Goal: Contribute content: Add original content to the website for others to see

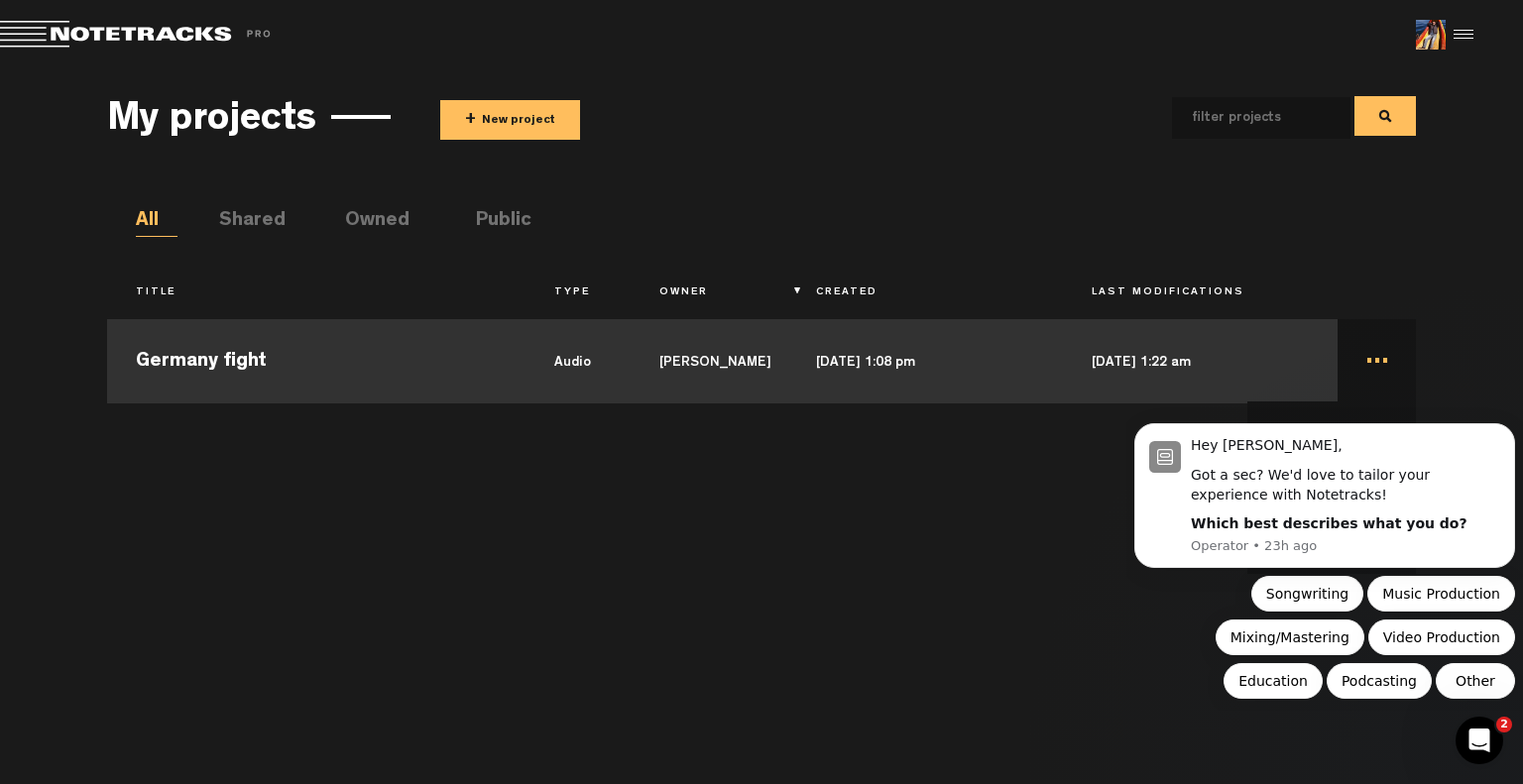
click at [1369, 354] on td "... Edit Duplicate Share Delete" at bounding box center [1376, 359] width 79 height 90
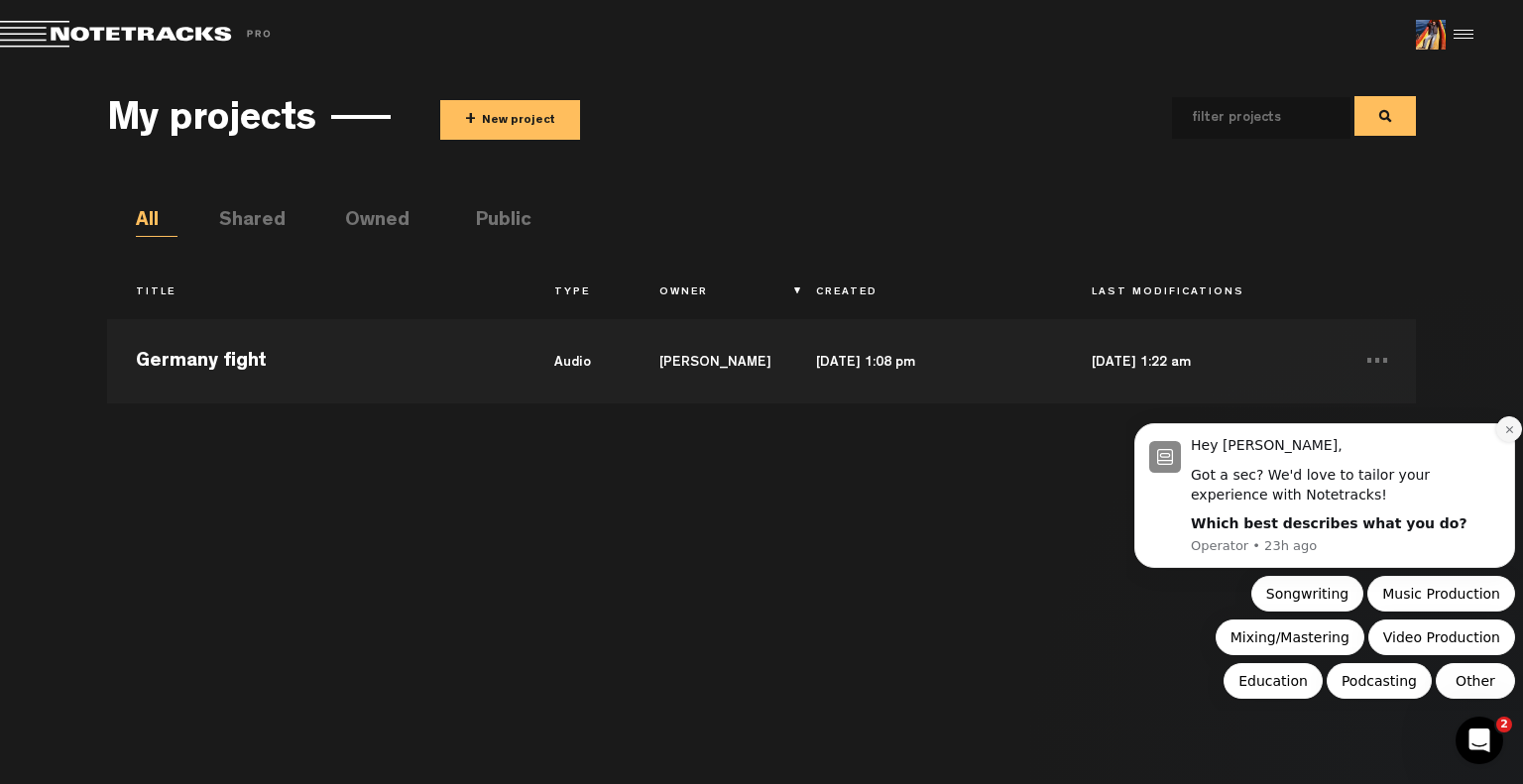
click at [1508, 432] on icon "Dismiss notification" at bounding box center [1509, 429] width 7 height 7
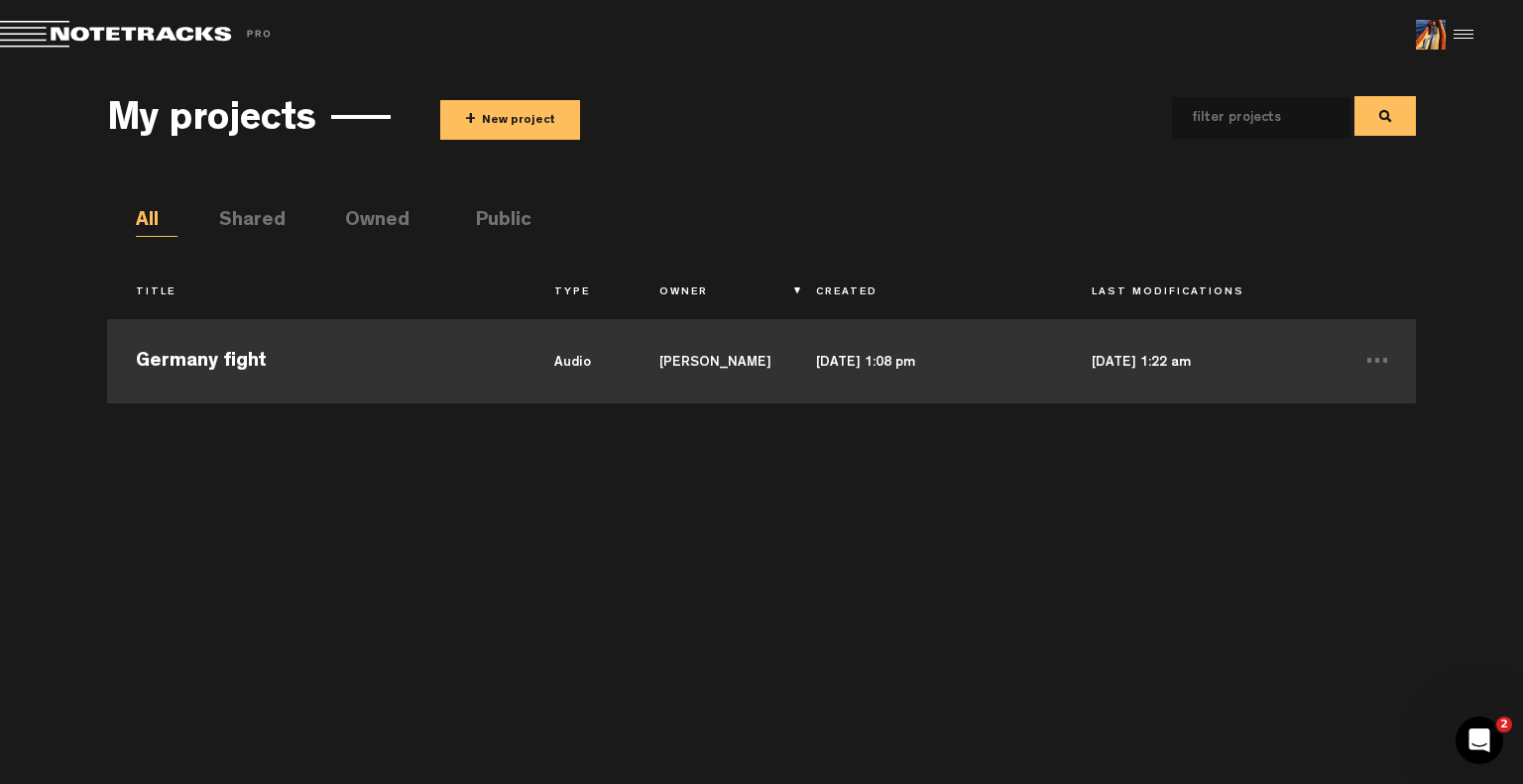
click at [212, 357] on td "Germany fight" at bounding box center [316, 359] width 420 height 90
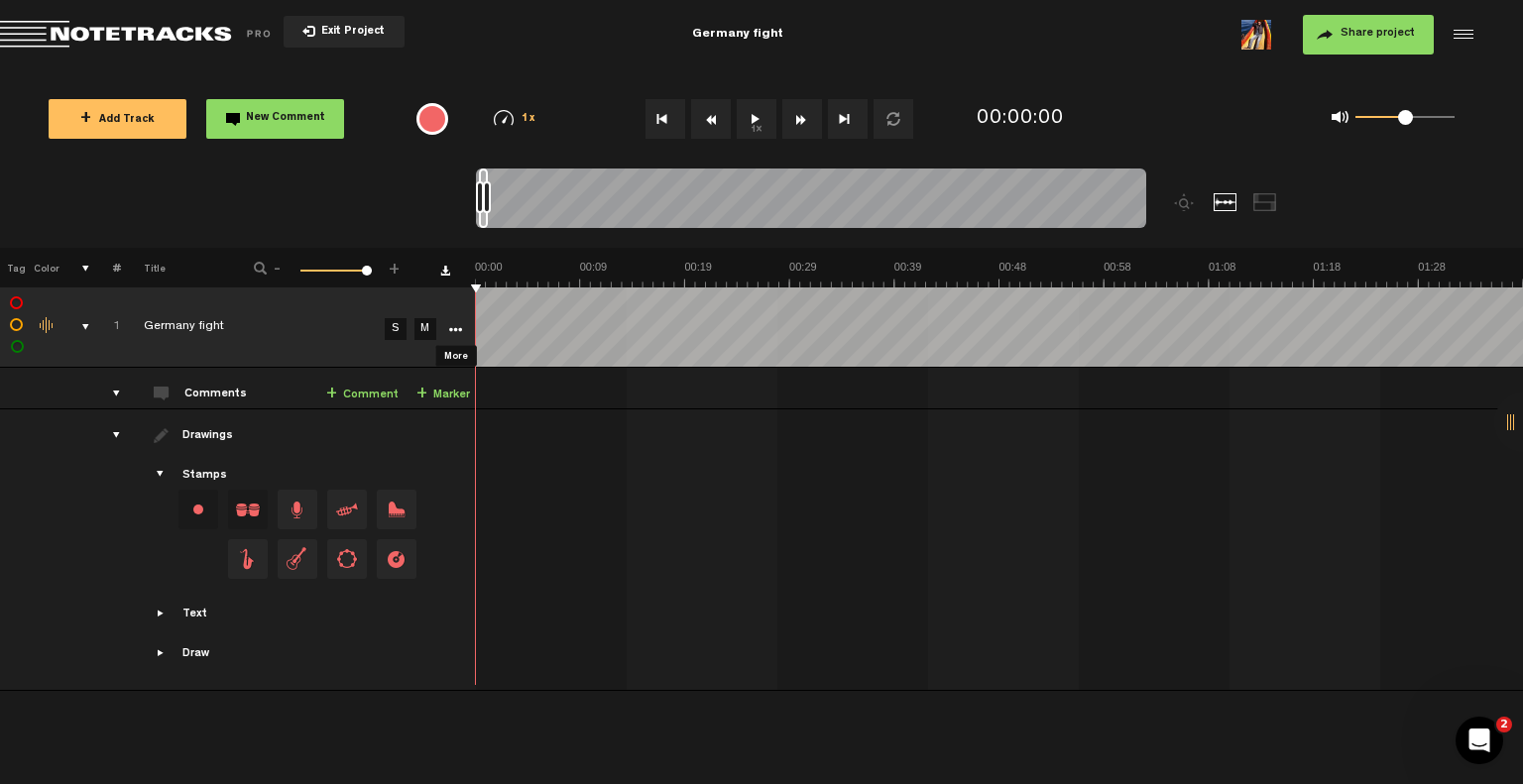
click at [457, 332] on icon "More" at bounding box center [456, 330] width 14 height 14
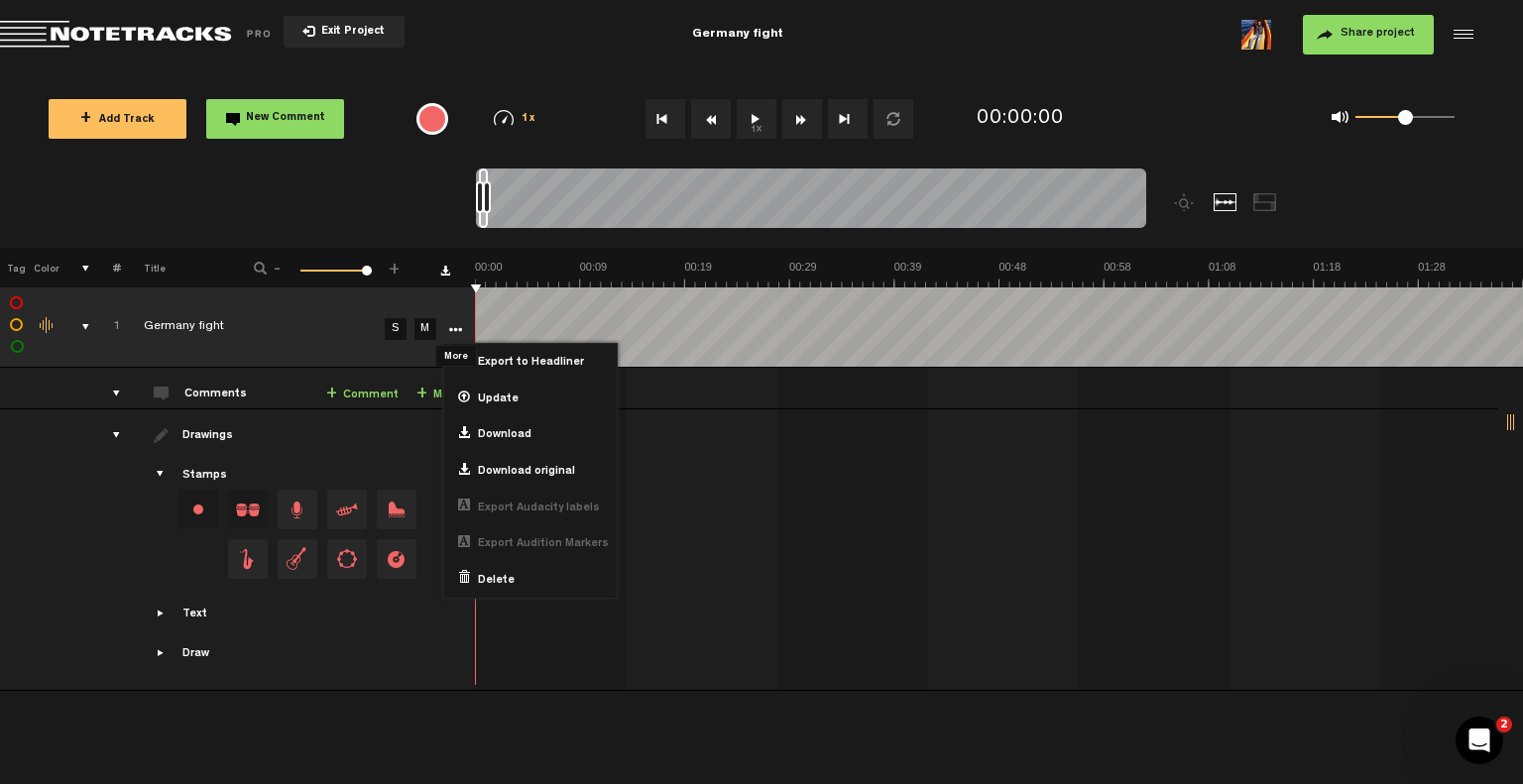
click at [457, 332] on icon "More" at bounding box center [456, 330] width 14 height 14
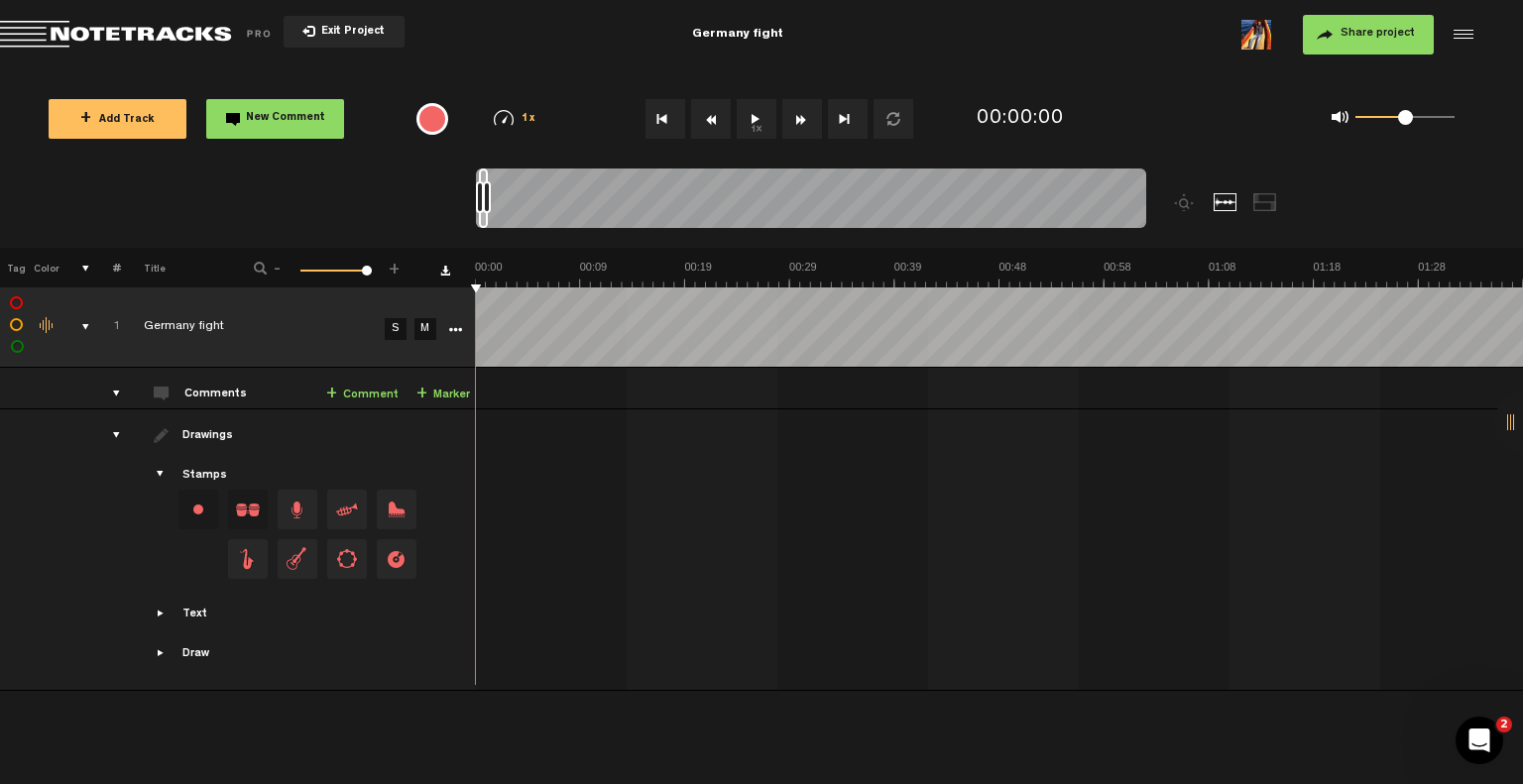
click at [120, 392] on div "comments" at bounding box center [109, 393] width 31 height 20
click at [517, 118] on div "1x 0.25x 0.5x 0.75x 1x 1.25x 1.5x 1.75x 2x" at bounding box center [515, 118] width 96 height 17
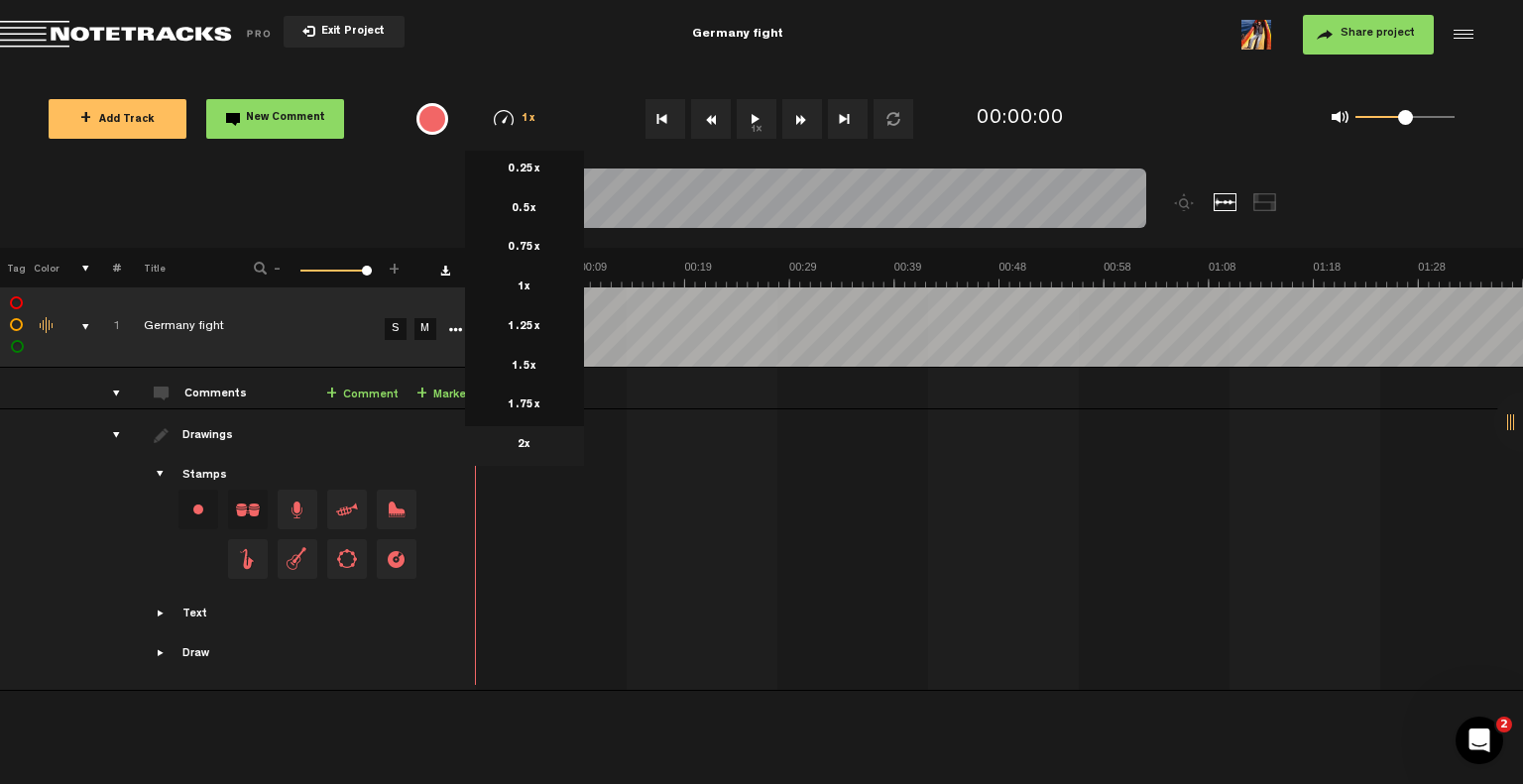
click at [533, 442] on li "2x" at bounding box center [524, 446] width 119 height 40
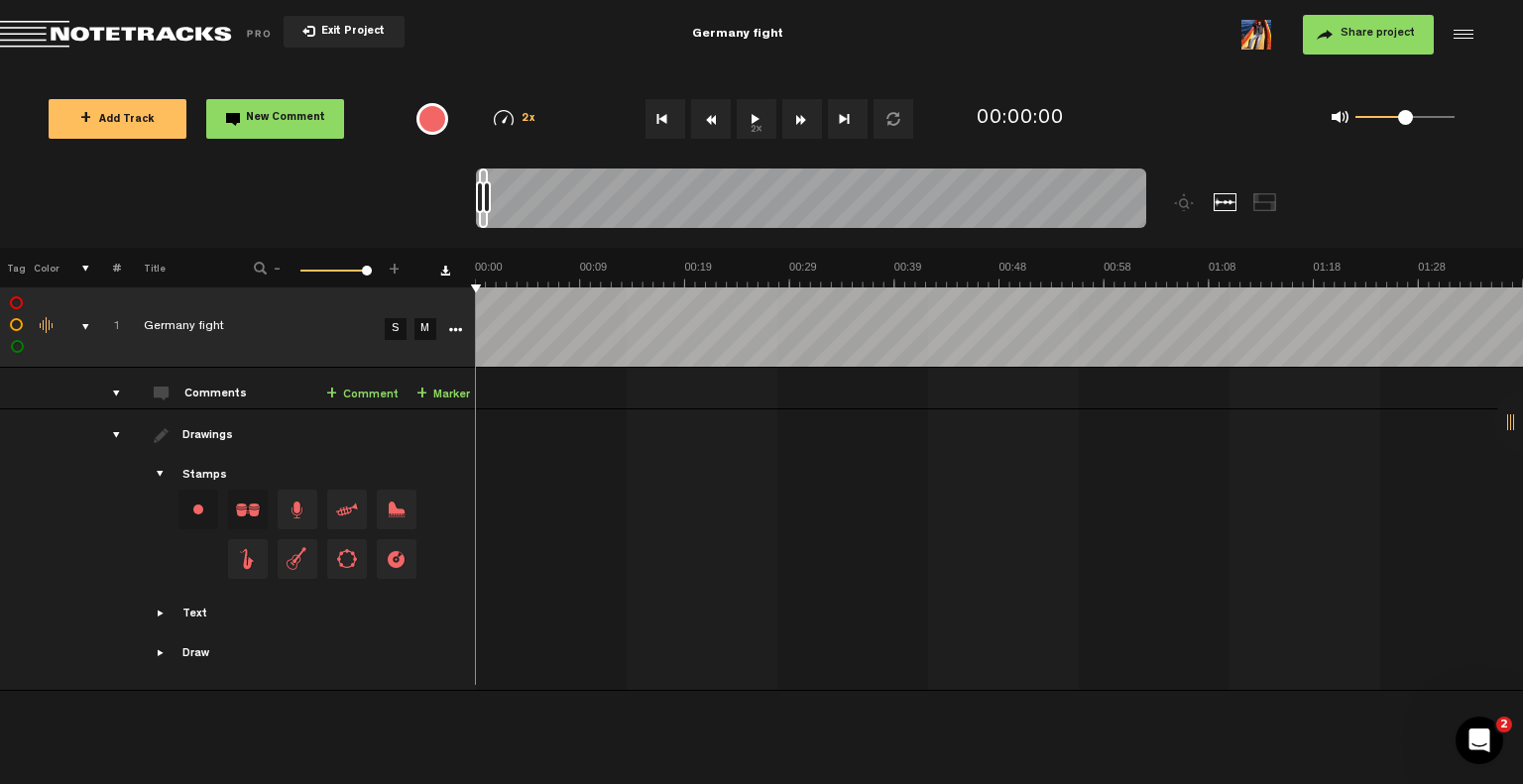
click at [363, 393] on link "+ Comment" at bounding box center [362, 394] width 73 height 23
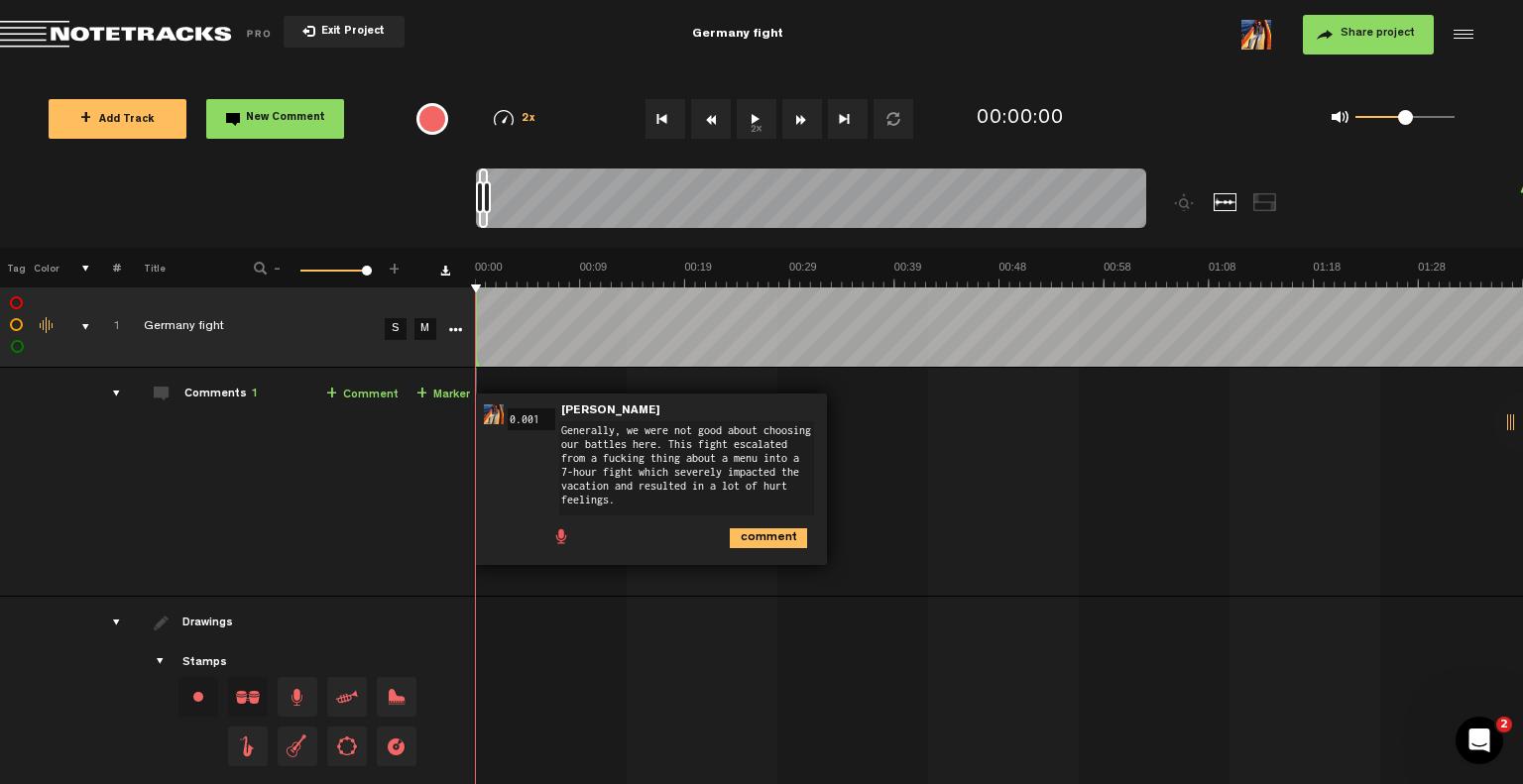
type textarea "Generally, we were not good about choosing our battles here. This fight escalat…"
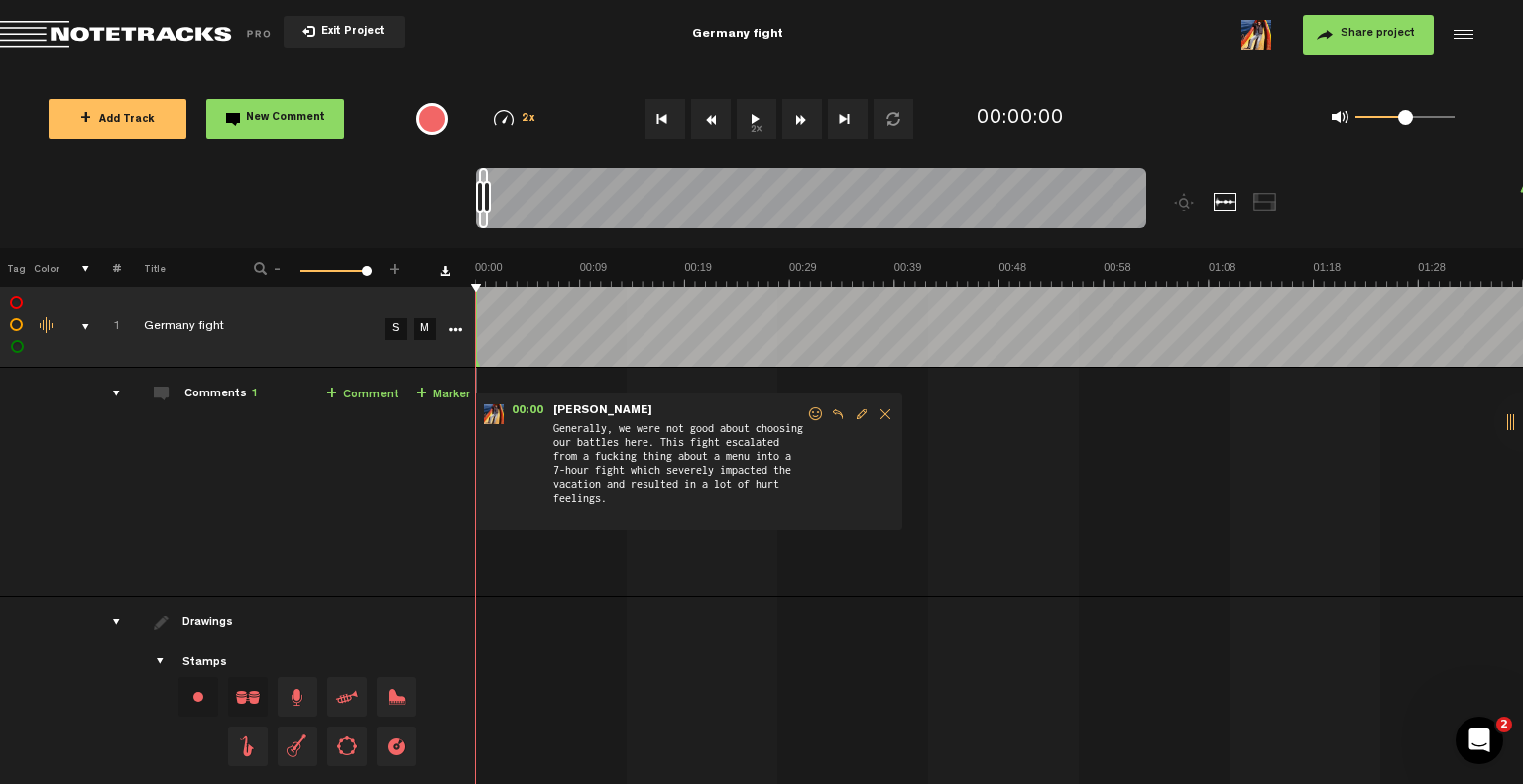
click at [863, 415] on span "Edit comment" at bounding box center [862, 414] width 24 height 14
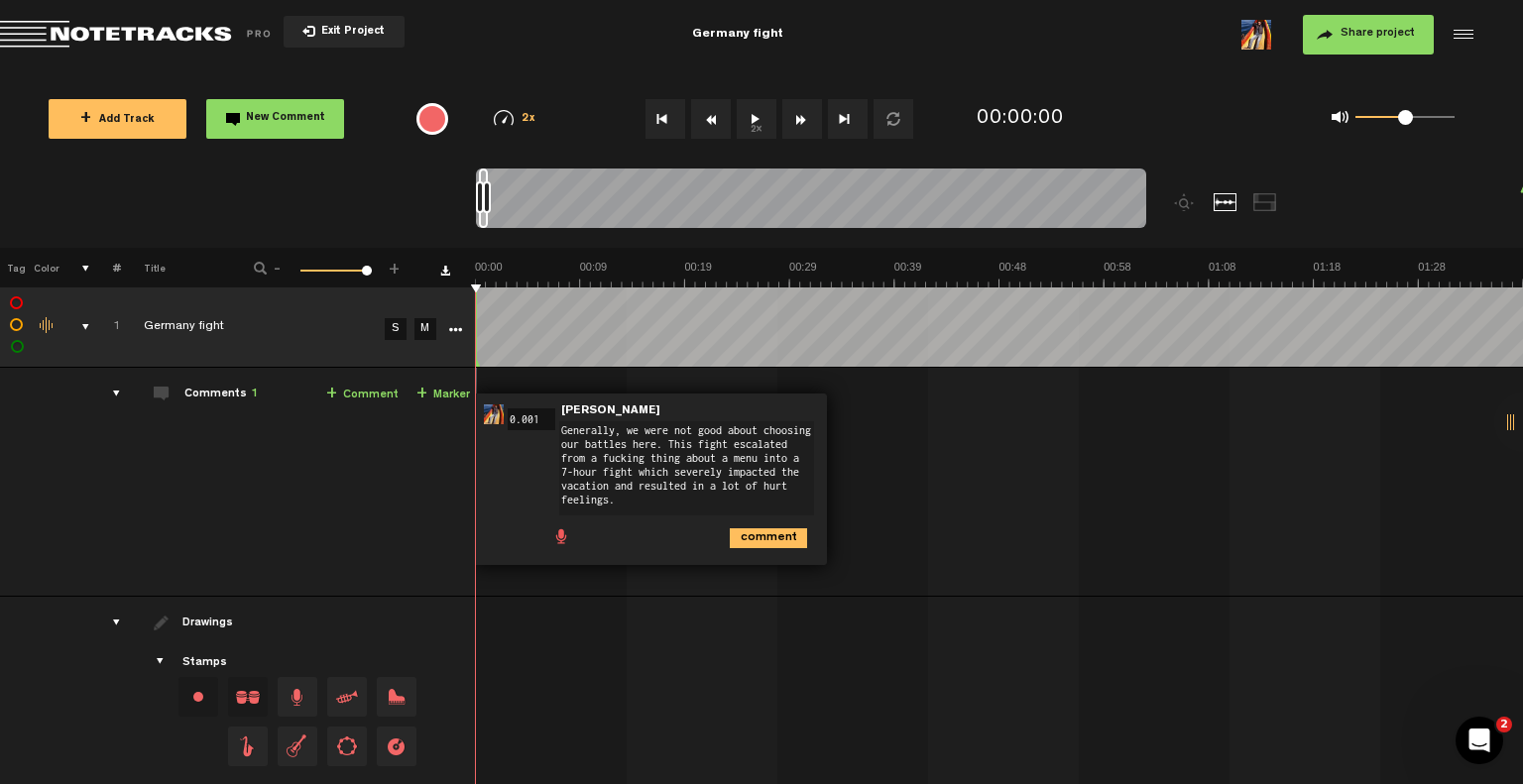
type textarea "Generally, we were not good about choosing our battles here. This fight escalat…"
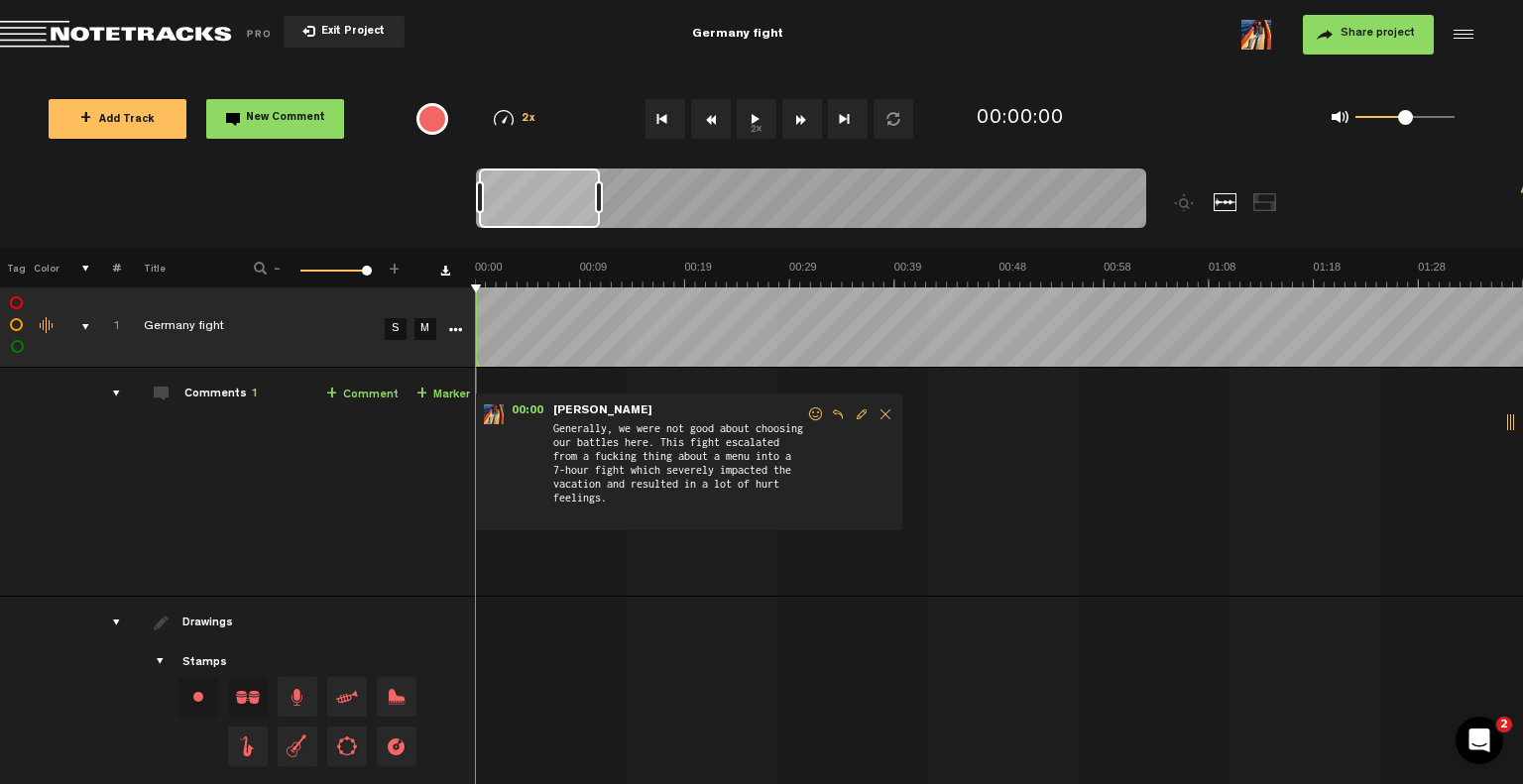
drag, startPoint x: 488, startPoint y: 188, endPoint x: 601, endPoint y: 207, distance: 114.6
click at [601, 207] on div at bounding box center [599, 197] width 8 height 32
drag, startPoint x: 601, startPoint y: 207, endPoint x: 555, endPoint y: 208, distance: 46.0
click at [555, 208] on div at bounding box center [553, 197] width 8 height 32
drag, startPoint x: 555, startPoint y: 191, endPoint x: 505, endPoint y: 188, distance: 50.1
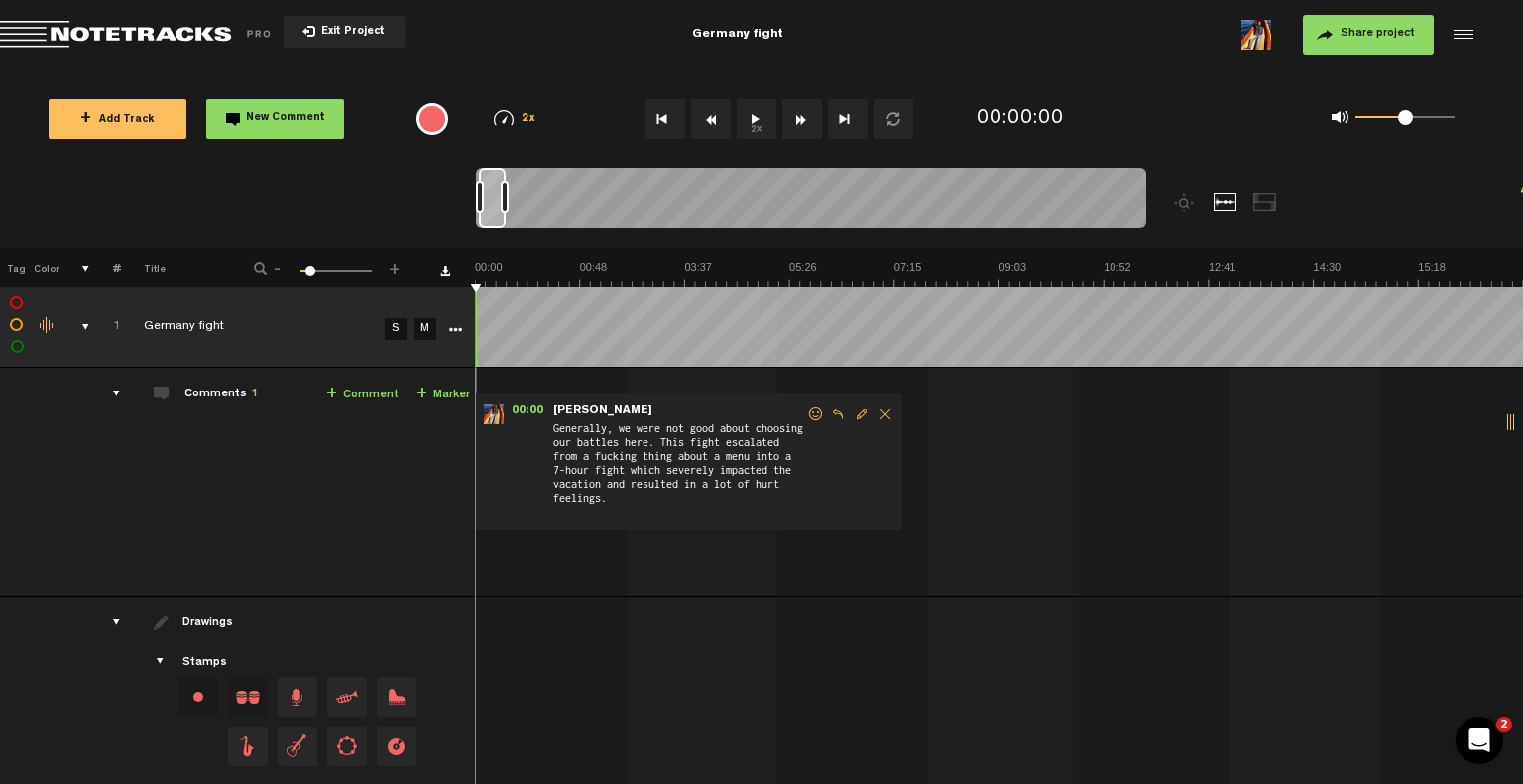
click at [505, 188] on div at bounding box center [505, 197] width 8 height 32
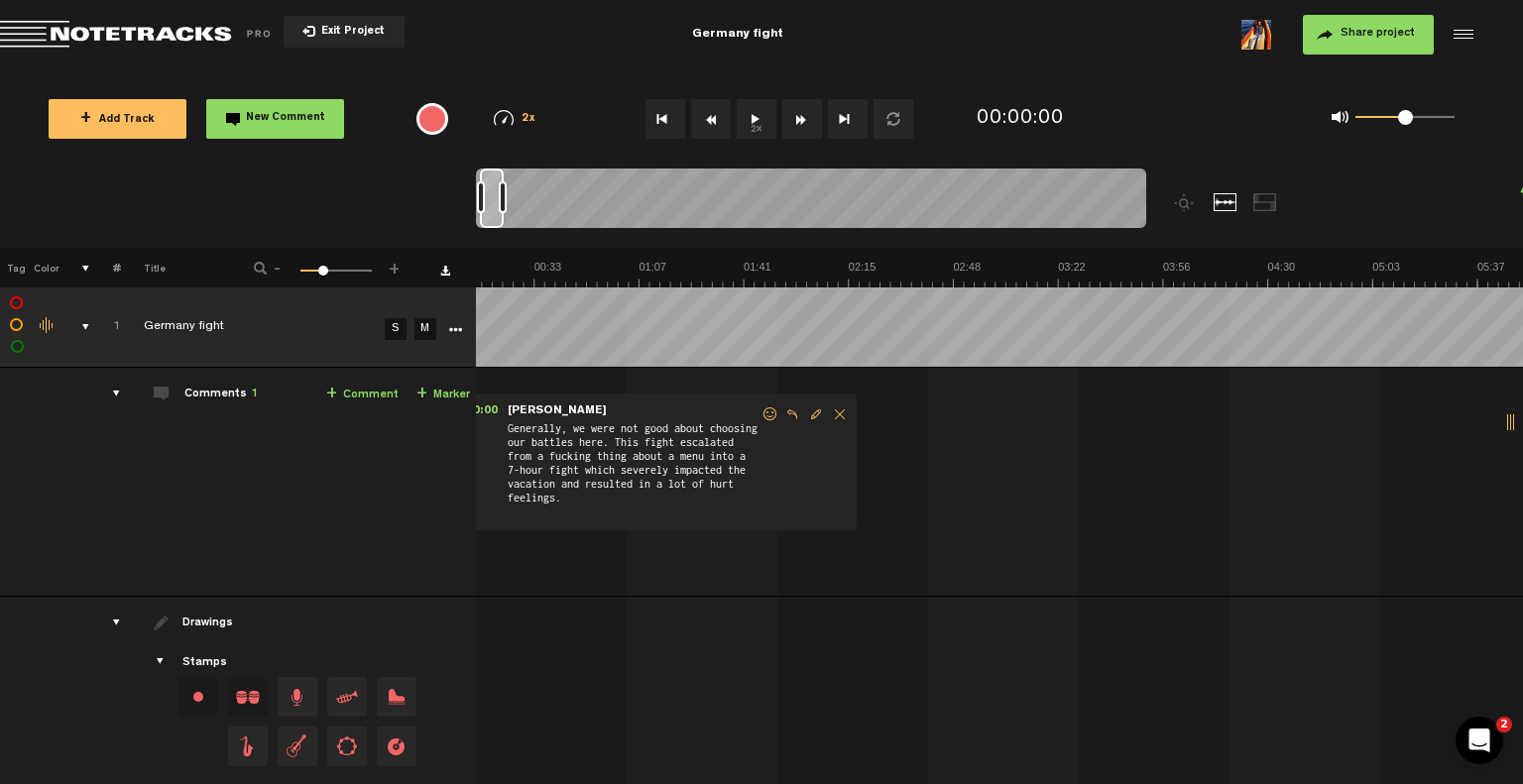
scroll to position [0, 179]
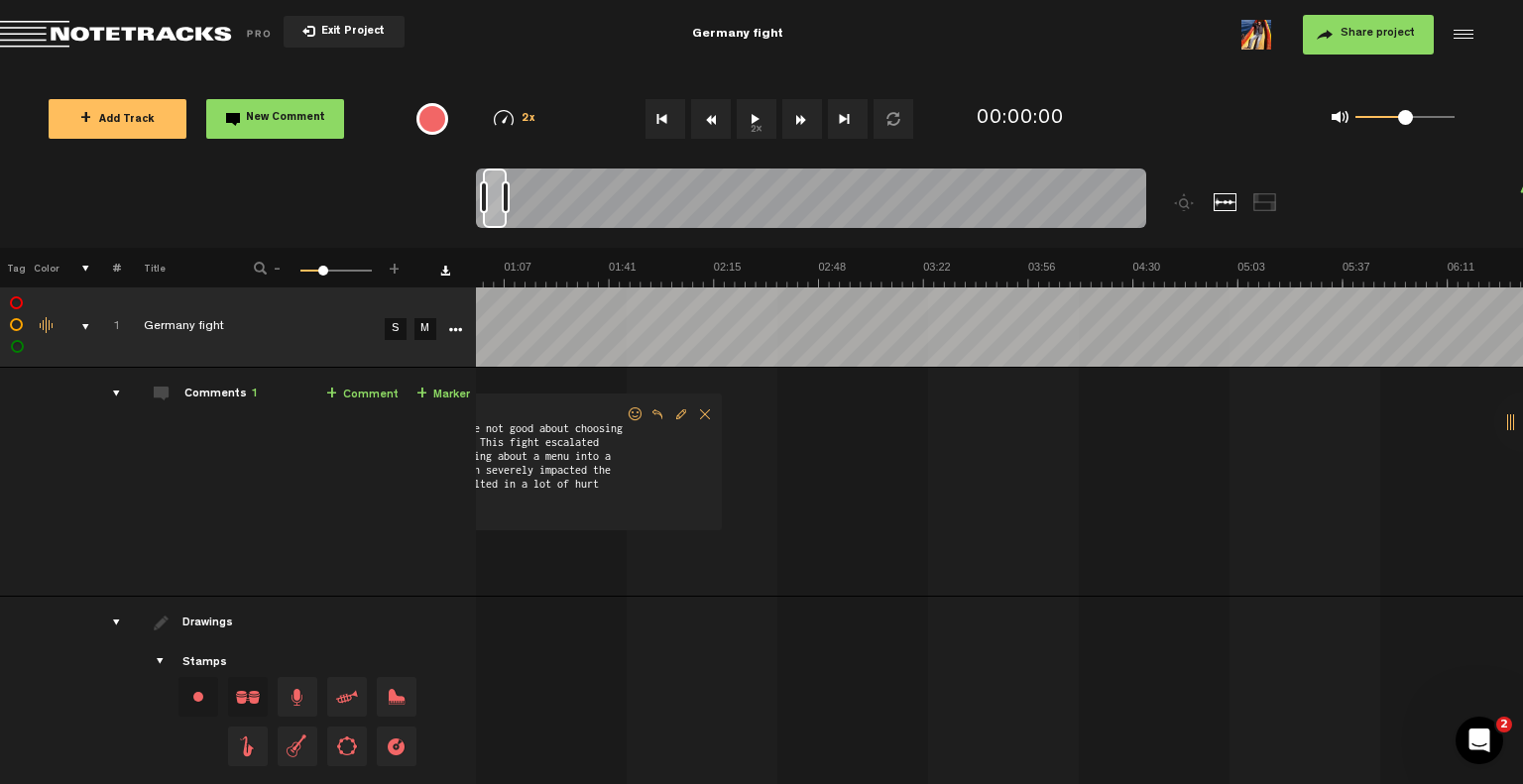
click at [492, 178] on div at bounding box center [495, 198] width 24 height 60
click at [352, 395] on link "+ Comment" at bounding box center [362, 394] width 73 height 23
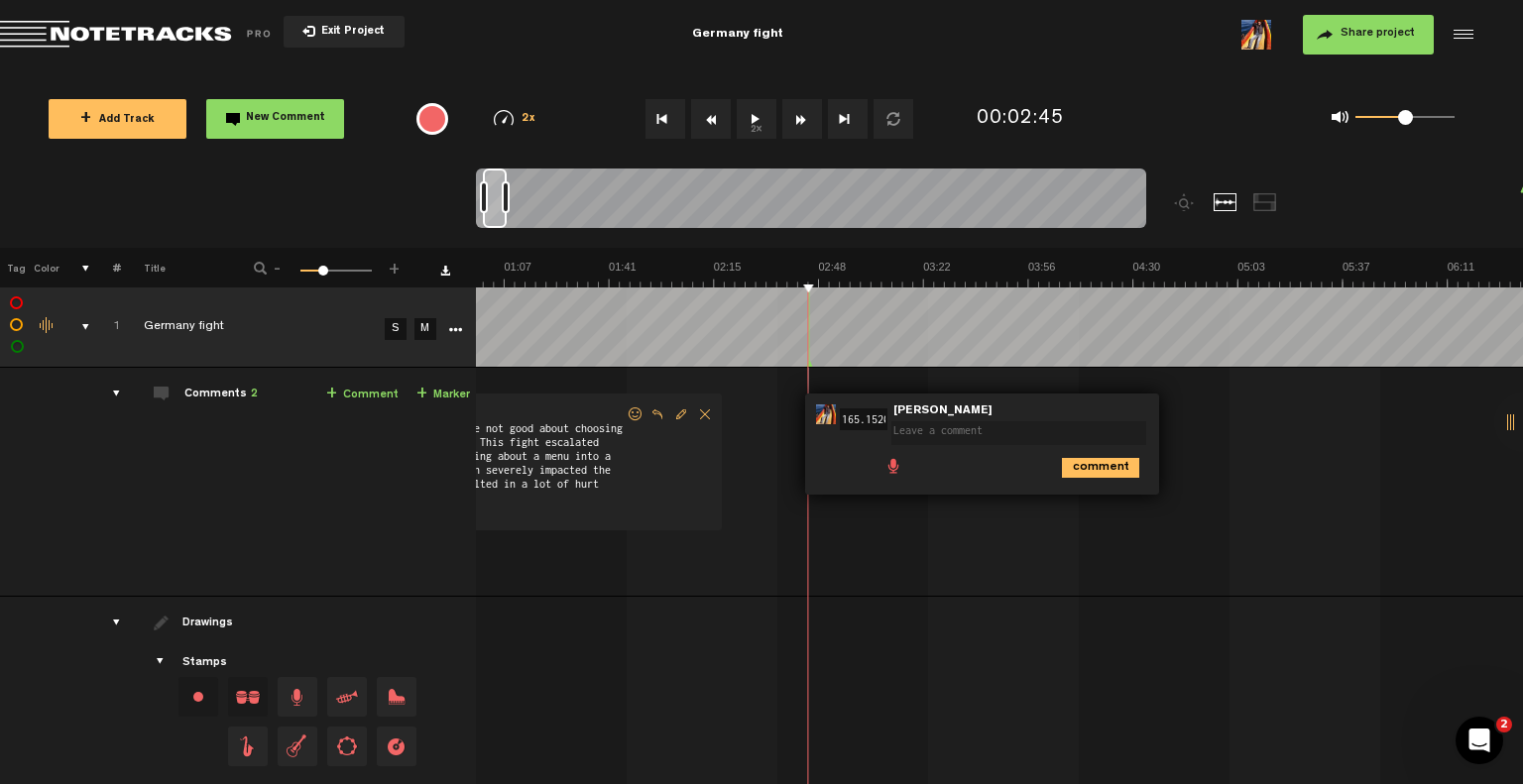
click at [858, 416] on input "165.15200000000002" at bounding box center [864, 419] width 48 height 22
type input "164.8800000000002"
click at [910, 436] on textarea at bounding box center [1020, 433] width 255 height 24
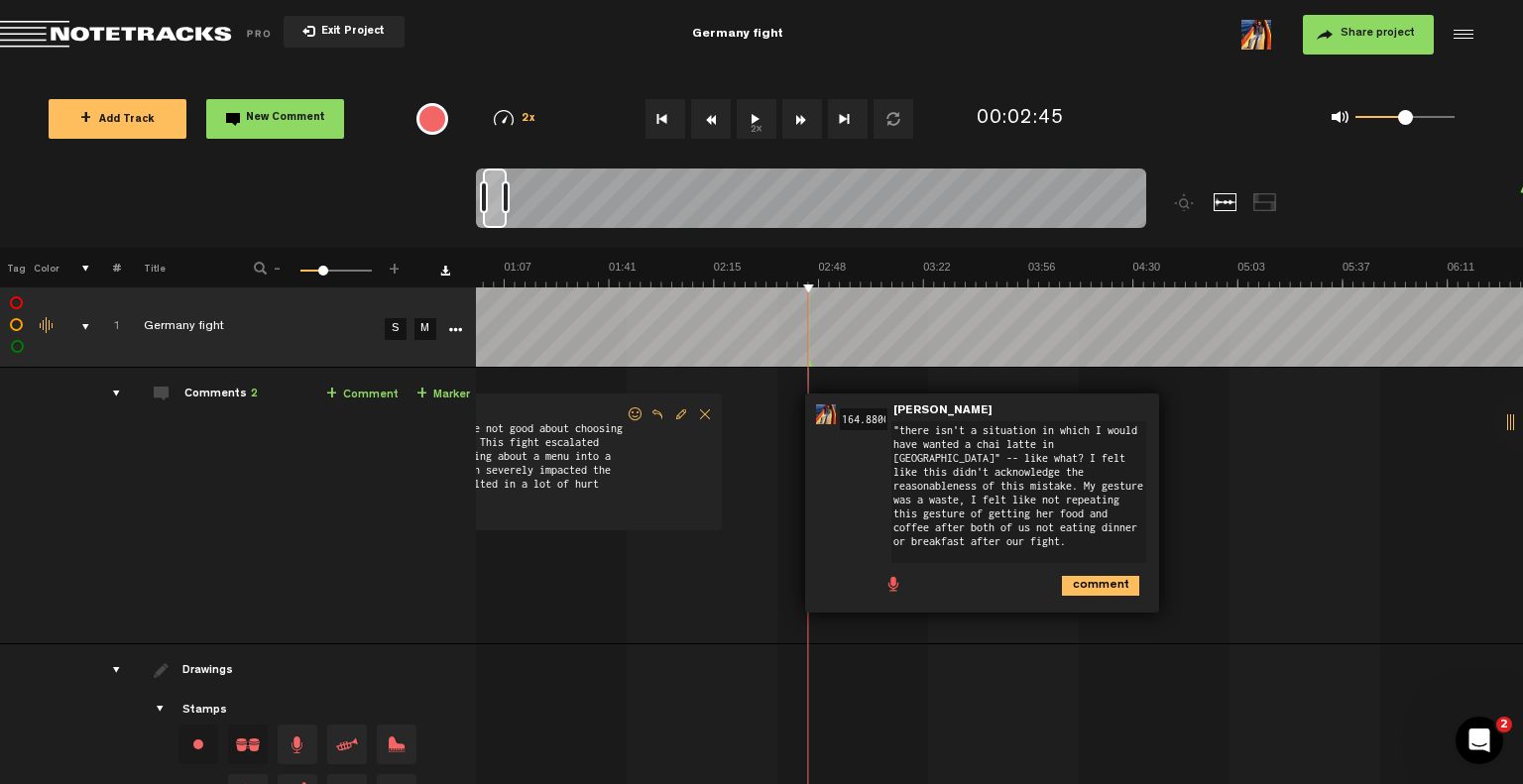
type textarea ""there isn't a situation in which I would have wanted a chai latte in [GEOGRAPH…"
click at [1104, 586] on icon "comment" at bounding box center [1101, 586] width 78 height 20
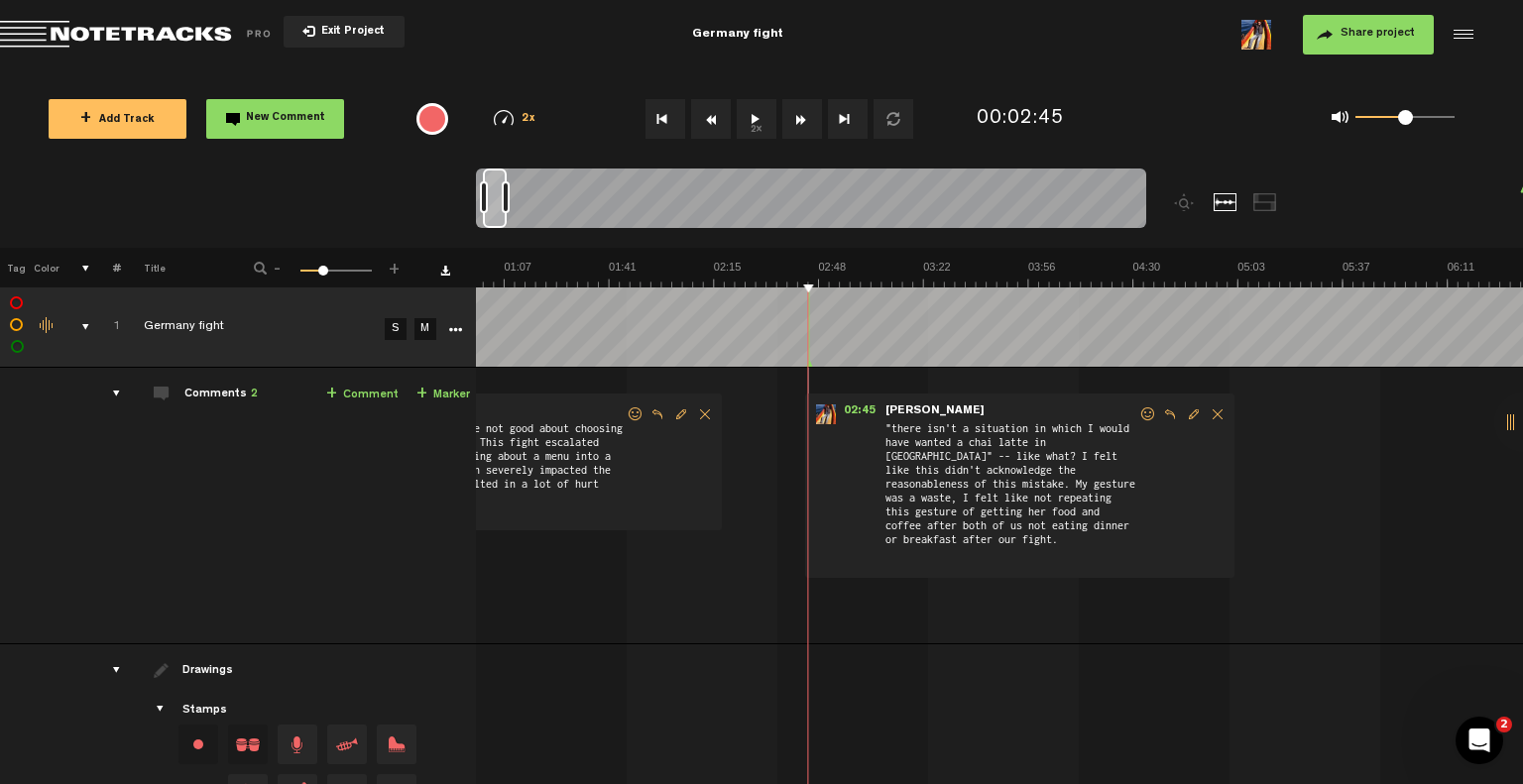
click at [1194, 418] on span "Edit comment" at bounding box center [1194, 414] width 24 height 14
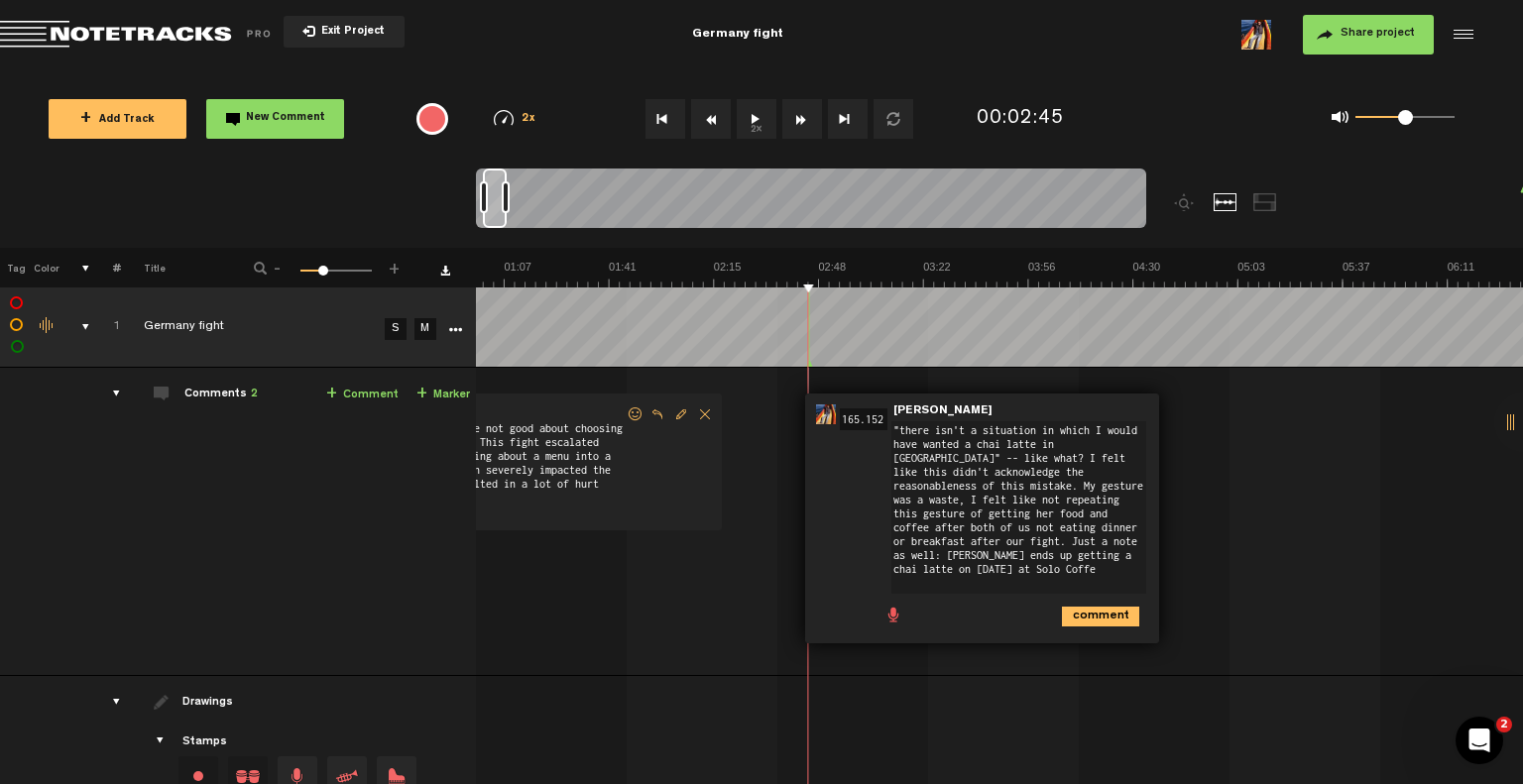
type textarea ""there isn't a situation in which I would have wanted a chai latte in [GEOGRAPH…"
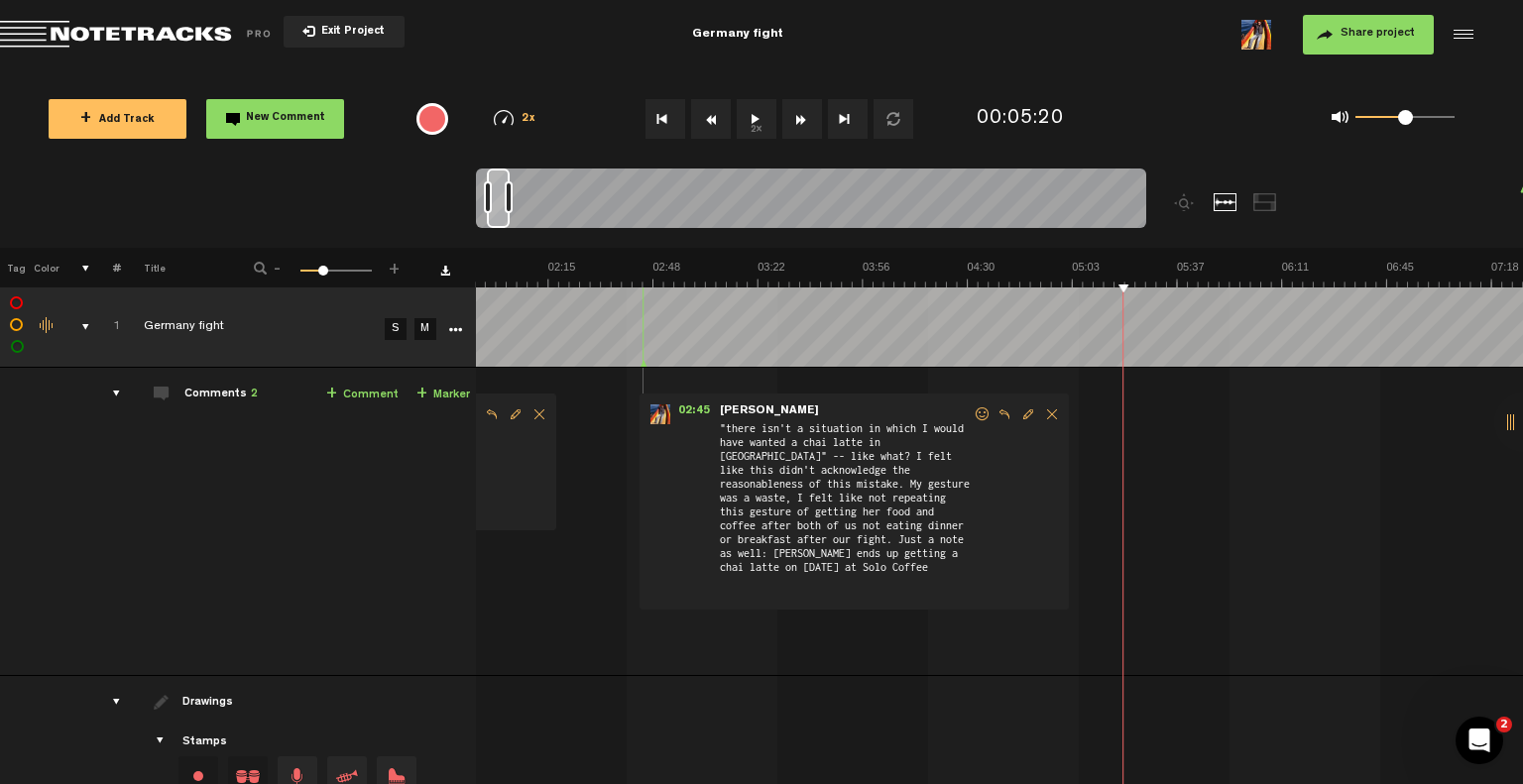
scroll to position [0, 345]
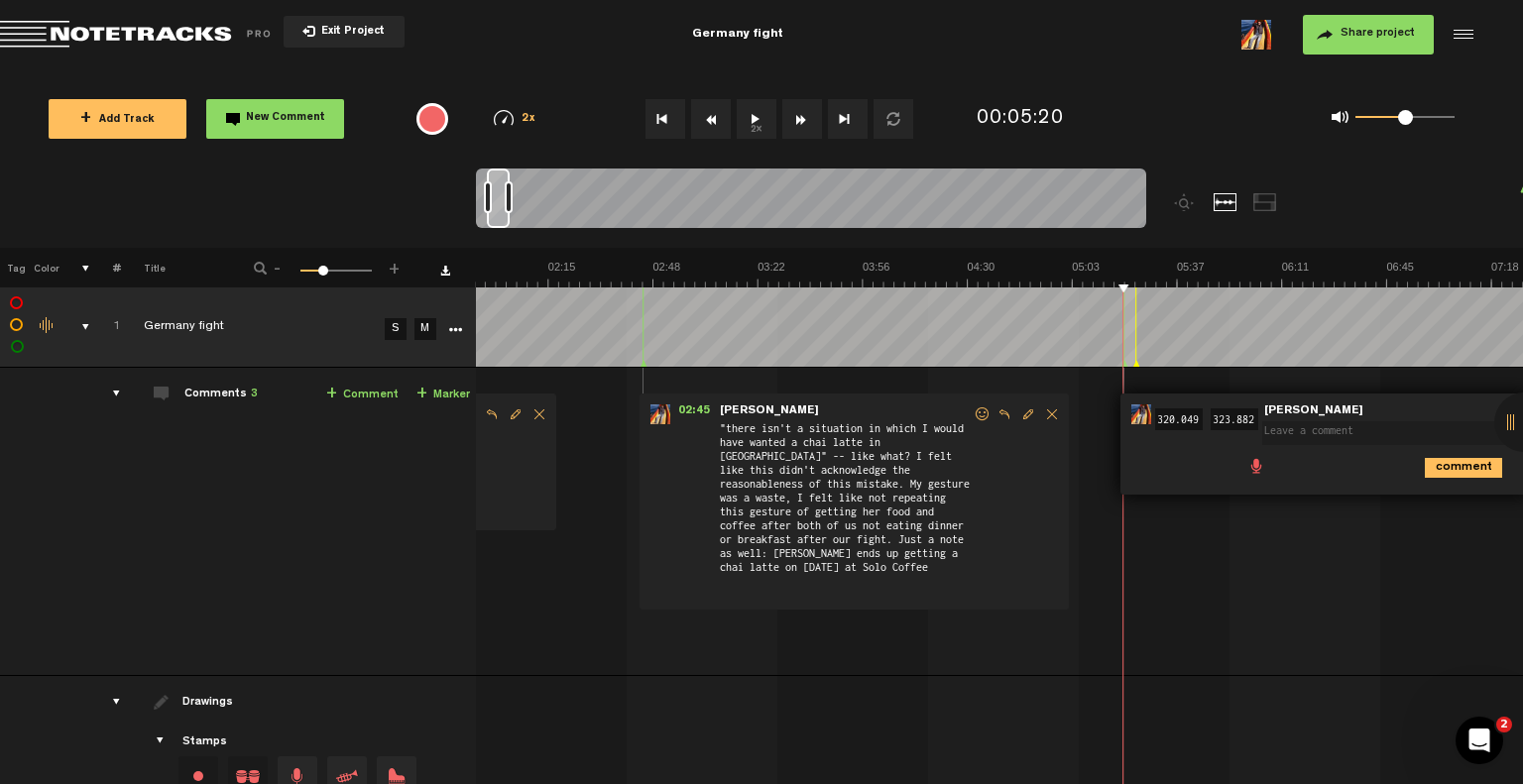
click at [1411, 542] on td "1 Germany fight S M Germany fight by [PERSON_NAME] 1 collaborators 00:00 - NaN:…" at bounding box center [1001, 521] width 1049 height 308
click at [1340, 626] on td "1 Germany fight S M Germany fight by [PERSON_NAME] 1 collaborators 00:00 - NaN:…" at bounding box center [1001, 521] width 1049 height 308
click at [1182, 614] on td "1 Germany fight S M Germany fight by [PERSON_NAME] 1 collaborators 00:00 - NaN:…" at bounding box center [1000, 521] width 1049 height 308
drag, startPoint x: 1461, startPoint y: 407, endPoint x: 1189, endPoint y: 399, distance: 272.1
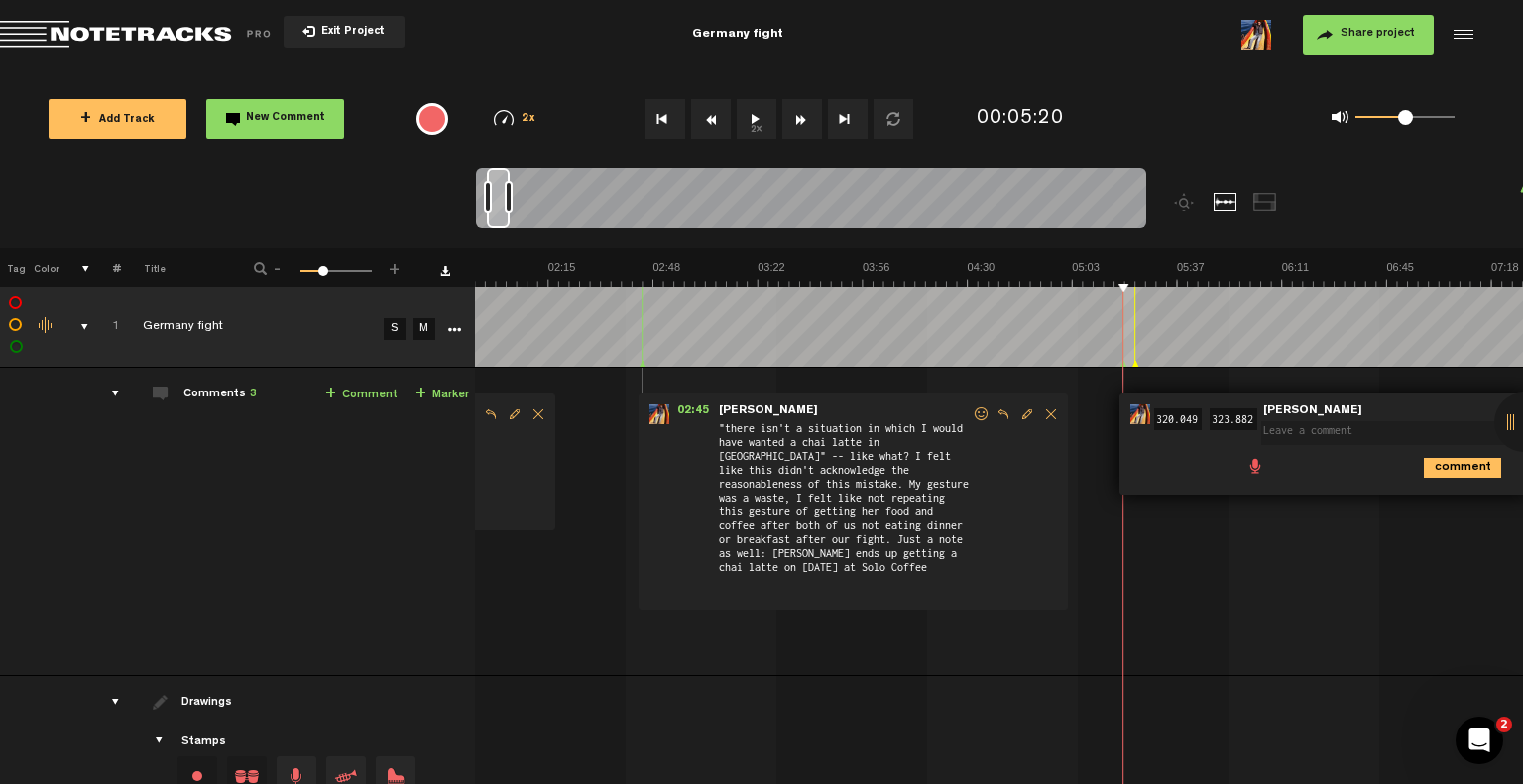
click at [1189, 399] on div "05:20 320.049 - 05:23 323.882 • [PERSON_NAME]: "" [PERSON_NAME] comment" at bounding box center [1324, 444] width 410 height 102
click at [565, 433] on div "00:00 - NaN:NaN • [PERSON_NAME]: "Generally, we were not good about choosing ou…" at bounding box center [654, 529] width 1046 height 292
click at [1513, 431] on div at bounding box center [1525, 422] width 60 height 60
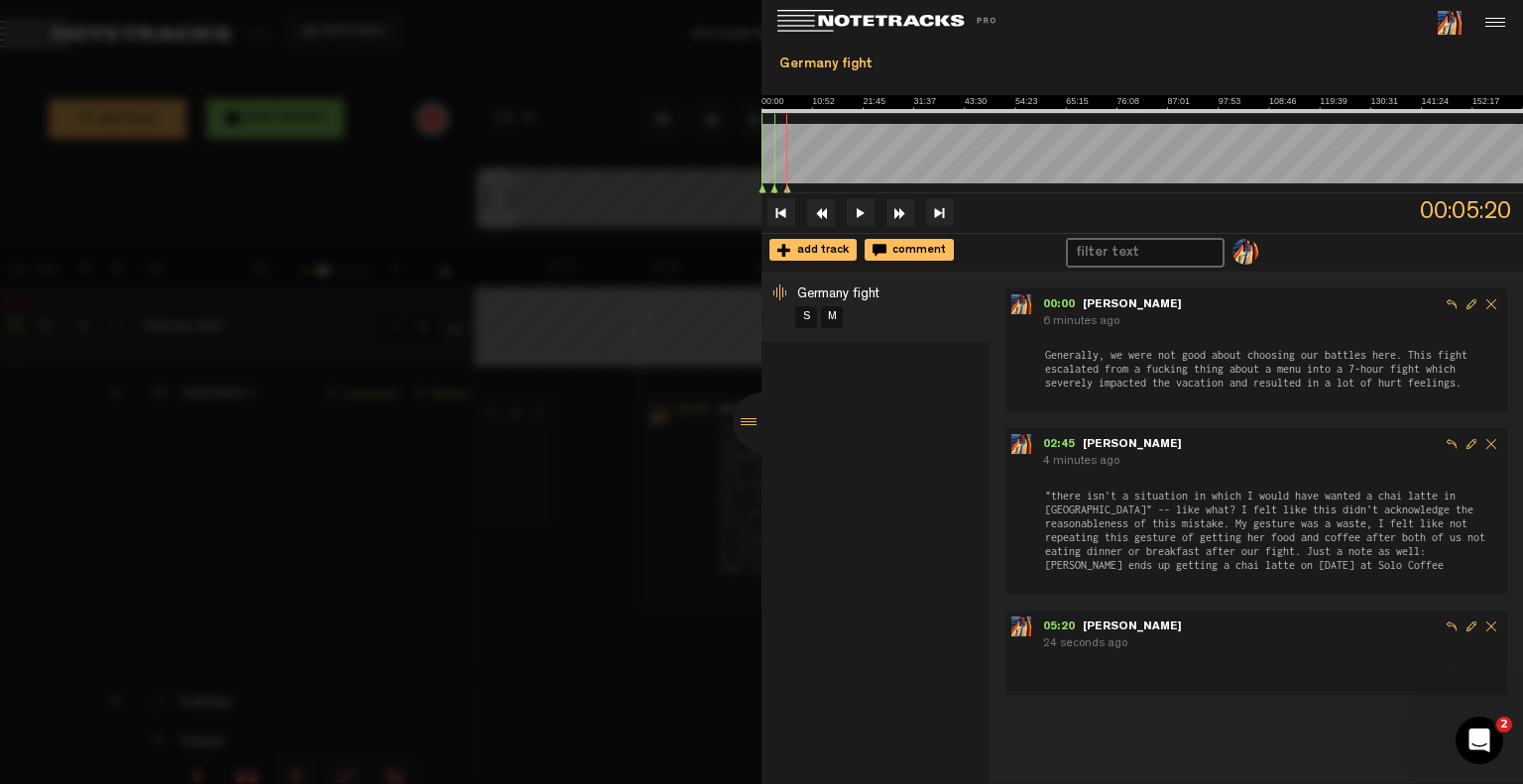
click at [1462, 624] on span "Edit comment" at bounding box center [1472, 627] width 20 height 20
click at [793, 166] on div at bounding box center [1142, 161] width 762 height 98
click at [1062, 624] on span "05:20" at bounding box center [1064, 628] width 40 height 12
click at [1296, 701] on ul "05:20 - 05:23 [PERSON_NAME] send 40 seconds ago" at bounding box center [1257, 662] width 502 height 104
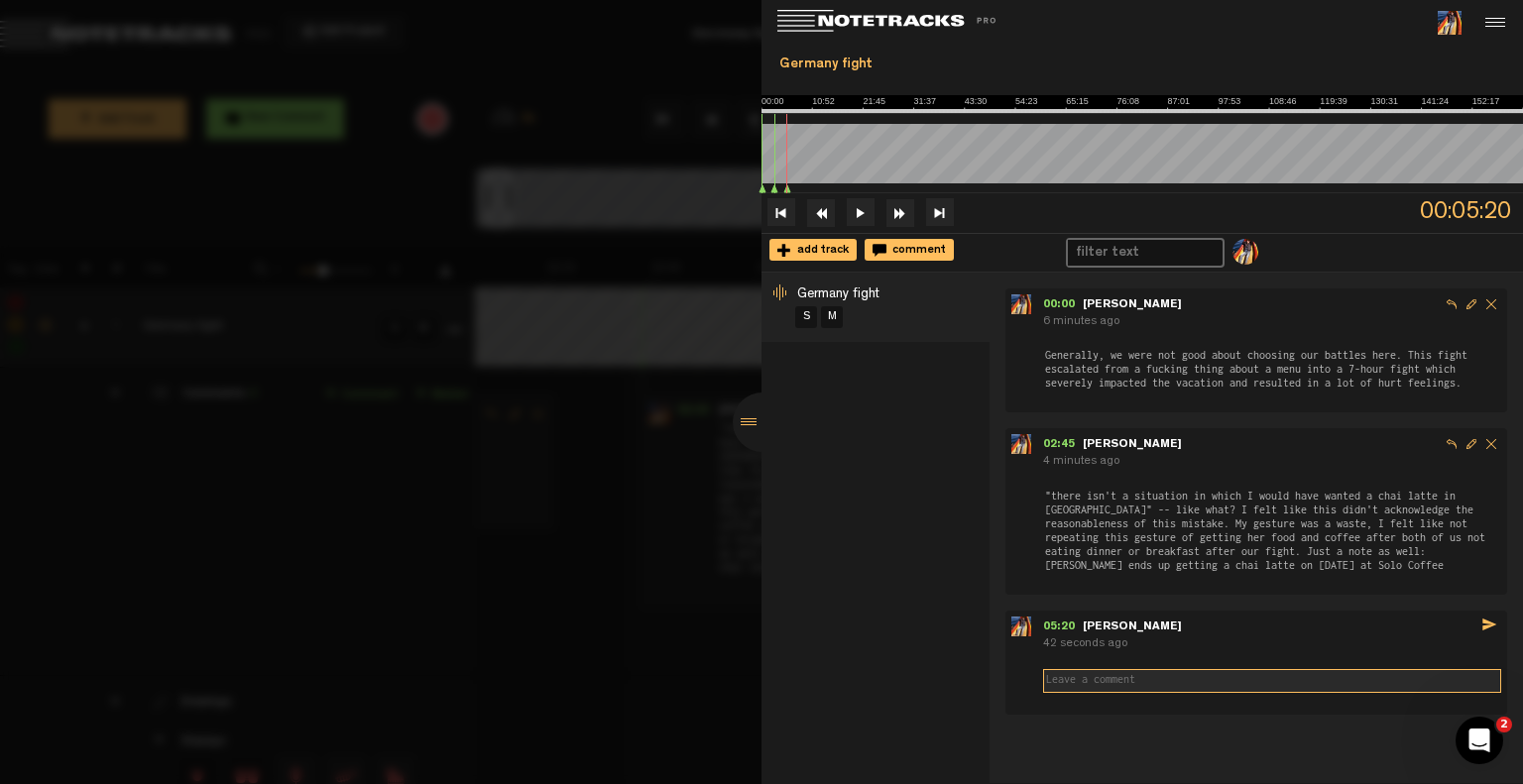
click at [1313, 676] on textarea at bounding box center [1273, 681] width 458 height 24
click at [1160, 642] on div "43 seconds ago" at bounding box center [1273, 645] width 458 height 17
click at [746, 419] on div at bounding box center [762, 422] width 60 height 60
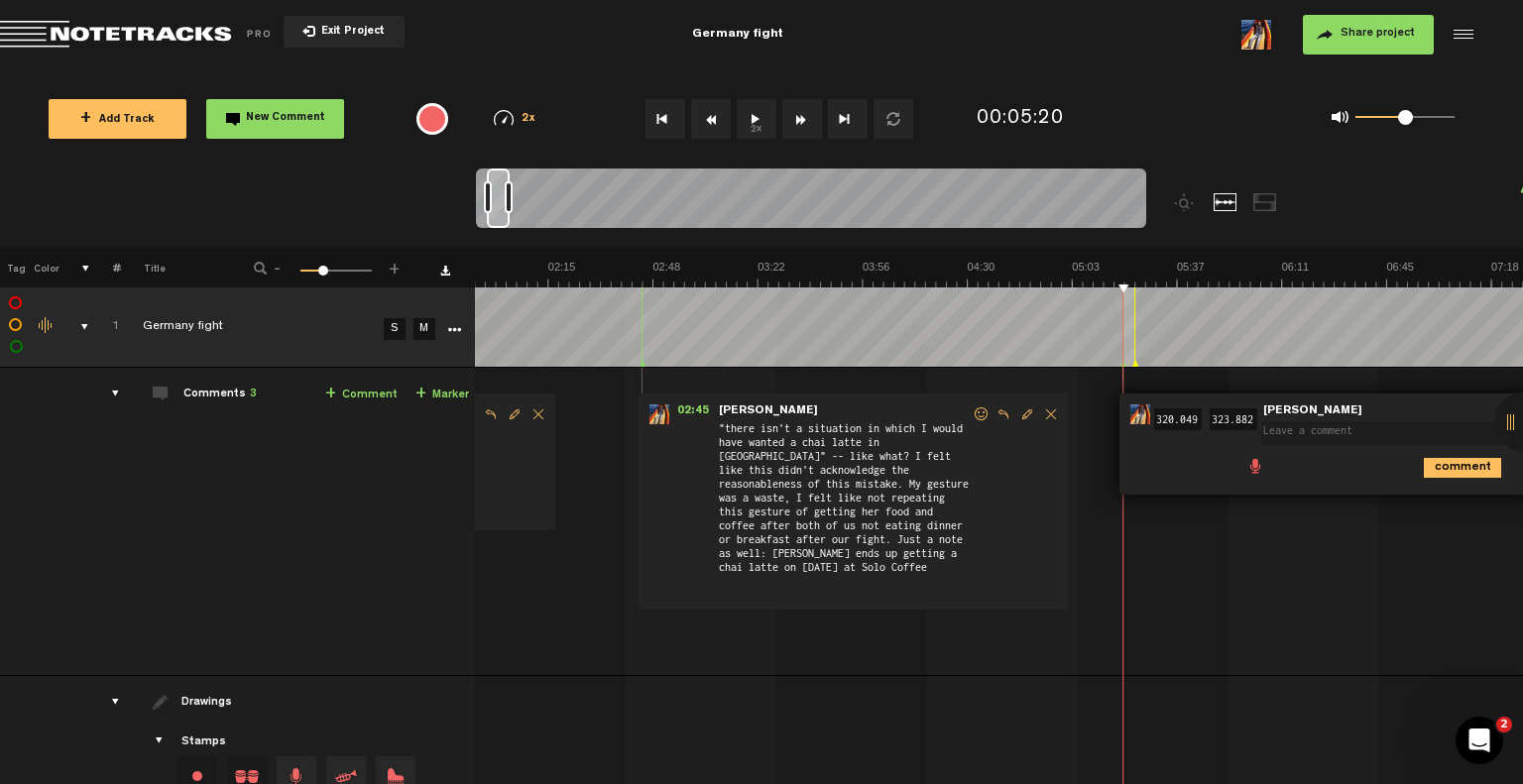
click at [1162, 411] on input "320.049" at bounding box center [1178, 419] width 48 height 22
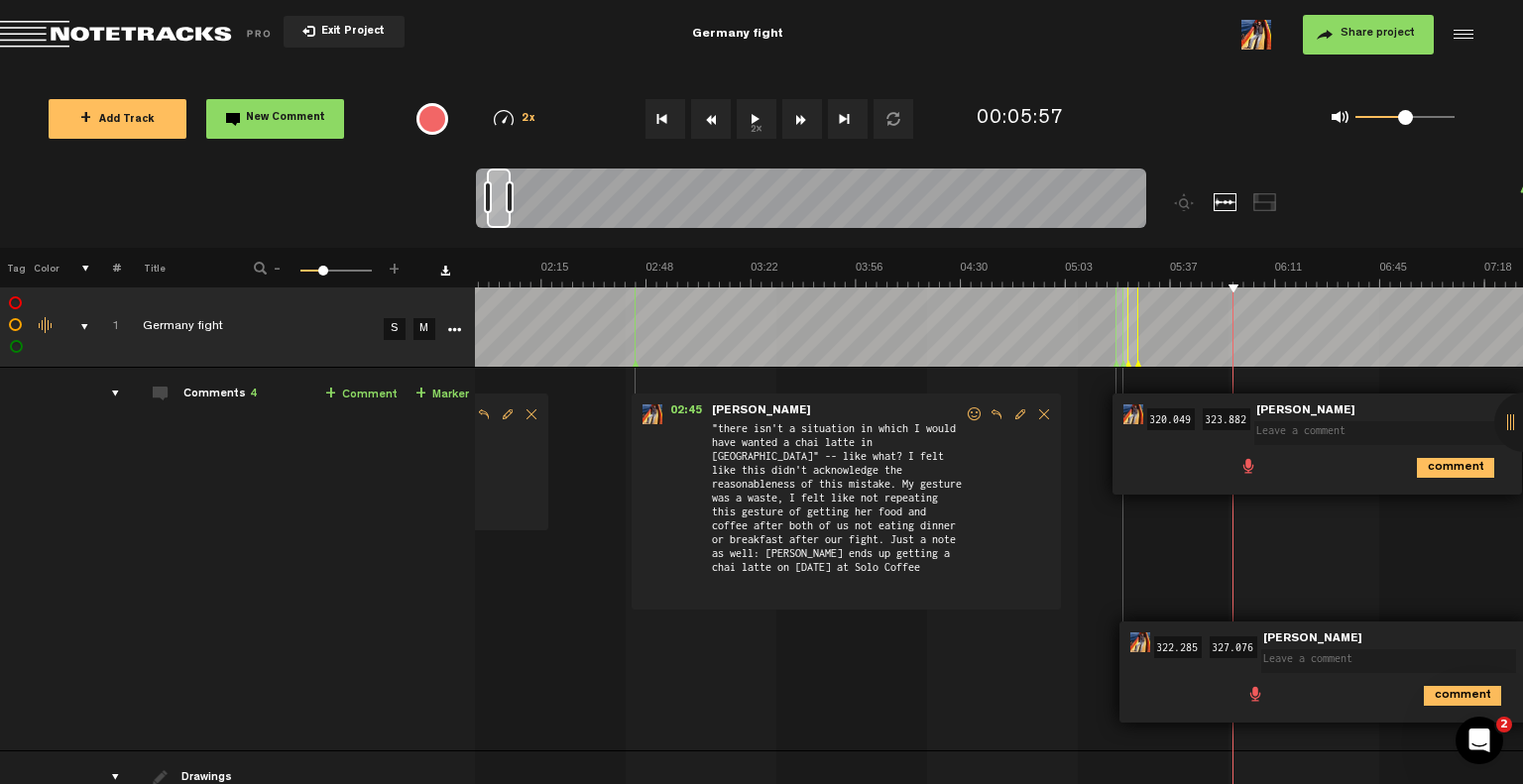
click at [120, 399] on td "Comments 4 + Comment + Marker" at bounding box center [297, 559] width 355 height 384
click at [104, 395] on div "comments" at bounding box center [108, 393] width 31 height 20
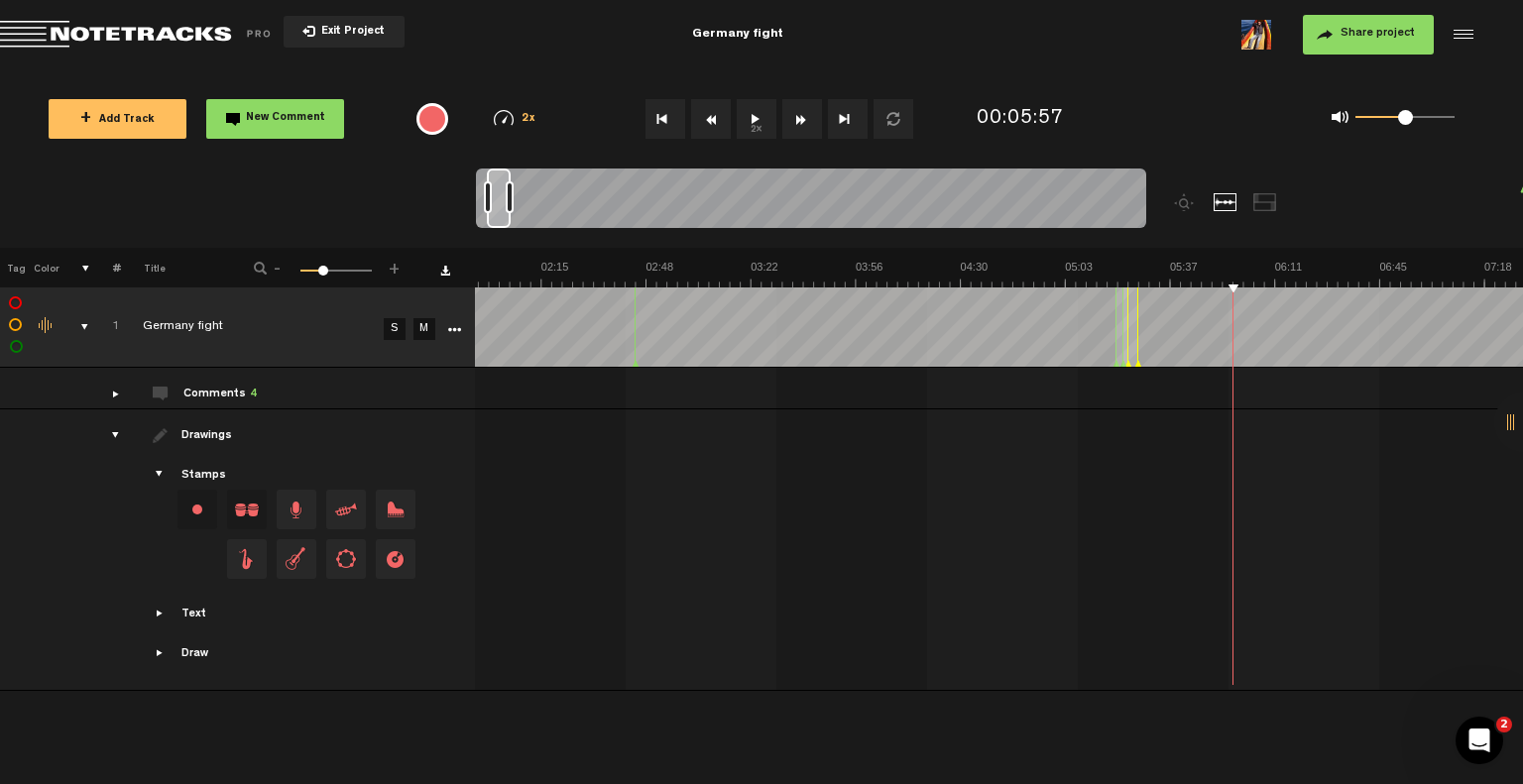
scroll to position [0, 0]
click at [104, 395] on div "comments" at bounding box center [109, 393] width 31 height 20
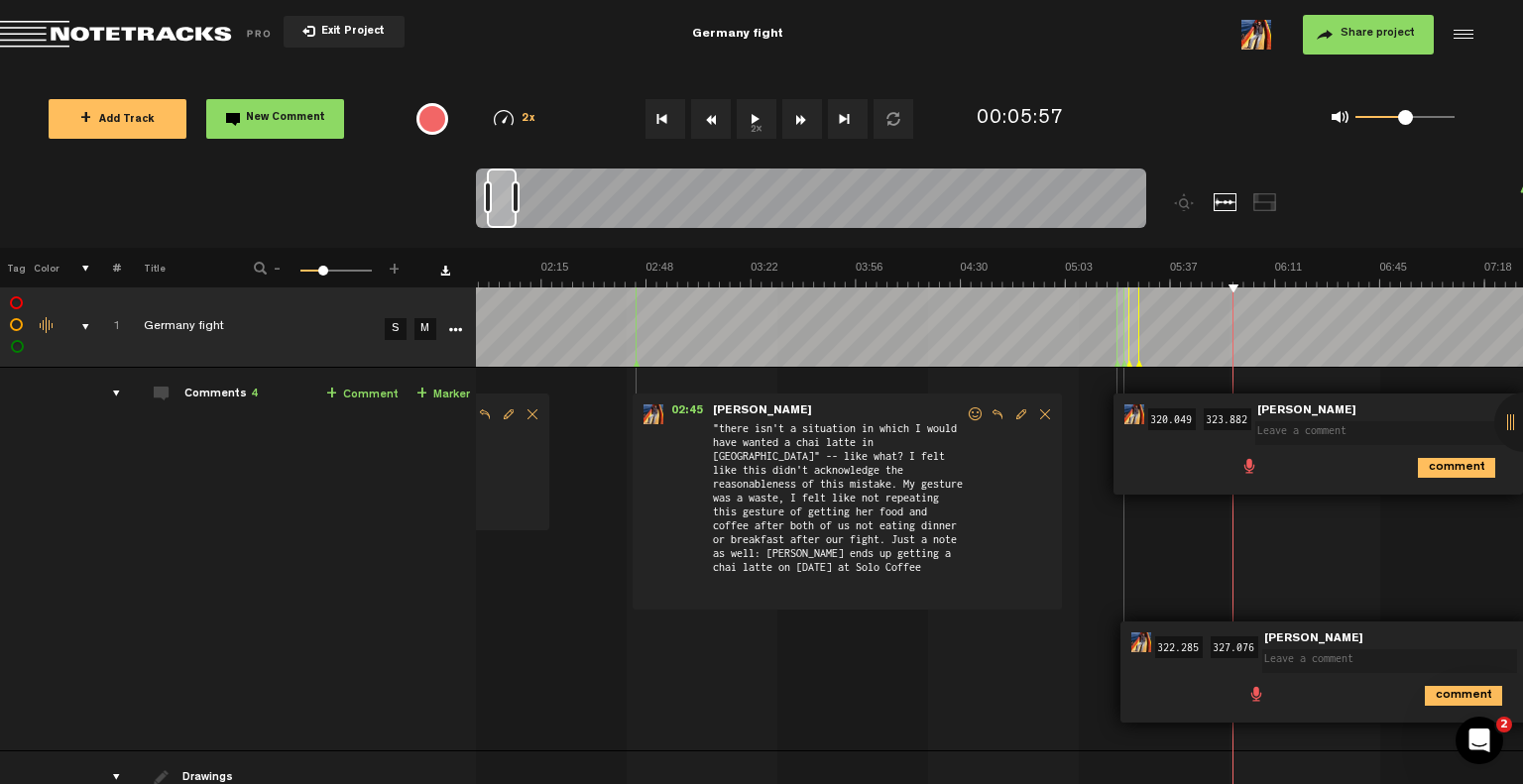
click at [515, 200] on div at bounding box center [515, 197] width 8 height 32
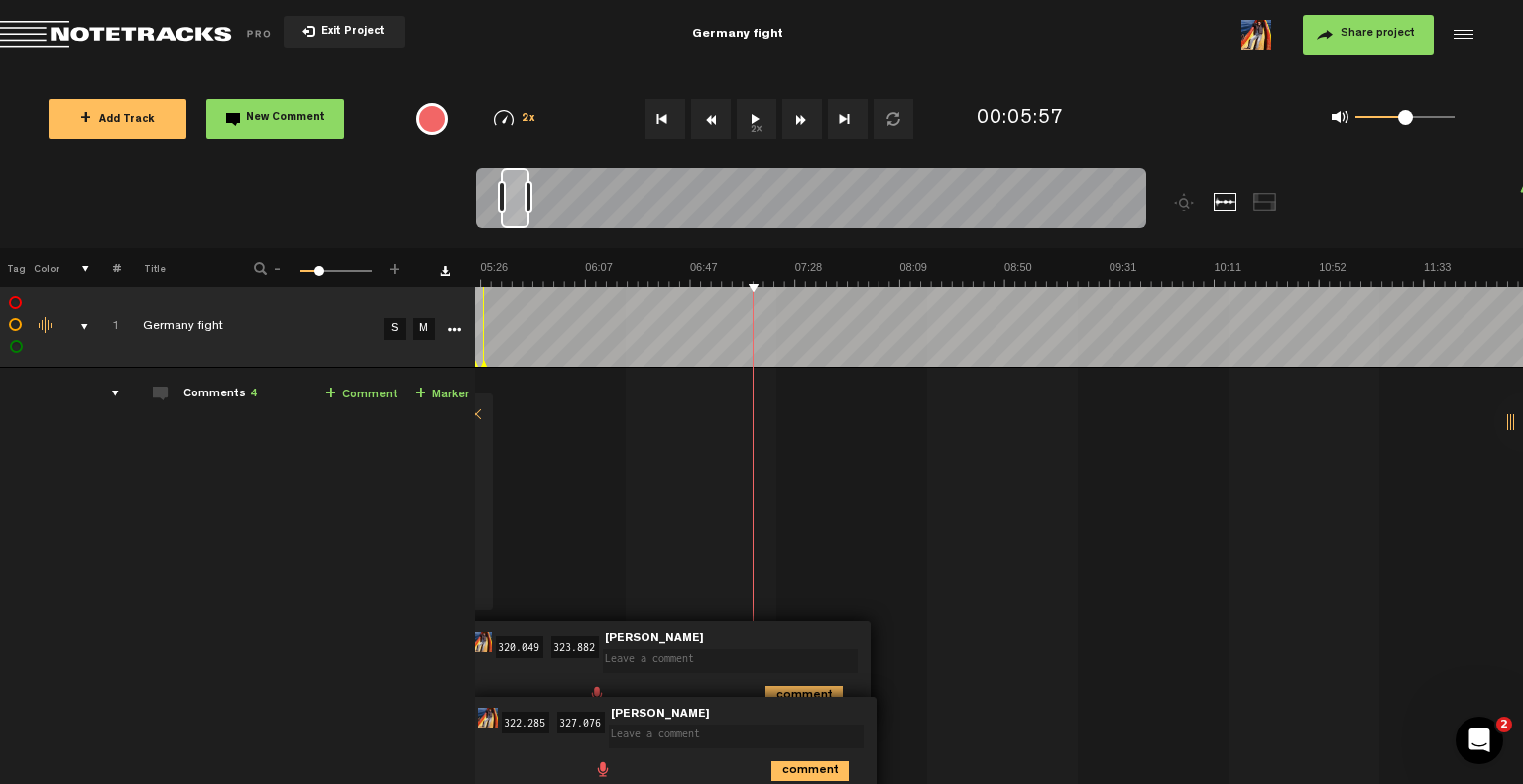
scroll to position [0, 476]
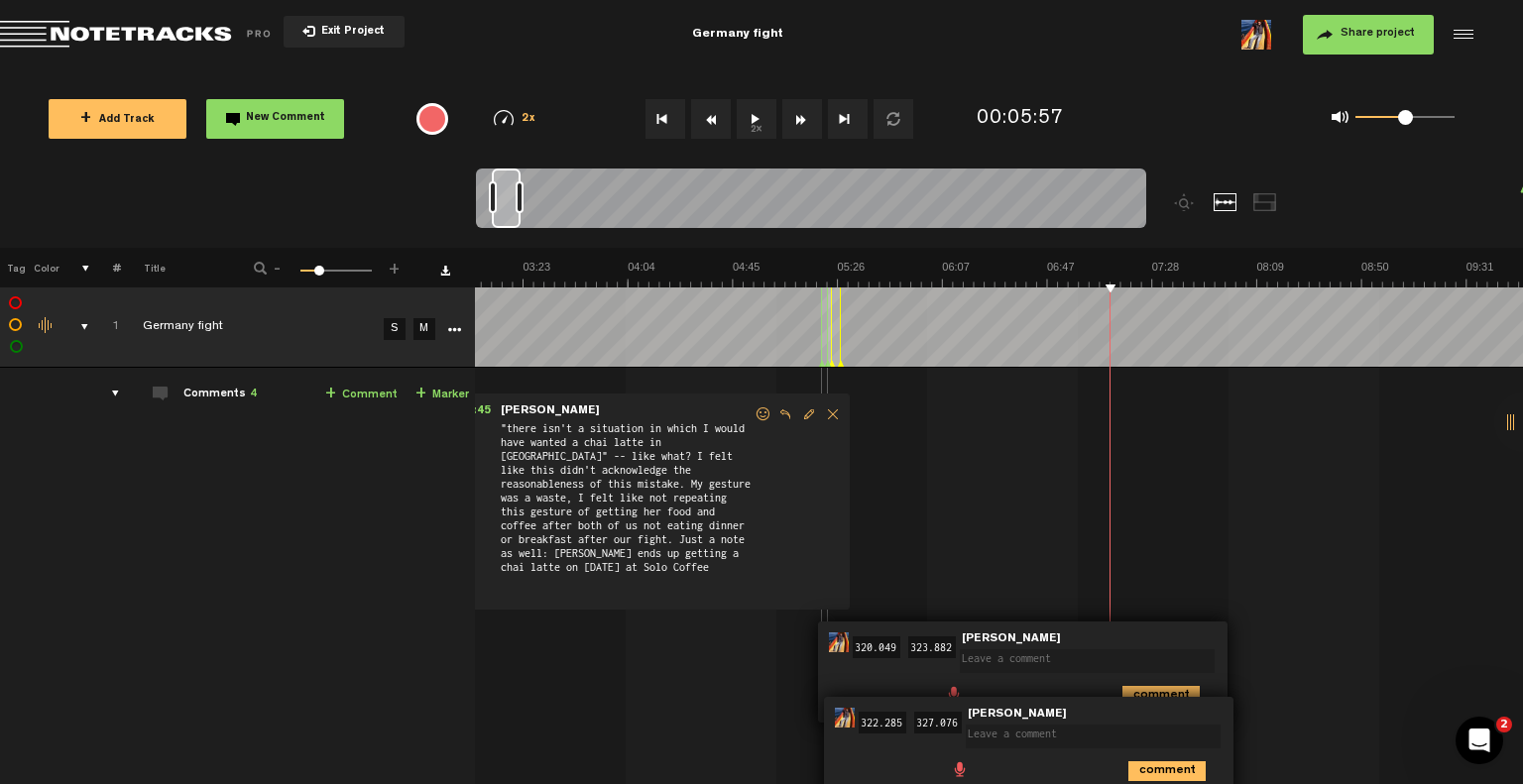
click at [1047, 635] on form at bounding box center [1091, 654] width 263 height 41
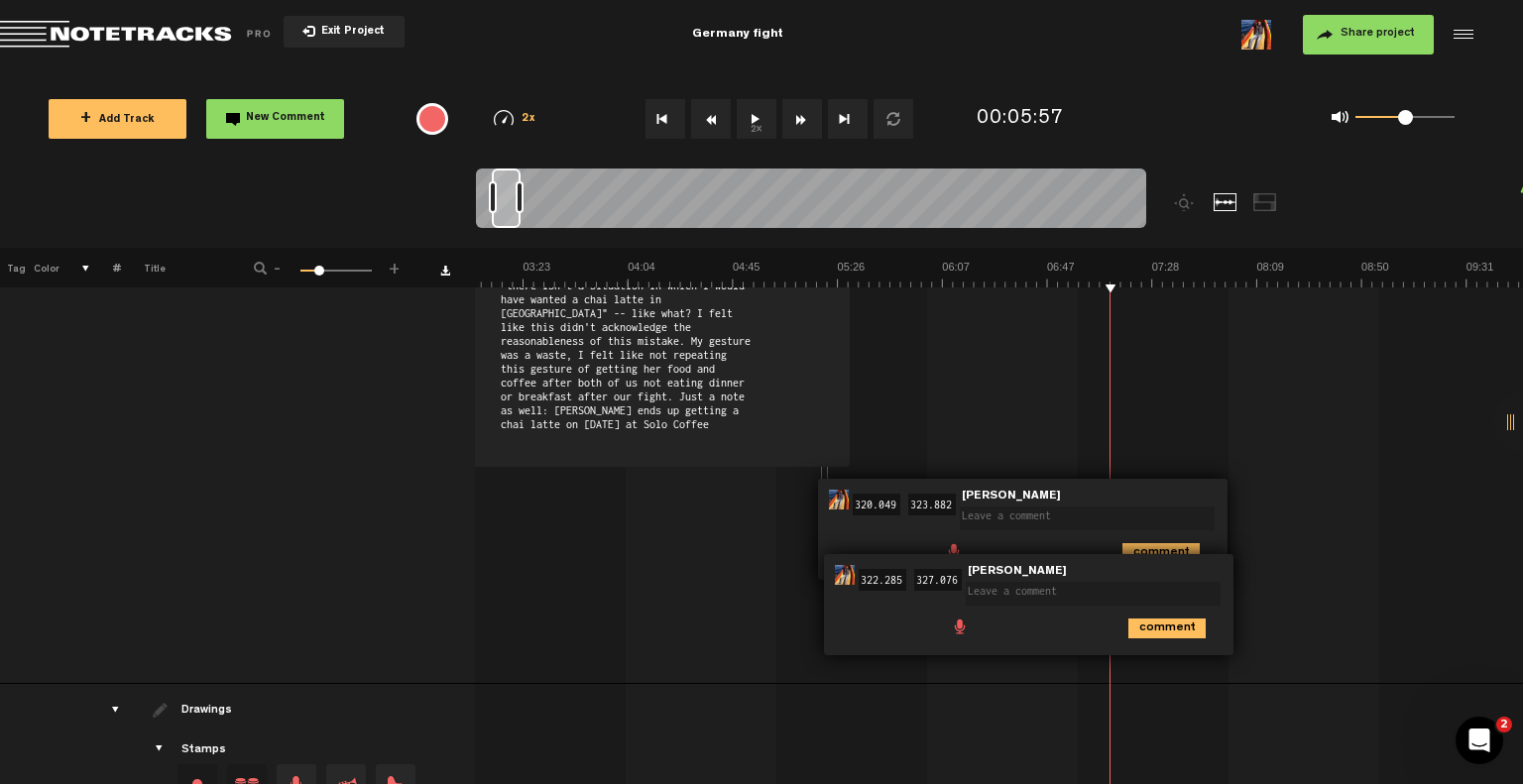
scroll to position [170, 8]
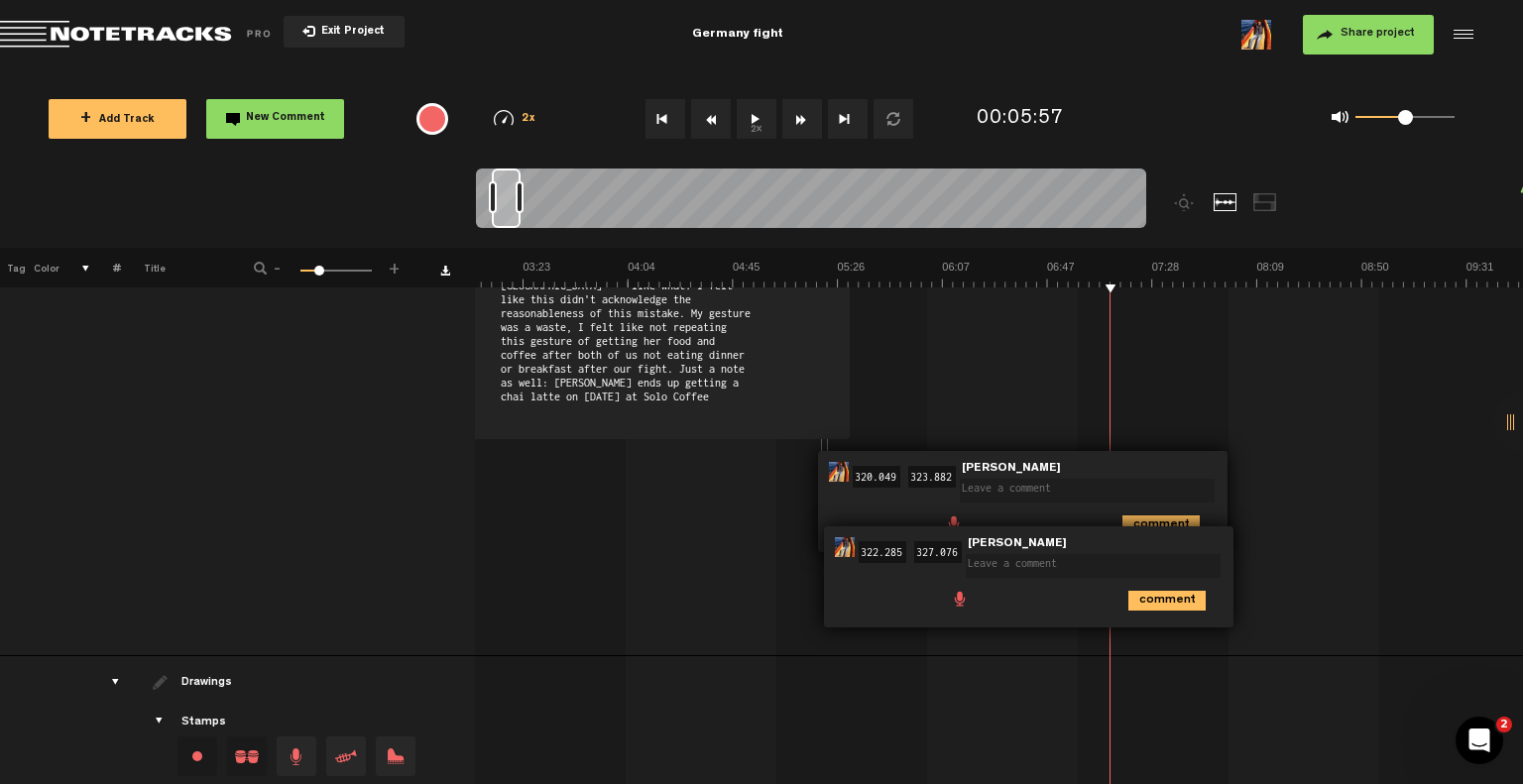
click at [930, 554] on input "327.076" at bounding box center [938, 552] width 48 height 22
type input "0"
click at [860, 546] on input "322.285" at bounding box center [883, 552] width 48 height 22
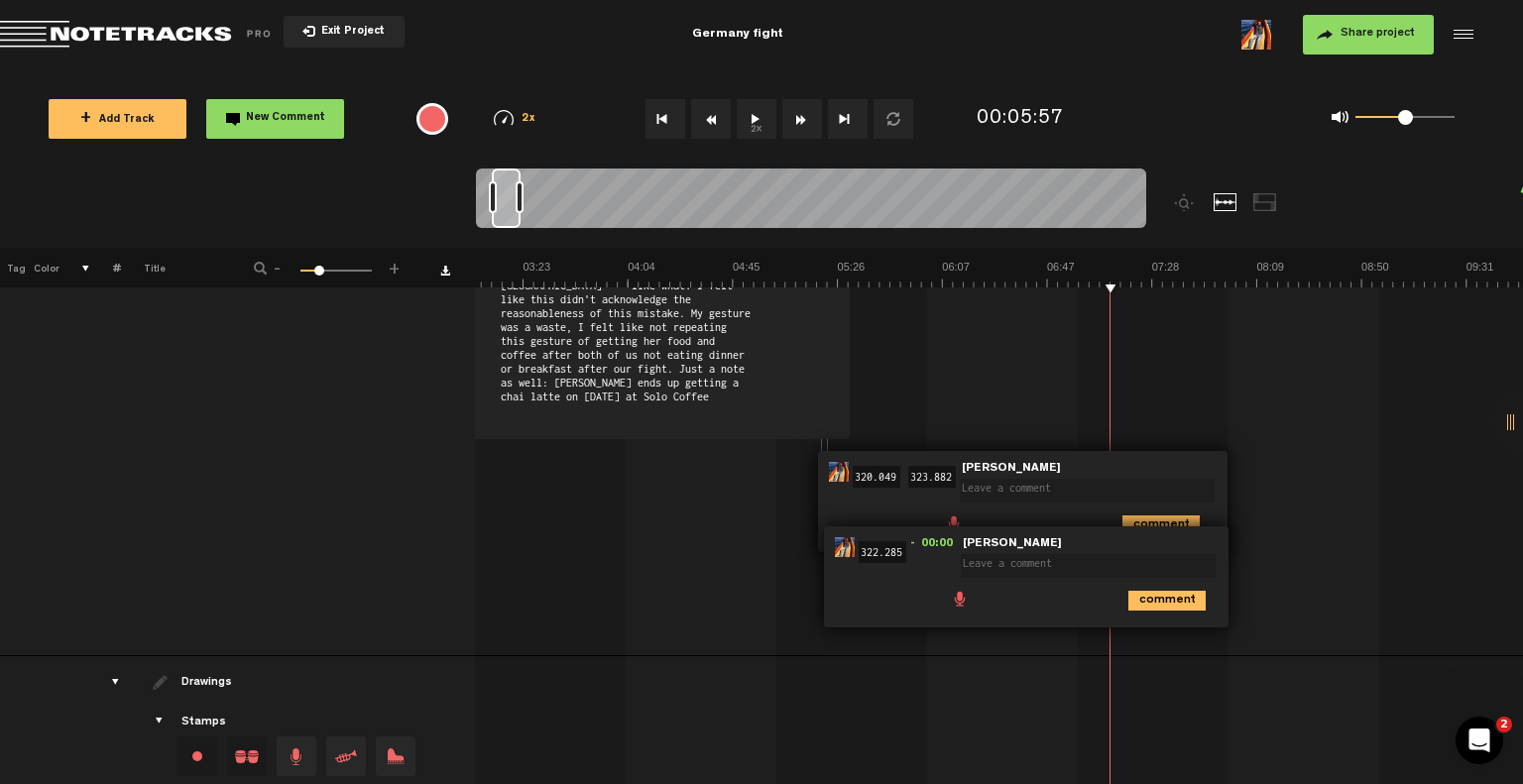
click at [860, 546] on input "322.285" at bounding box center [883, 552] width 48 height 22
type input "0"
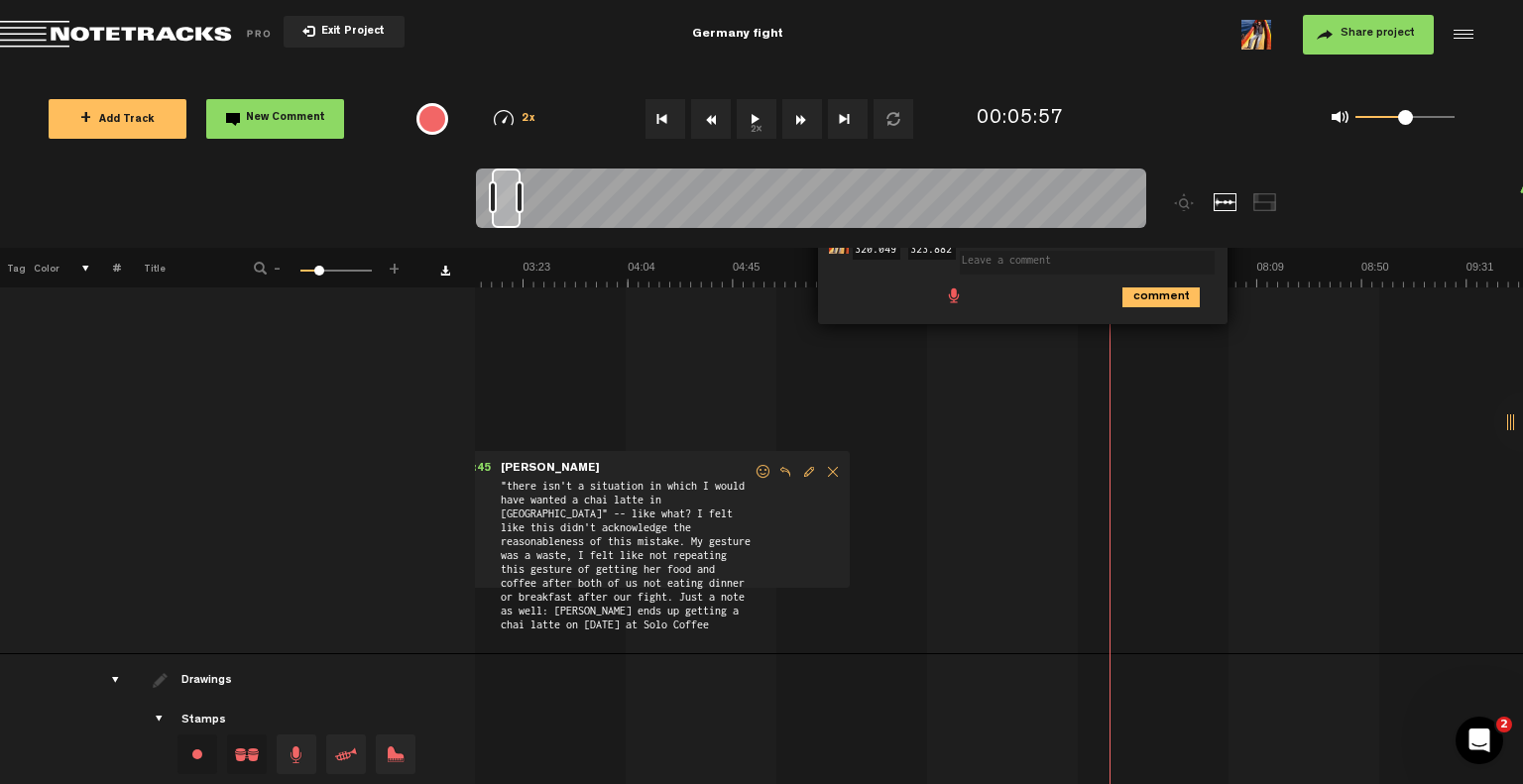
scroll to position [0, 8]
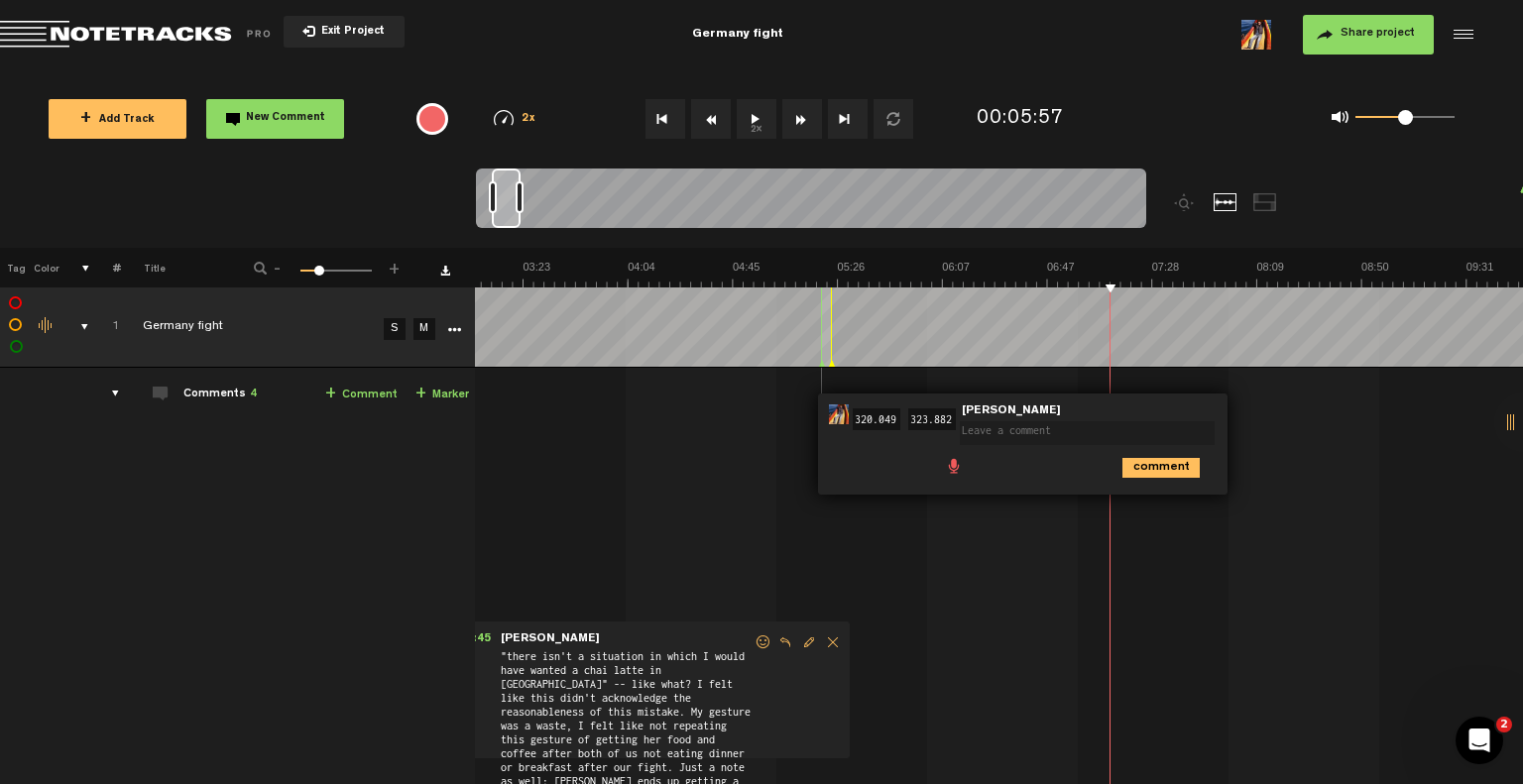
click at [916, 413] on input "323.882" at bounding box center [933, 419] width 48 height 22
type input "0"
click at [856, 415] on input "320.049" at bounding box center [877, 419] width 48 height 22
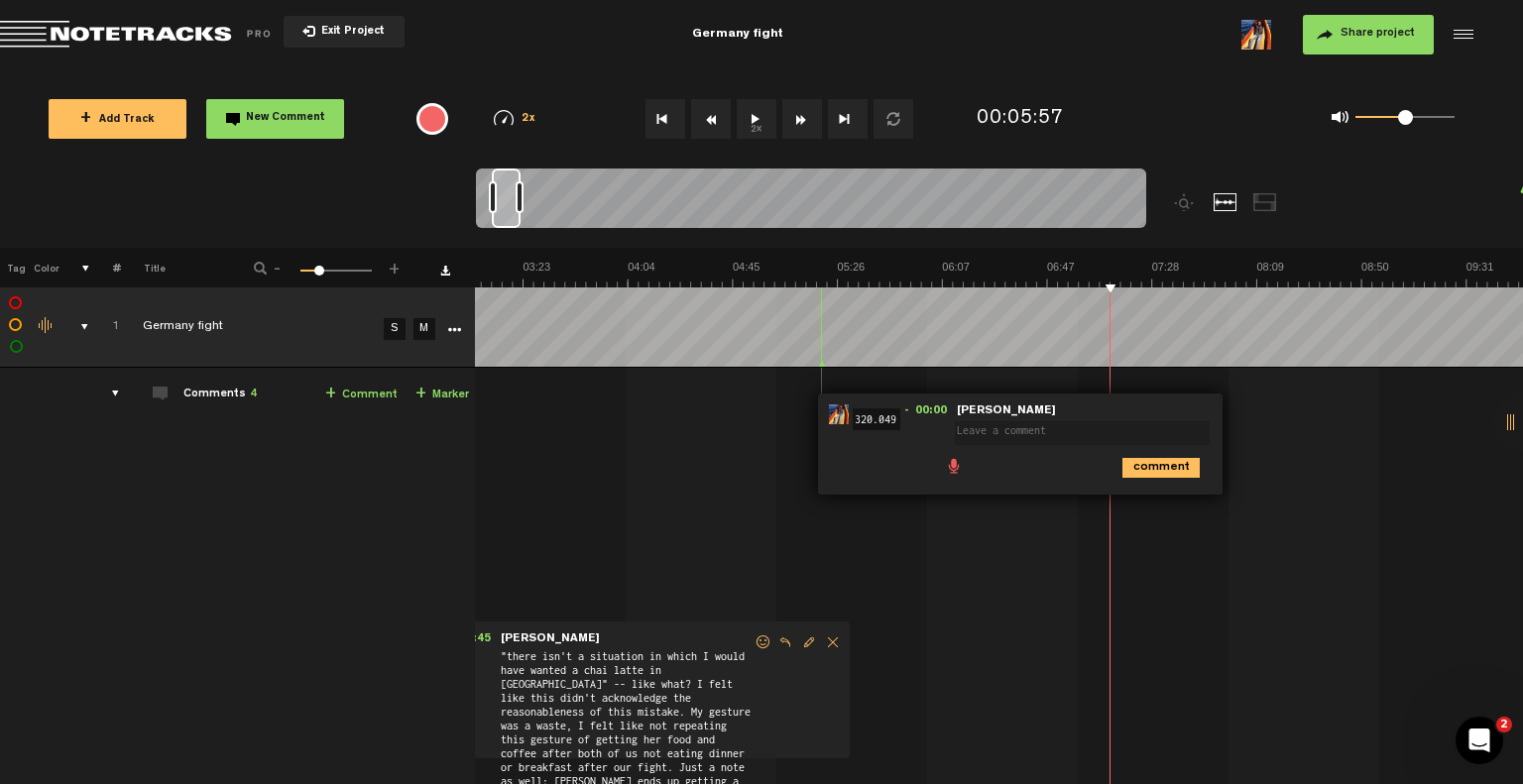
type input "0"
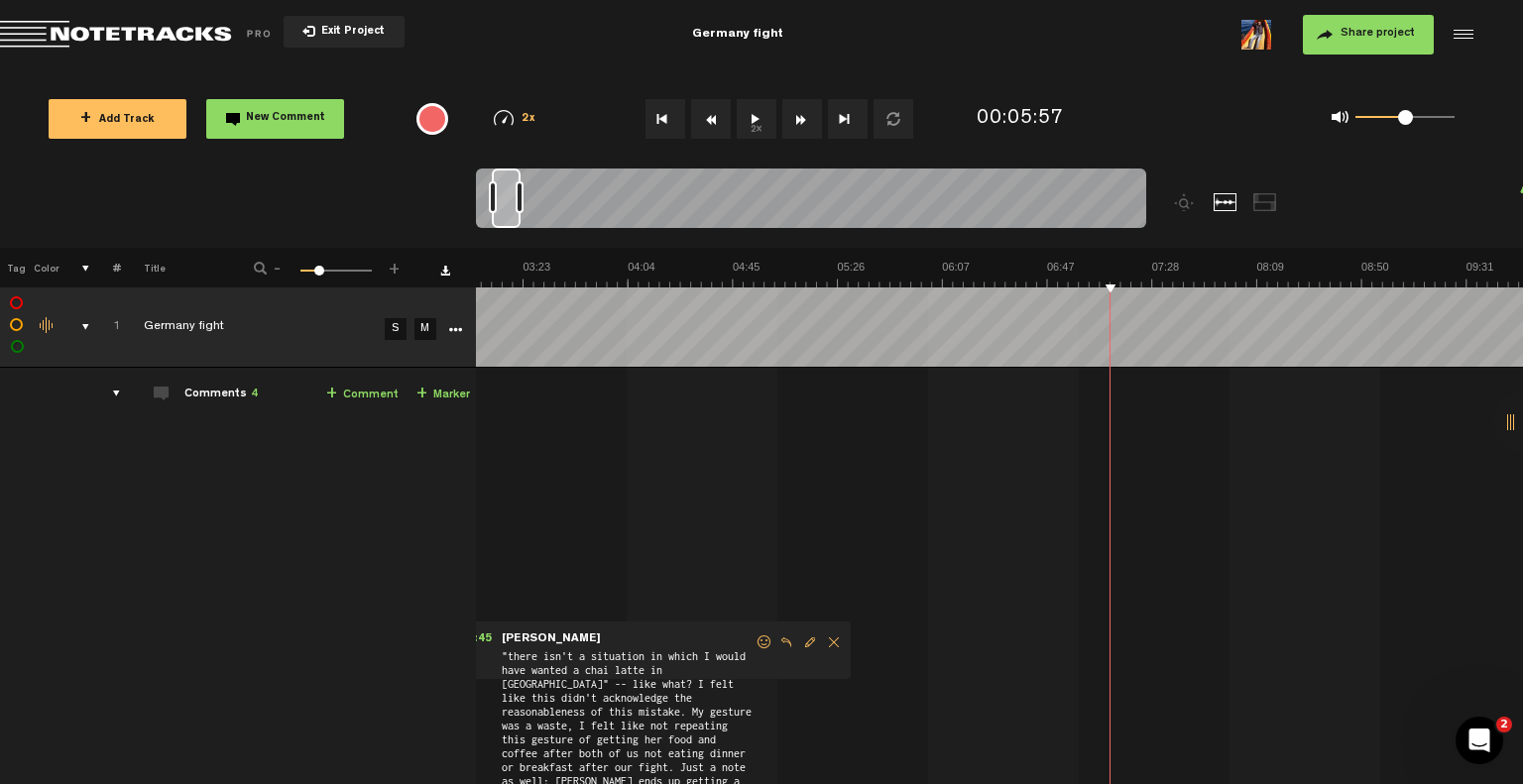
scroll to position [0, 0]
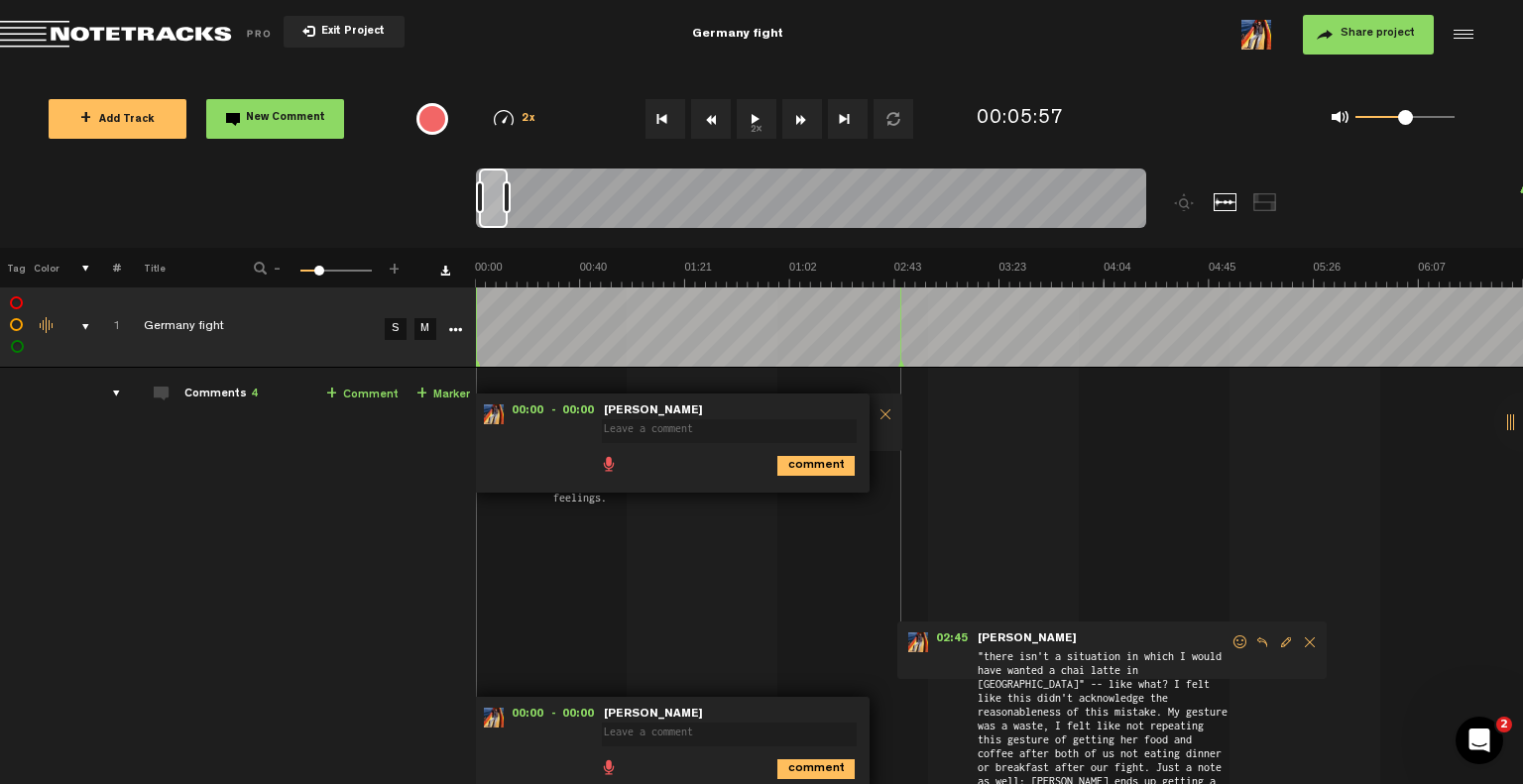
click at [817, 404] on form at bounding box center [734, 424] width 263 height 41
click at [667, 430] on textarea at bounding box center [730, 431] width 255 height 24
type textarea "o"
type textarea "ok"
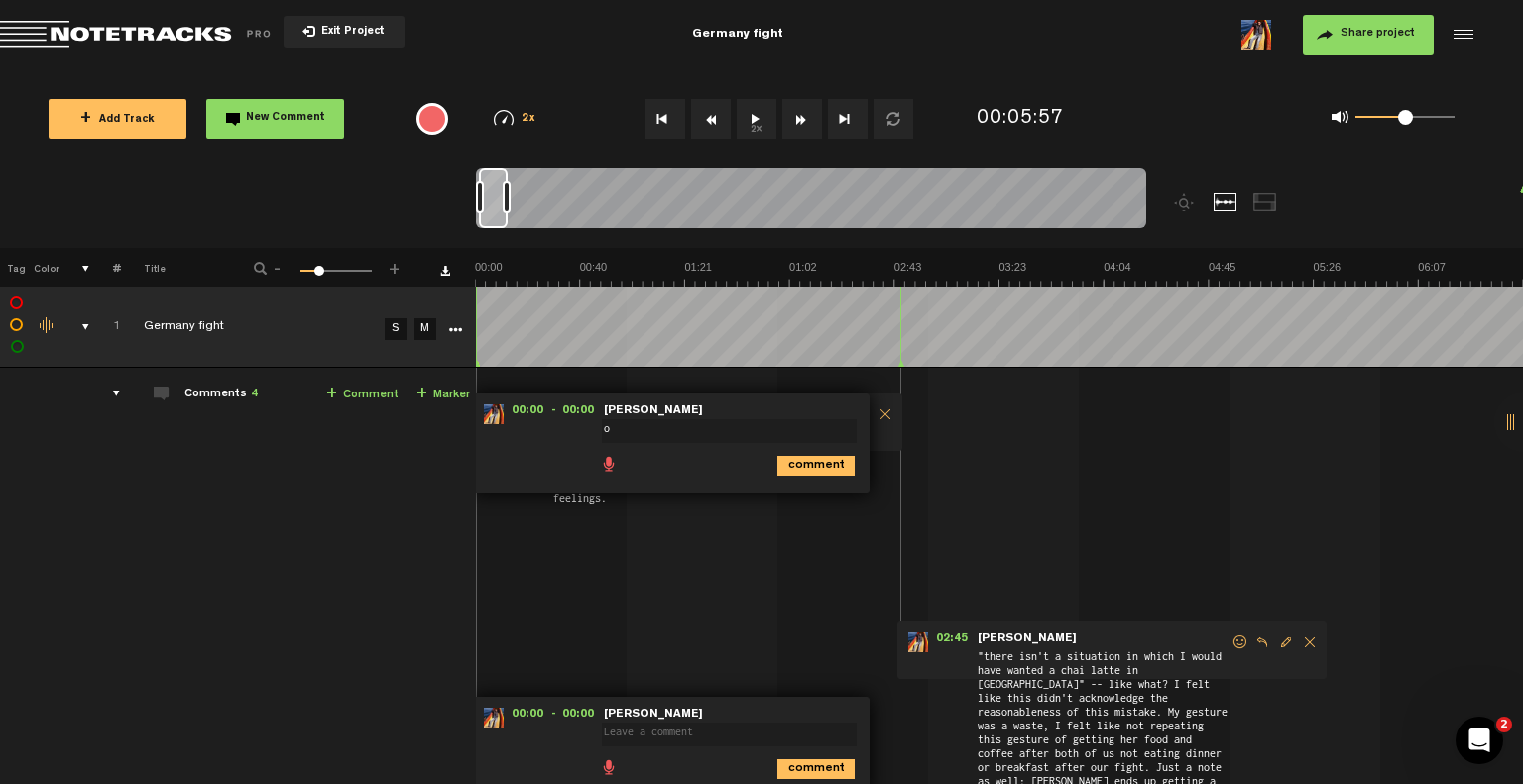
type textarea "ok"
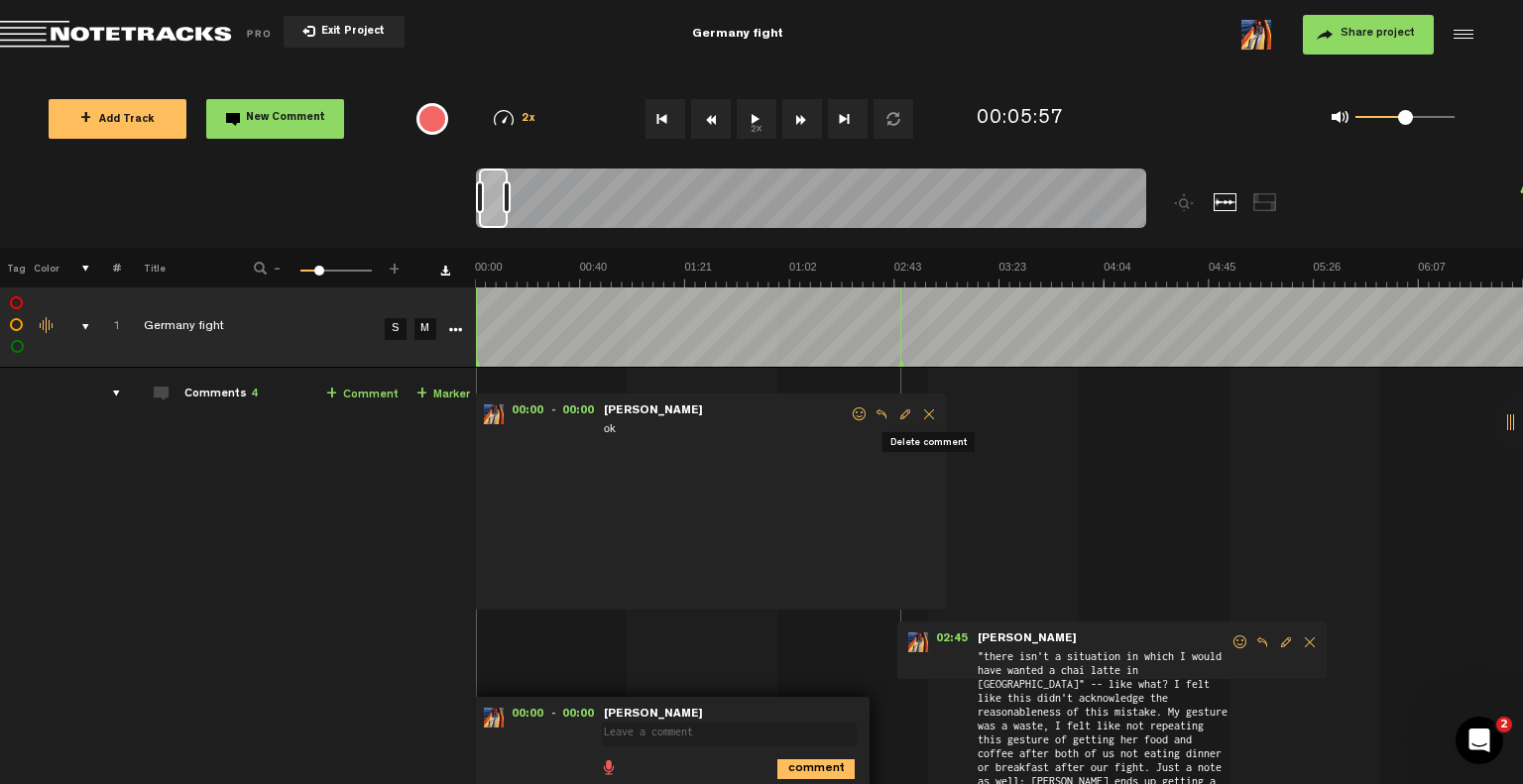
click at [928, 414] on span "Delete comment" at bounding box center [929, 414] width 24 height 14
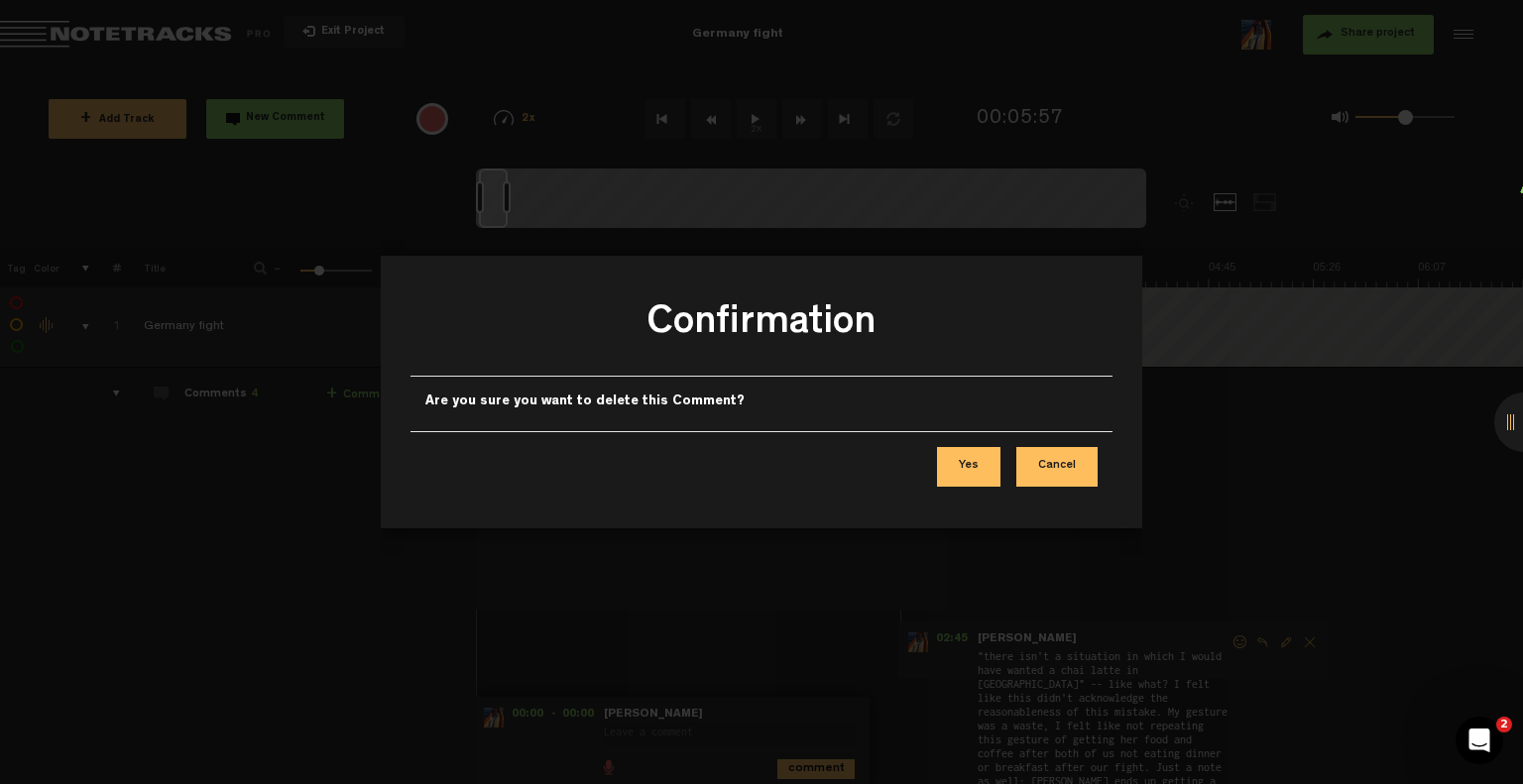
click at [982, 471] on button "Yes" at bounding box center [969, 467] width 64 height 40
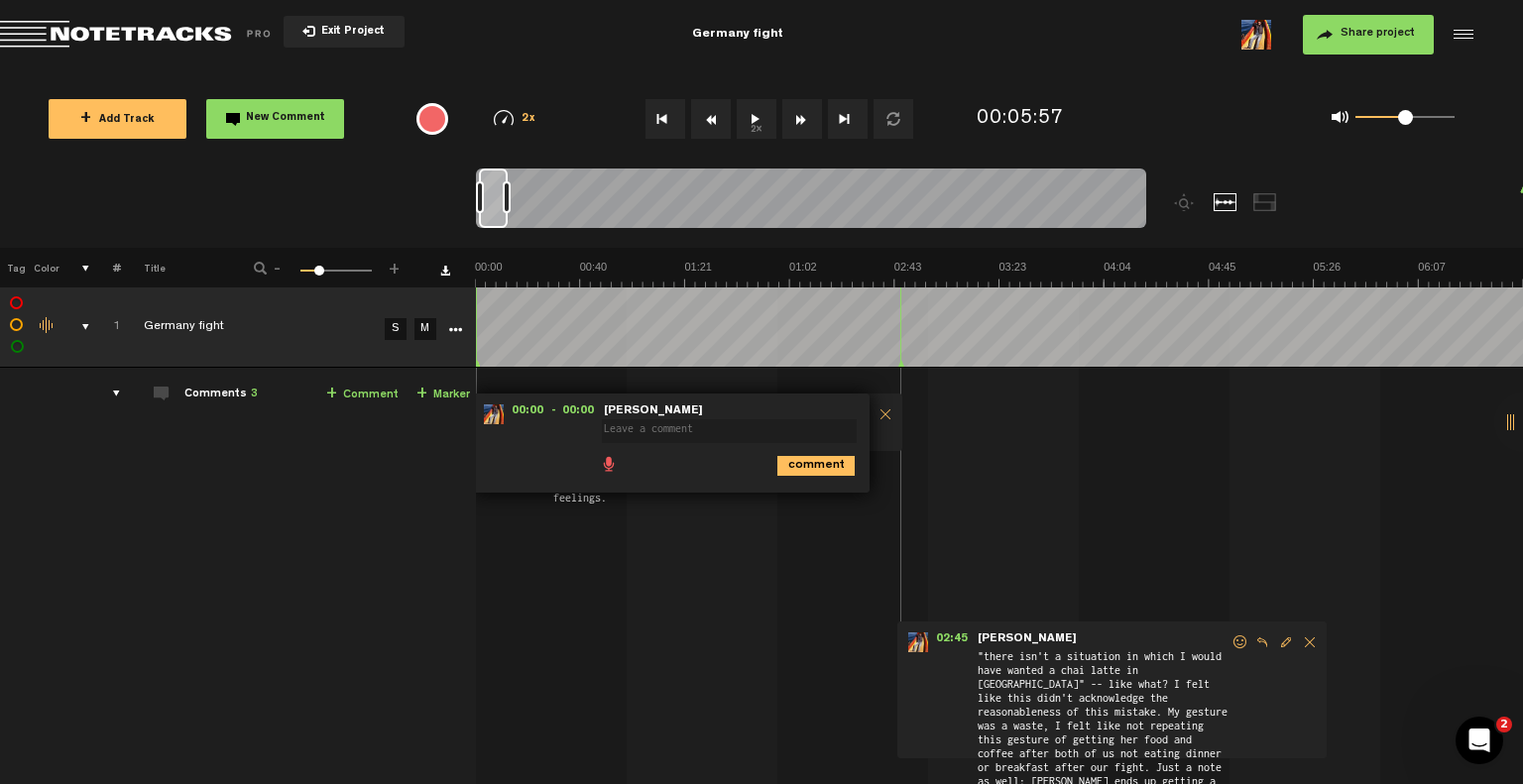
click at [698, 433] on textarea at bounding box center [730, 431] width 255 height 24
type textarea "ok"
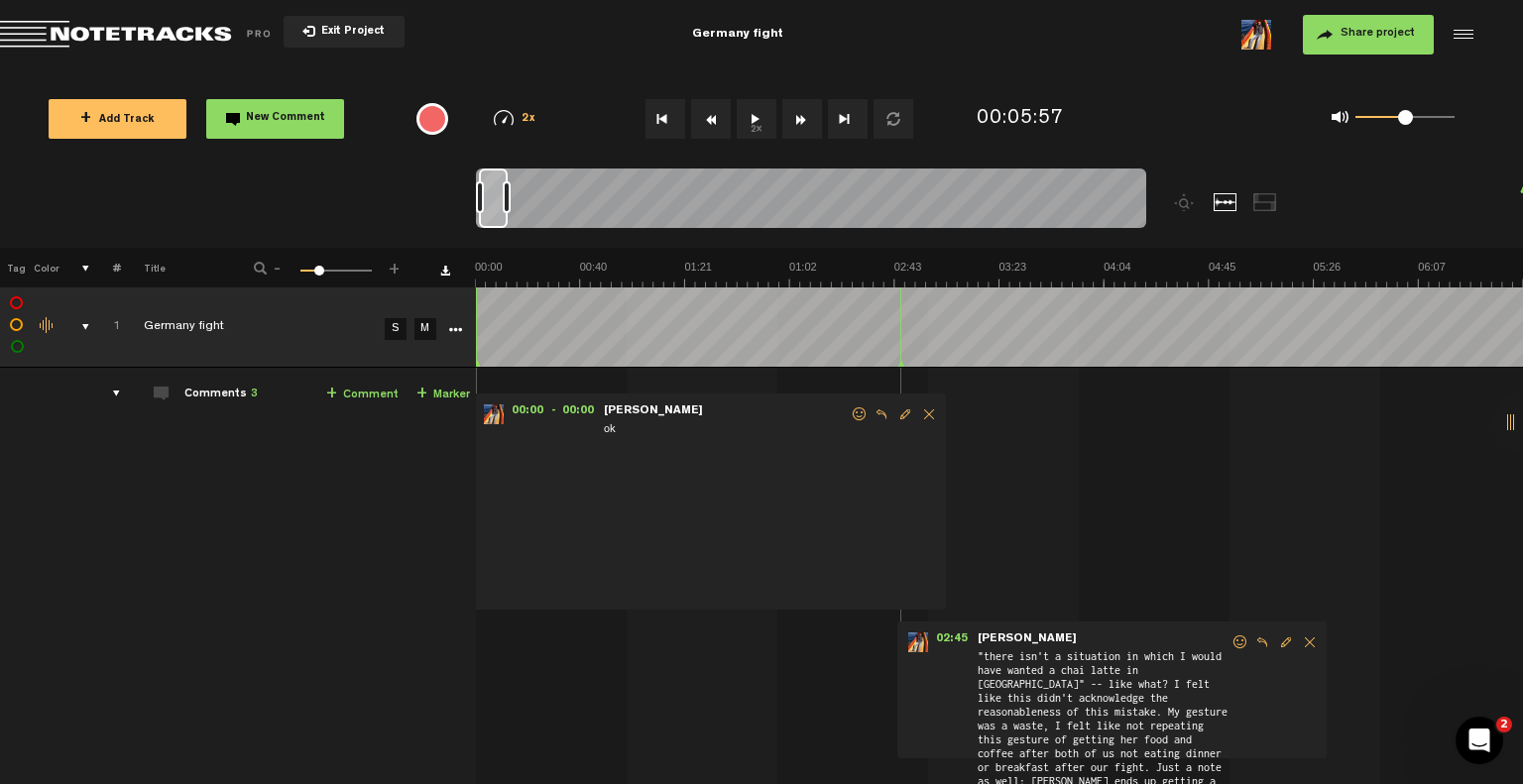
click at [925, 409] on span "Delete comment" at bounding box center [929, 414] width 24 height 14
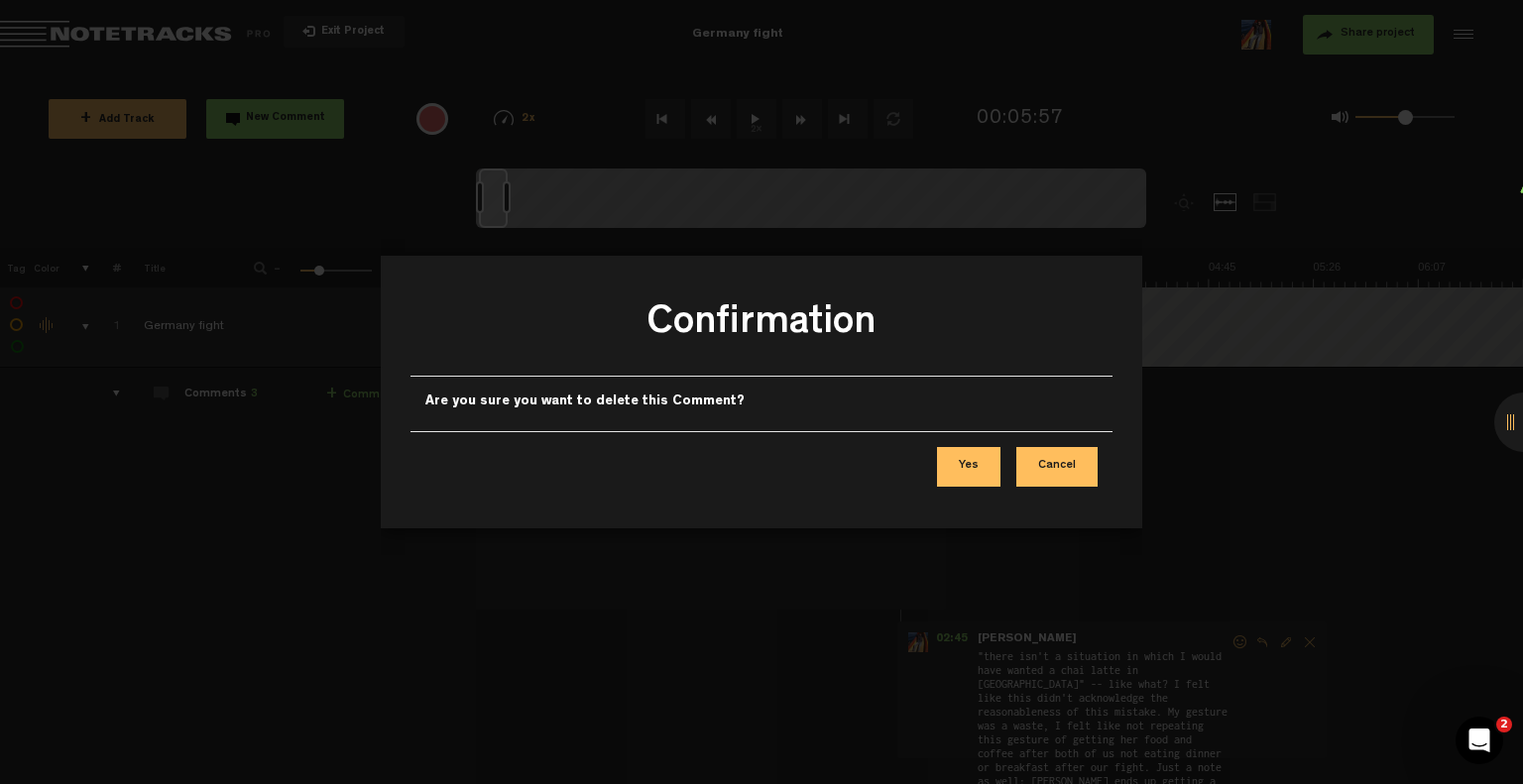
click at [976, 475] on button "Yes" at bounding box center [969, 467] width 64 height 40
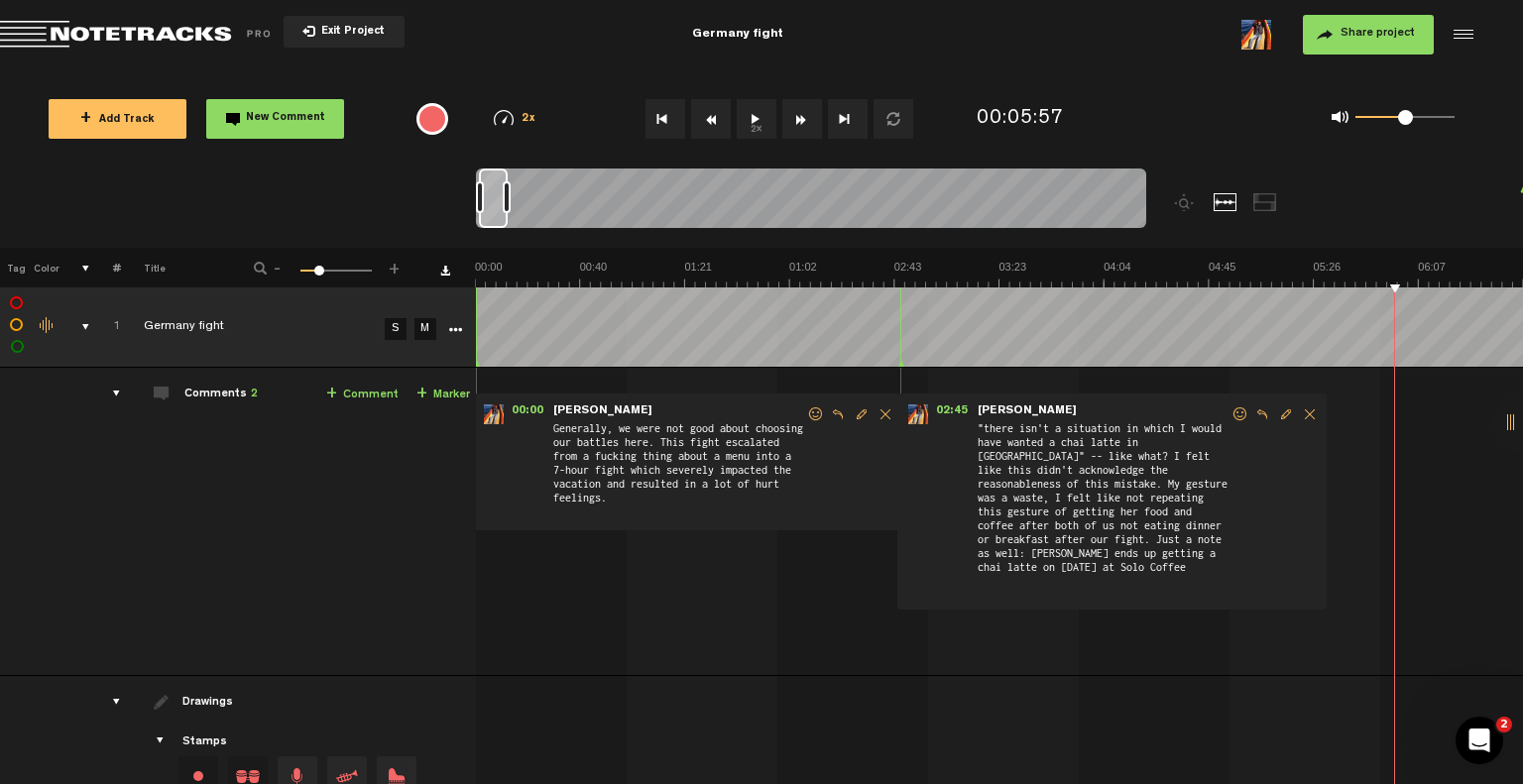
scroll to position [0, 839]
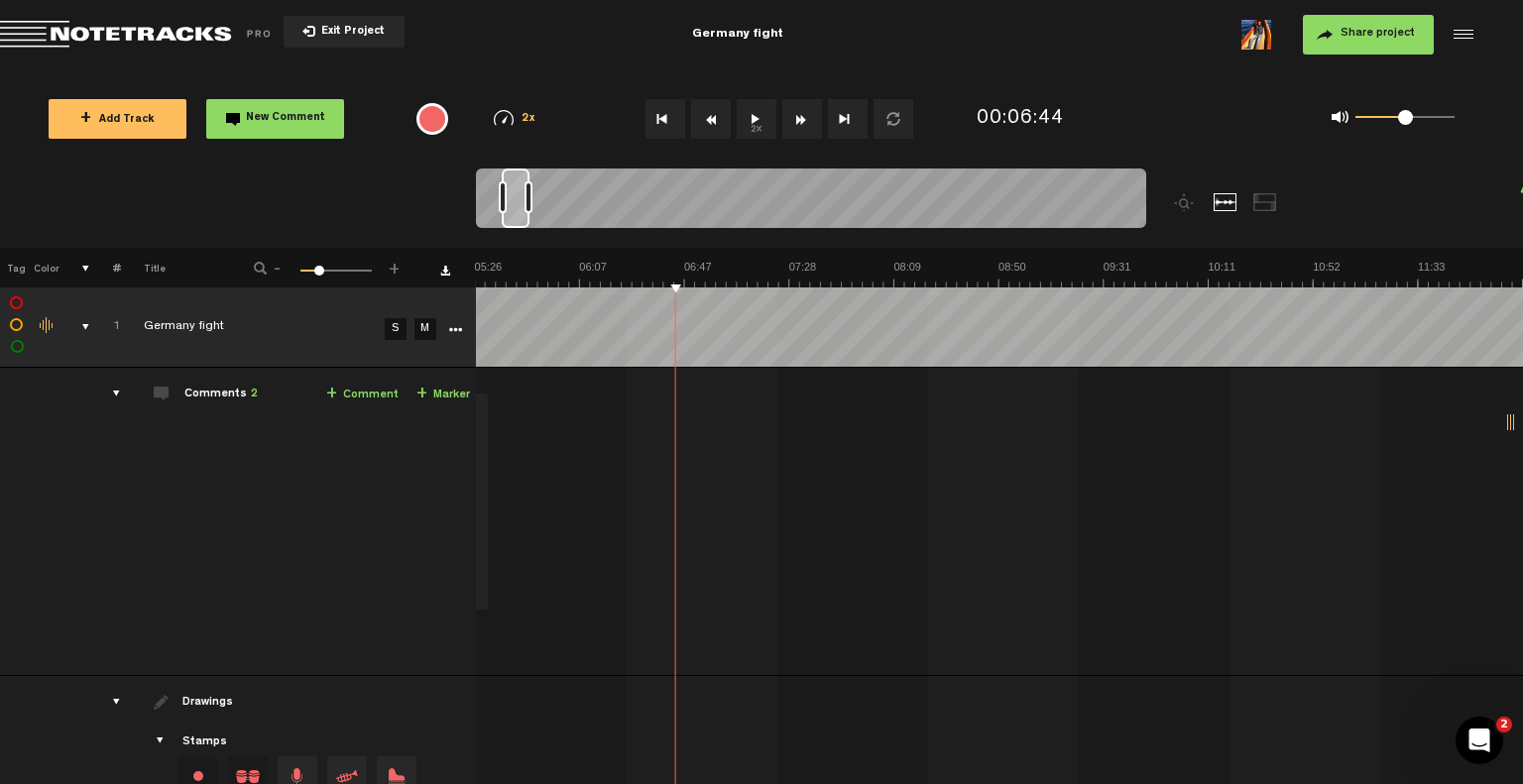
click at [280, 126] on button "New Comment" at bounding box center [275, 120] width 138 height 40
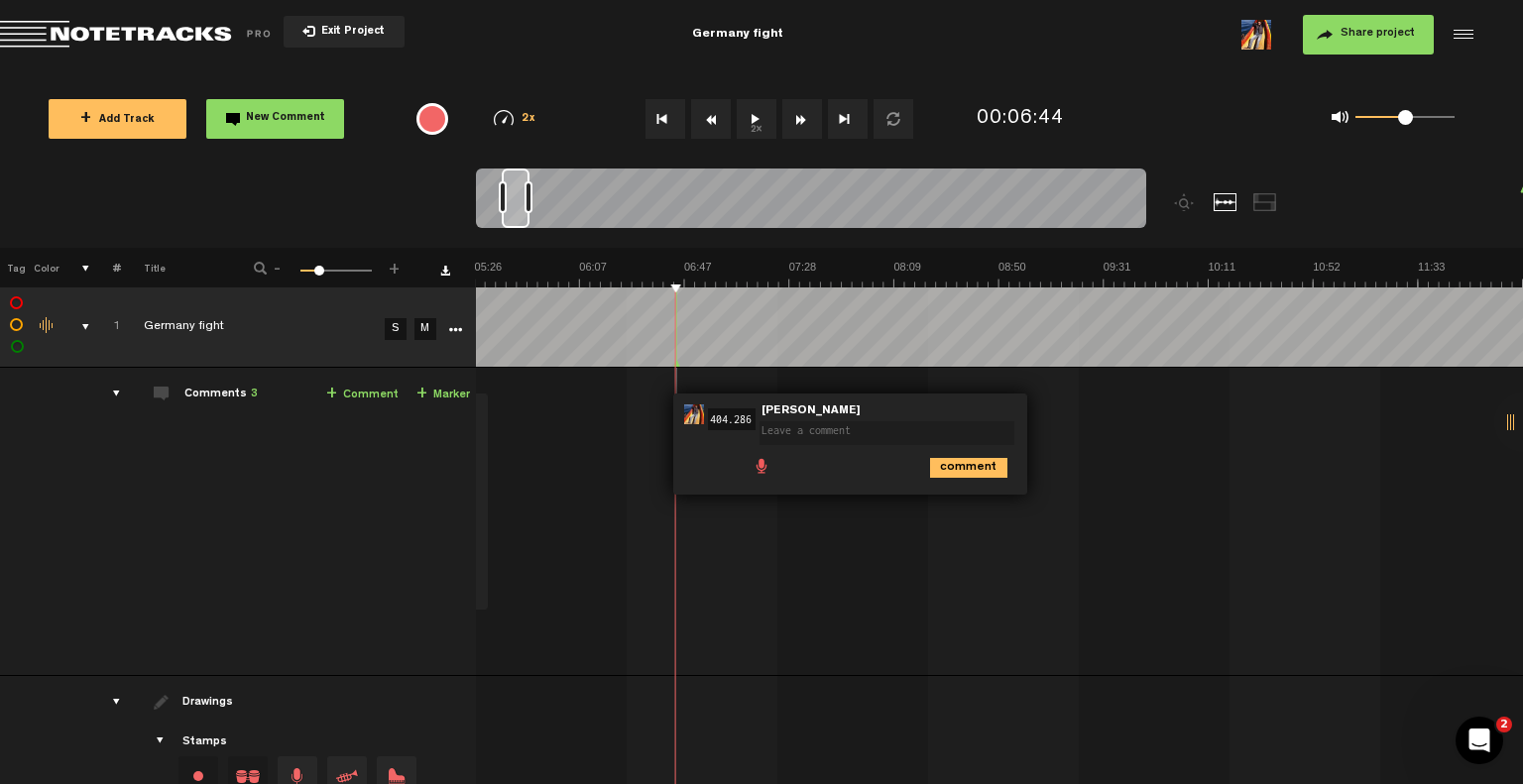
click at [737, 425] on input "404.286" at bounding box center [733, 419] width 48 height 22
type input "6:42"
click at [835, 422] on textarea at bounding box center [887, 433] width 255 height 24
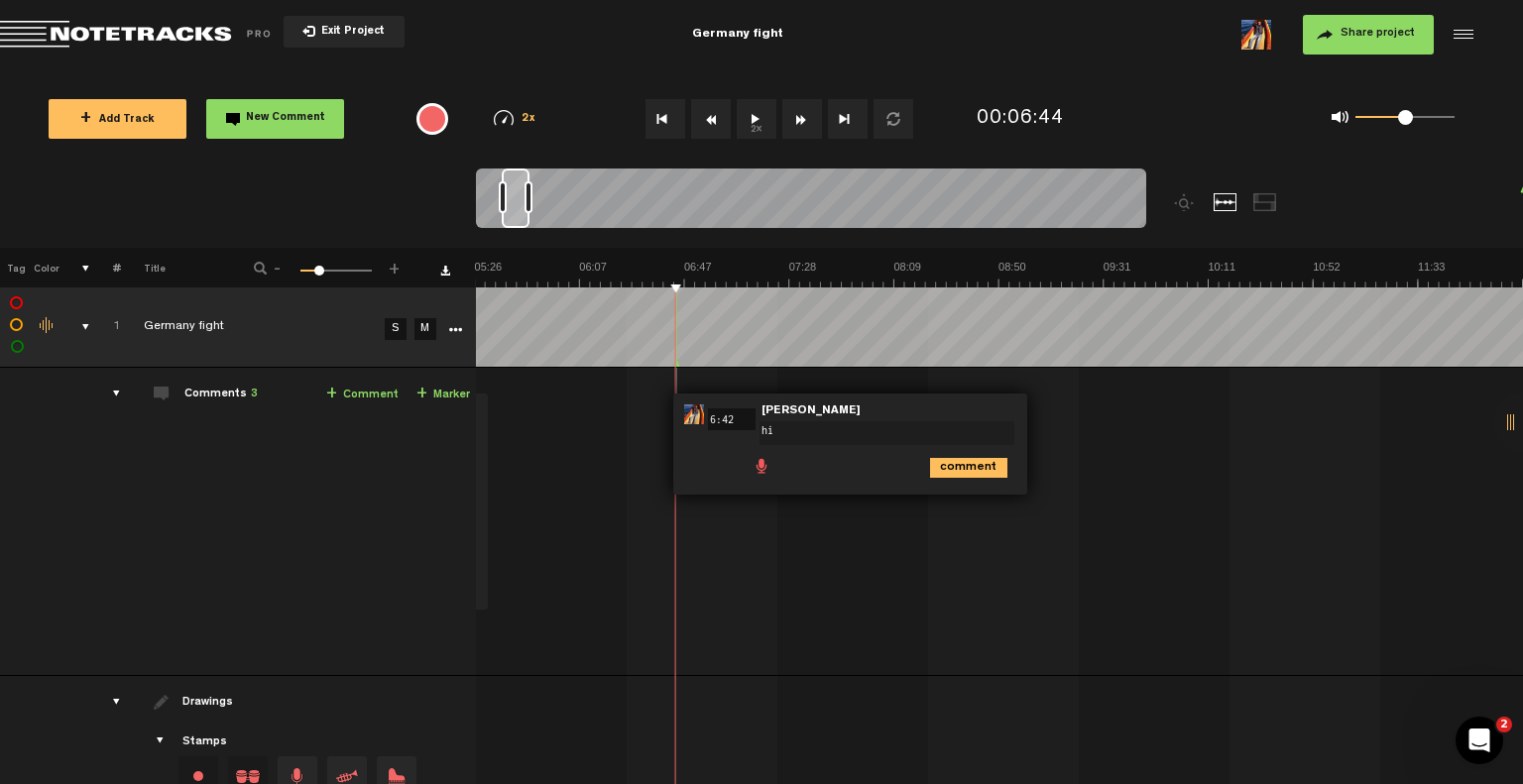
type textarea "h"
type textarea "m"
type textarea "i"
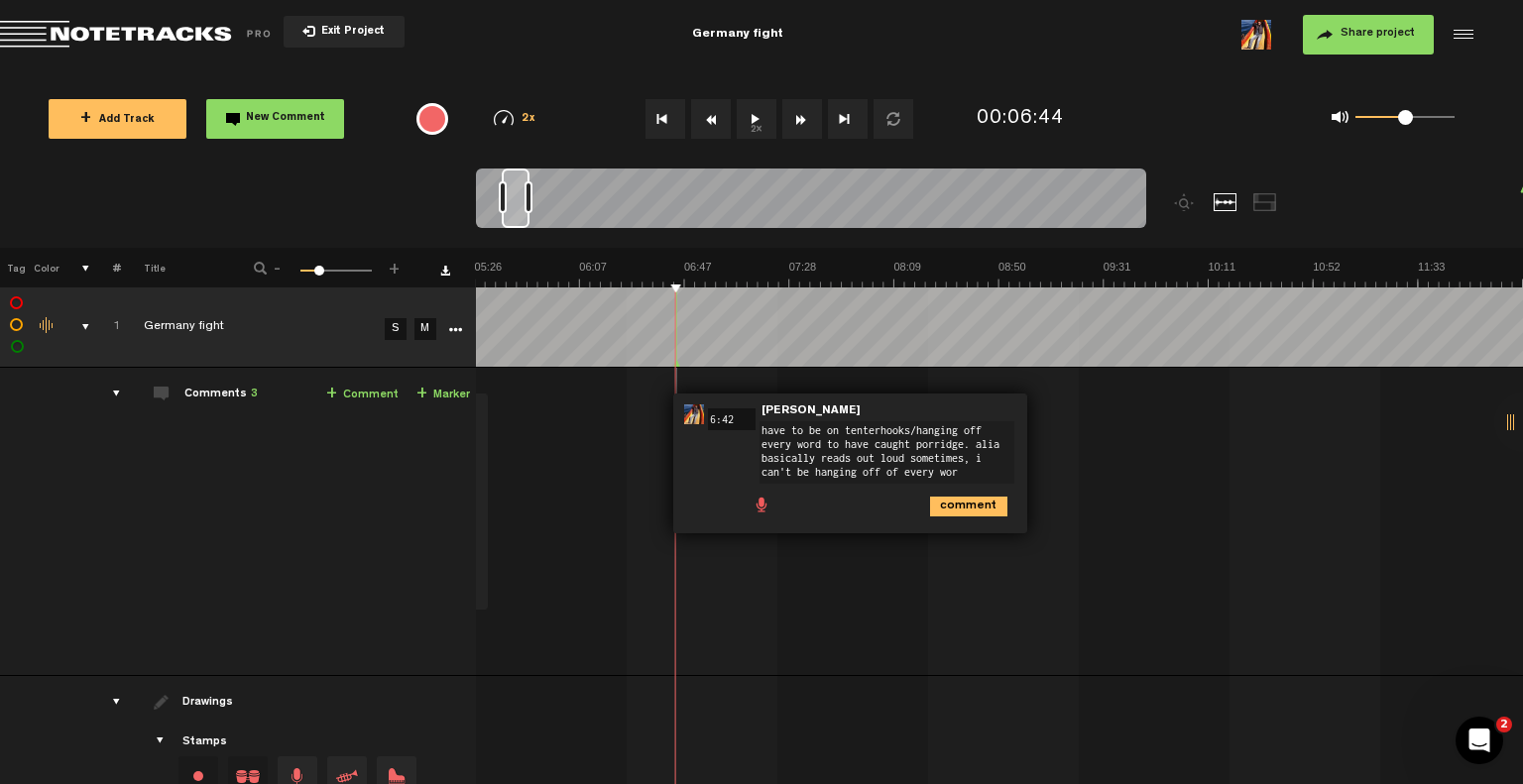
type textarea "have to be on tenterhooks/hanging off every word to have caught porridge. alia …"
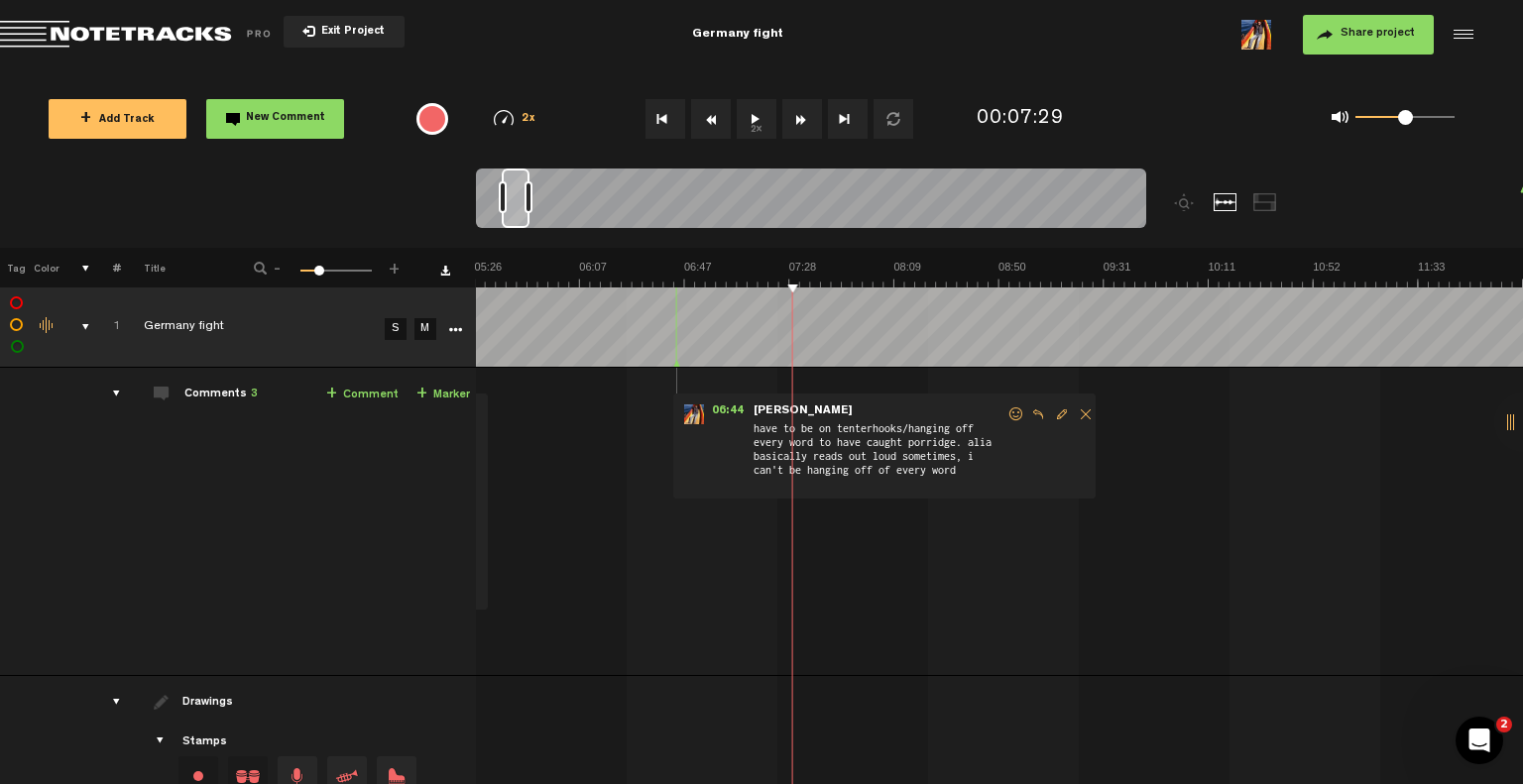
click at [251, 115] on span "New Comment" at bounding box center [286, 118] width 80 height 11
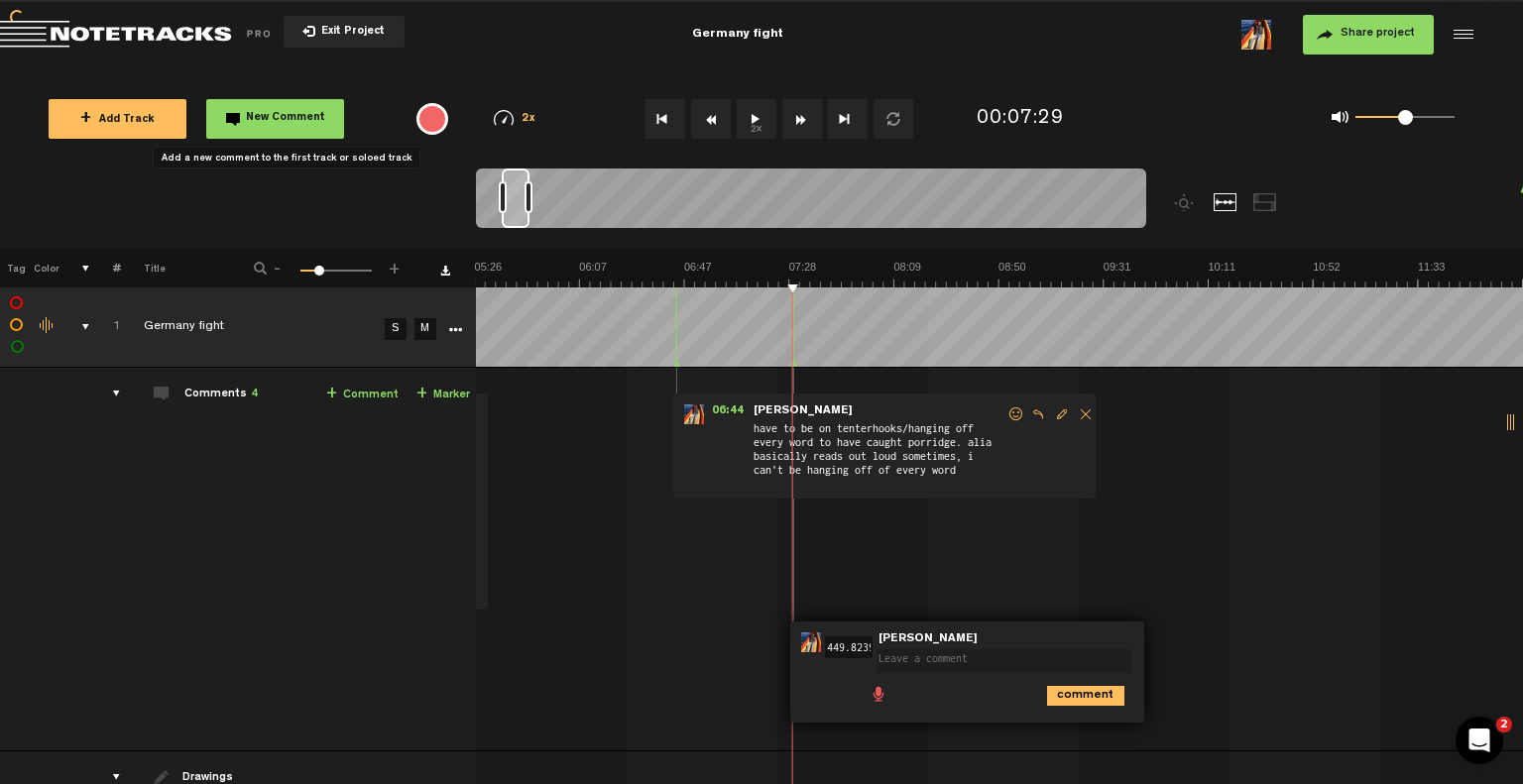
scroll to position [0, 0]
click at [843, 642] on input "449.82399999999996" at bounding box center [849, 648] width 48 height 22
type input "7:22"
click at [920, 668] on textarea at bounding box center [1005, 661] width 255 height 24
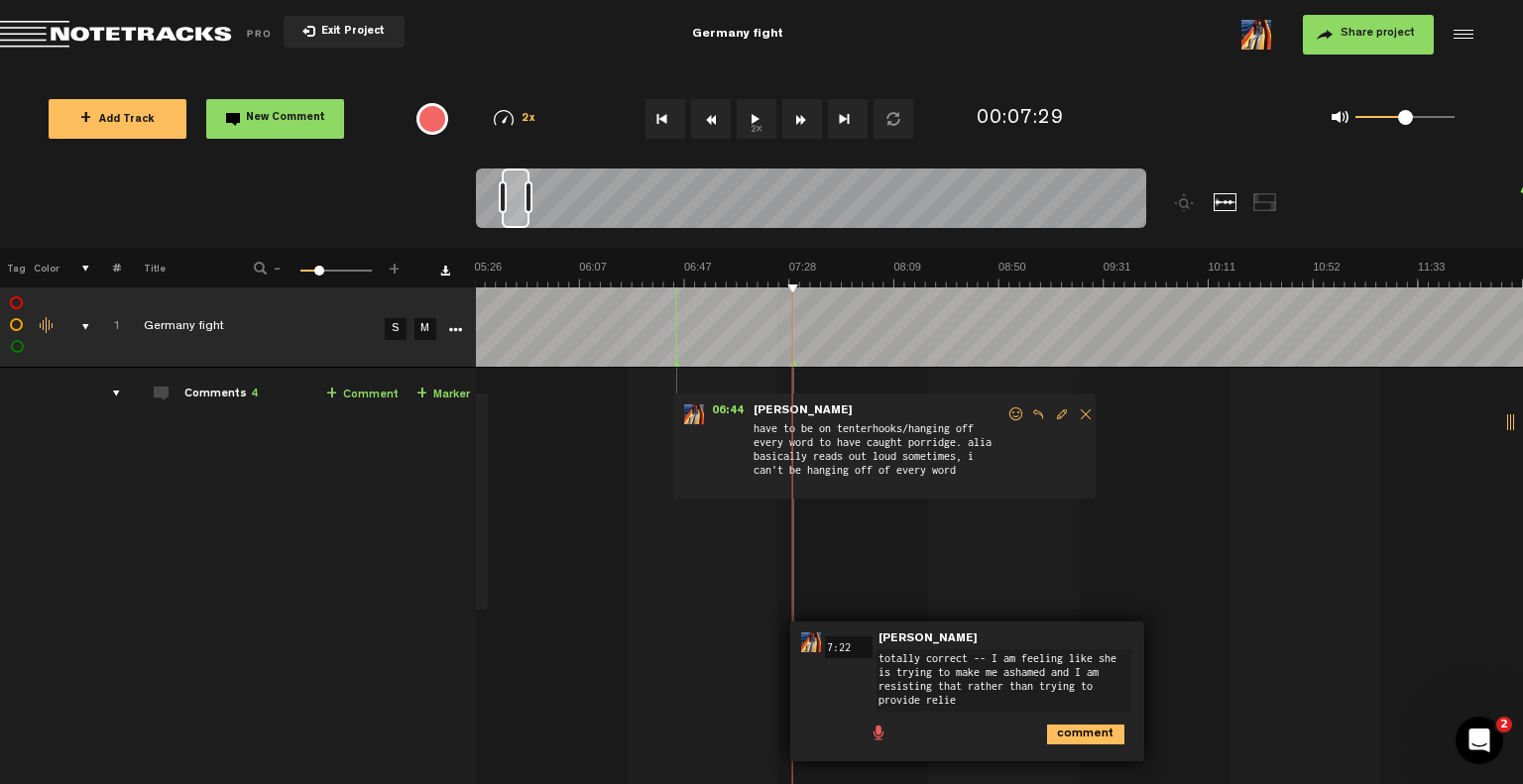
type textarea "totally correct -- I am feeling like she is trying to make me ashamed and I am …"
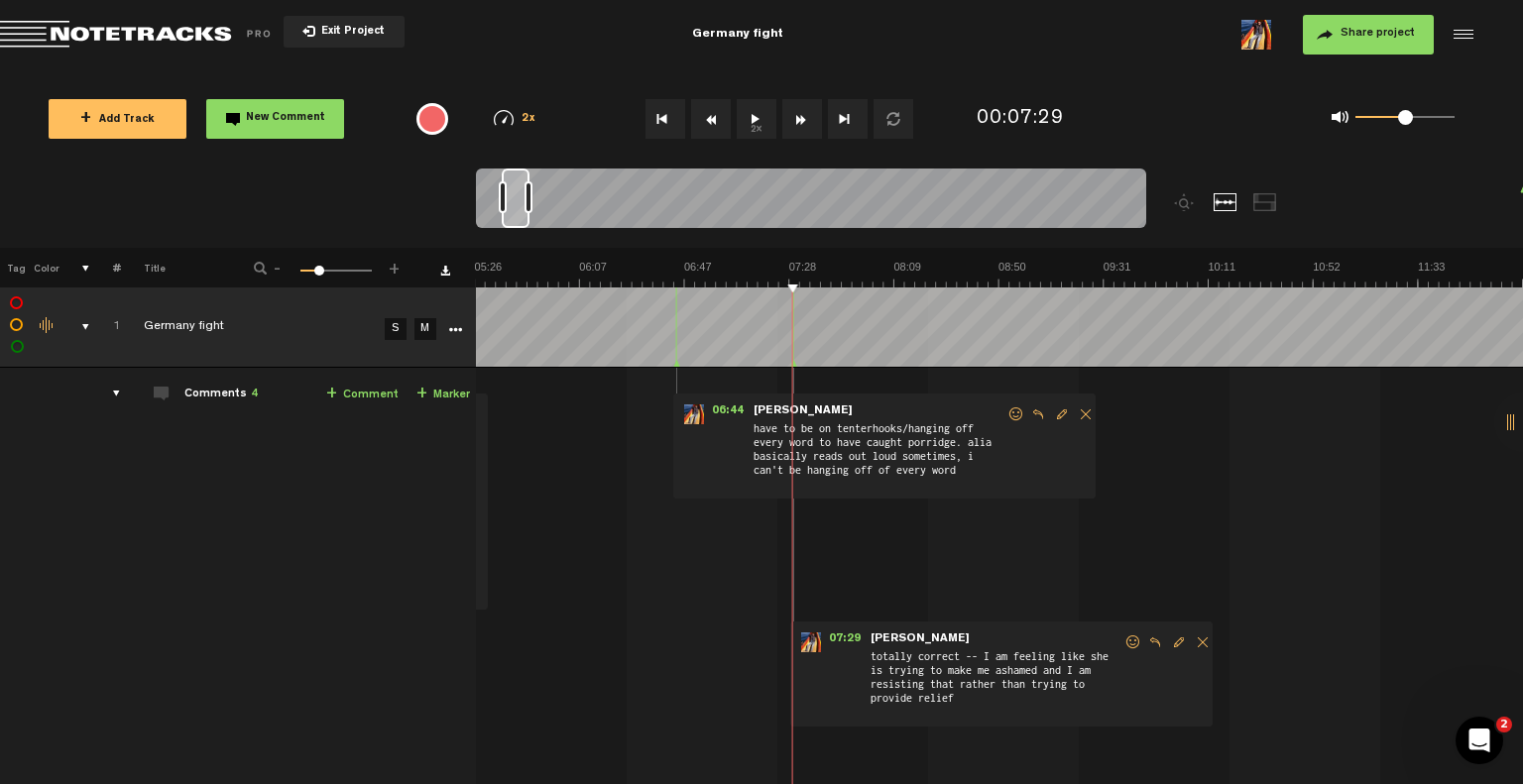
click at [281, 116] on span "New Comment" at bounding box center [286, 118] width 80 height 11
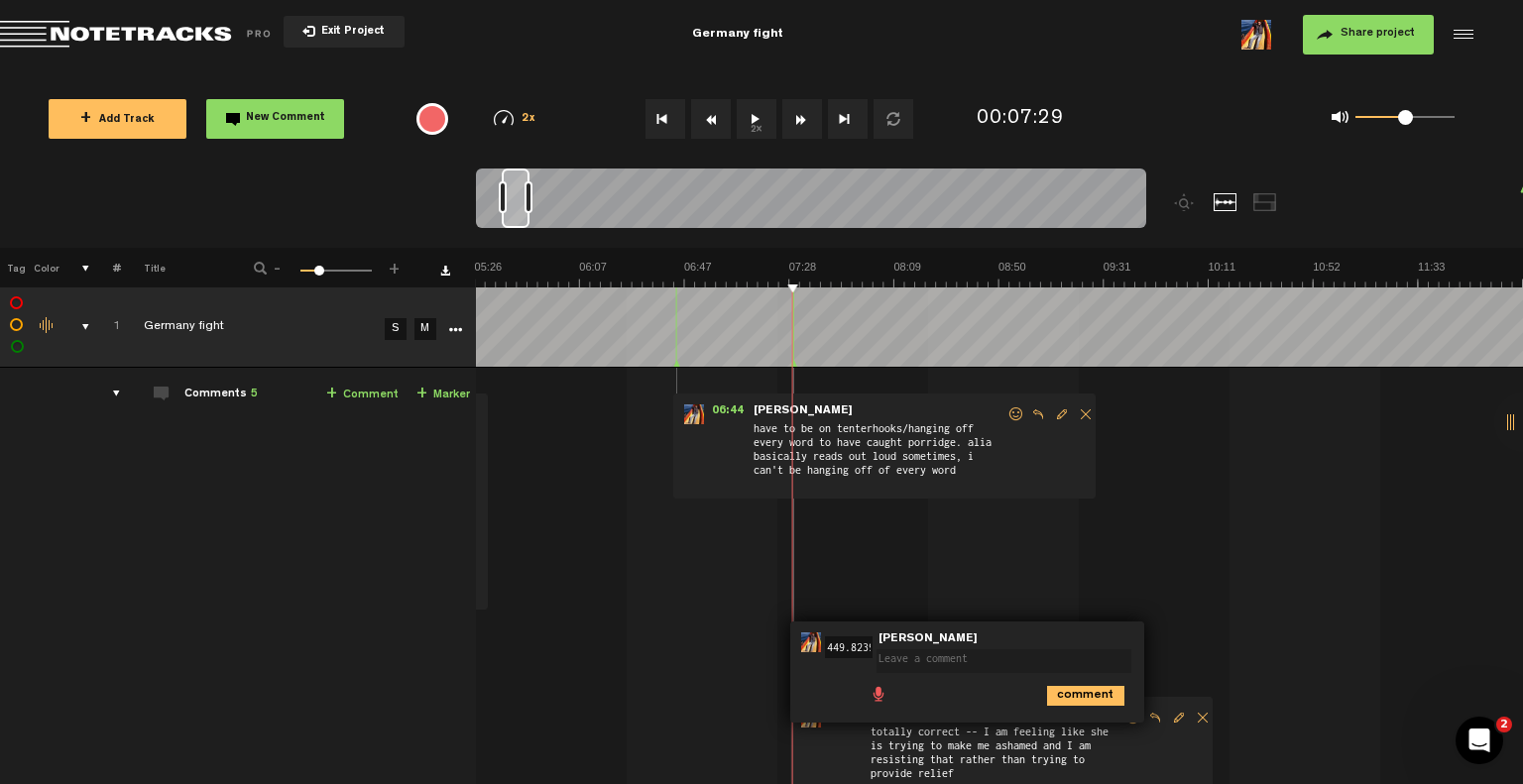
click at [838, 643] on input "449.82399999999996" at bounding box center [849, 648] width 48 height 22
type input "12:01"
click at [908, 660] on textarea at bounding box center [1005, 661] width 255 height 24
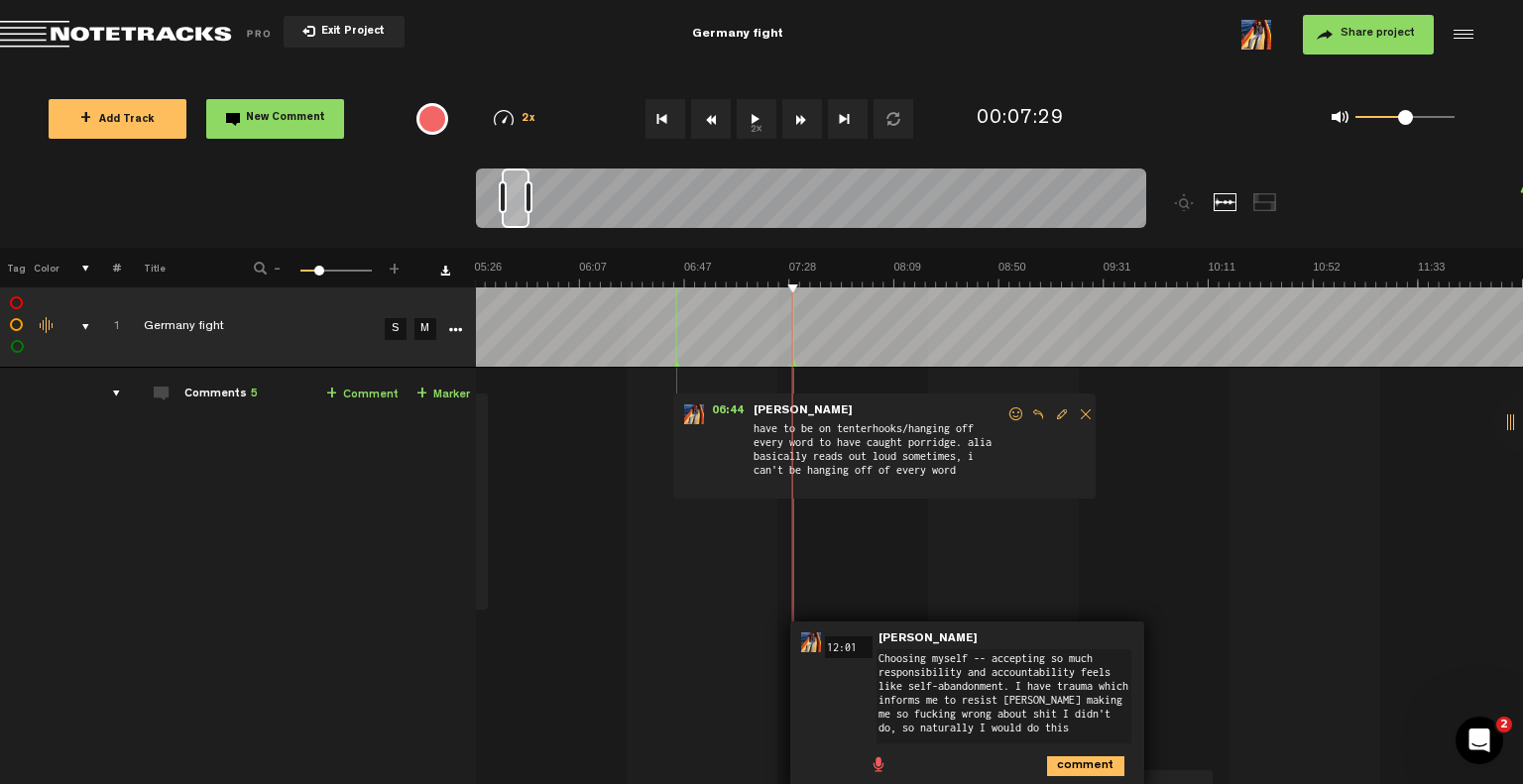
type textarea "Choosing myself -- accepting so much responsibility and accountability feels li…"
click at [1097, 764] on icon "comment" at bounding box center [1086, 766] width 78 height 20
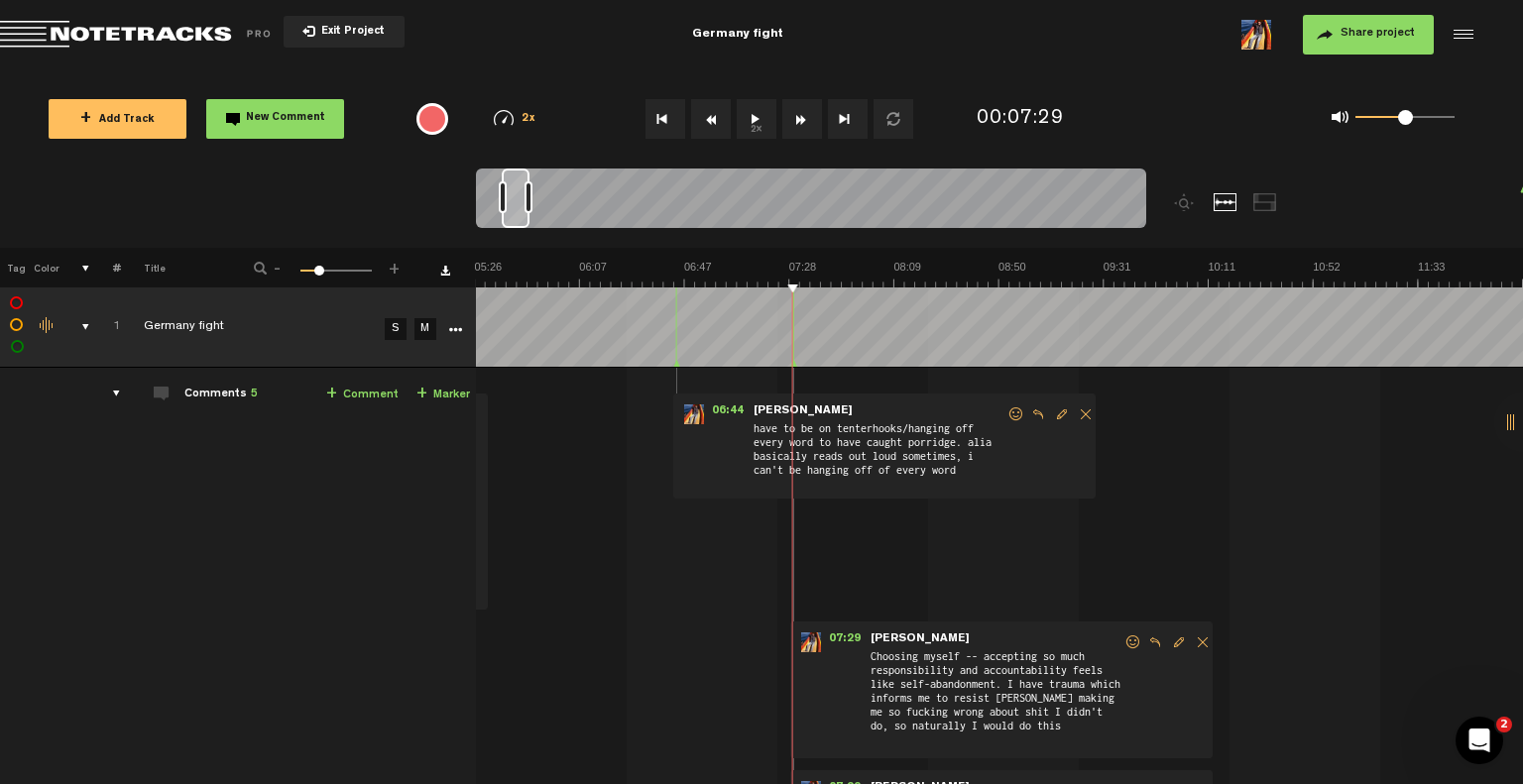
click at [294, 126] on button "New Comment" at bounding box center [275, 120] width 138 height 40
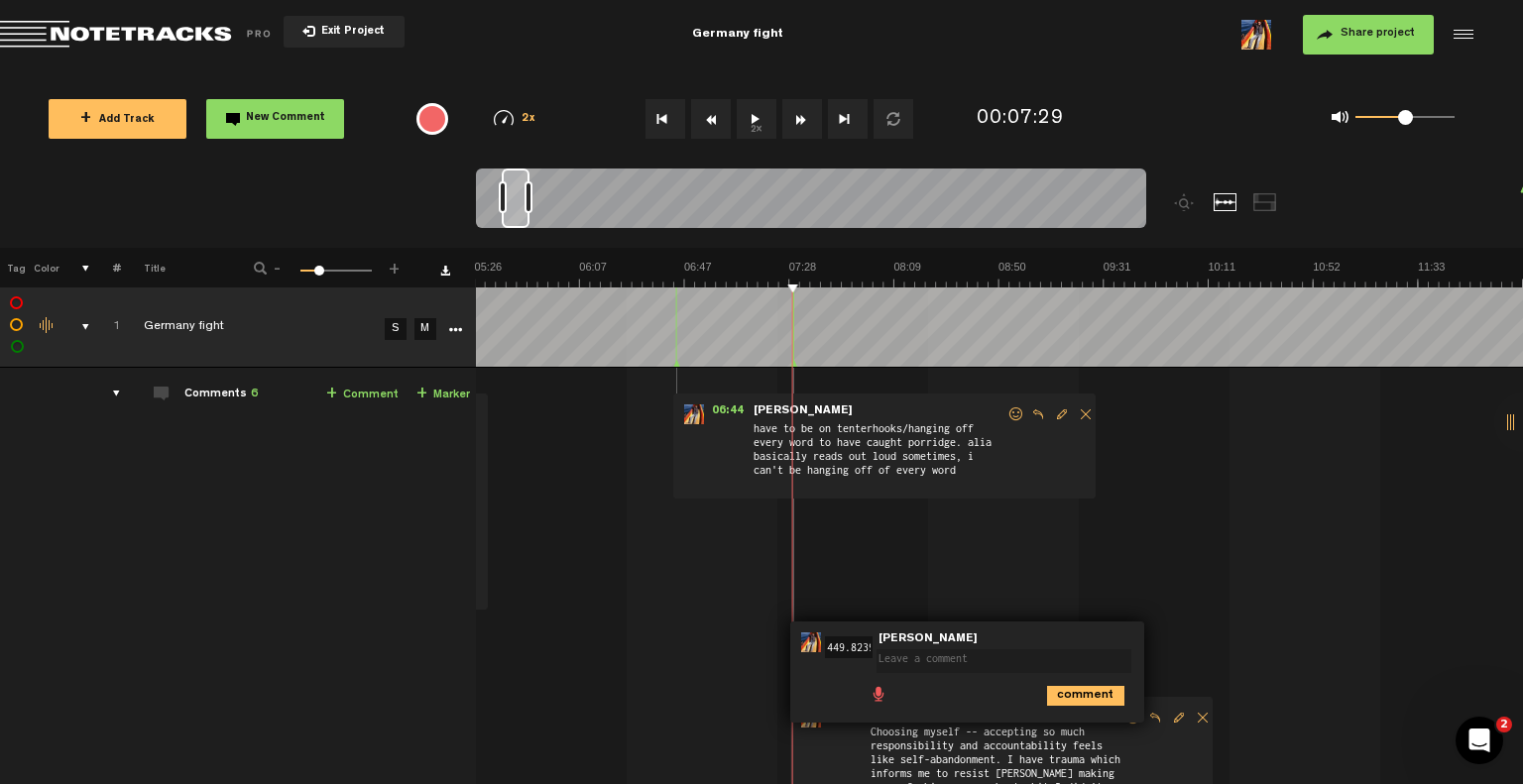
click at [858, 656] on input "449.82399999999996" at bounding box center [849, 648] width 48 height 22
type input "45:17"
click at [908, 661] on textarea at bounding box center [1005, 661] width 255 height 24
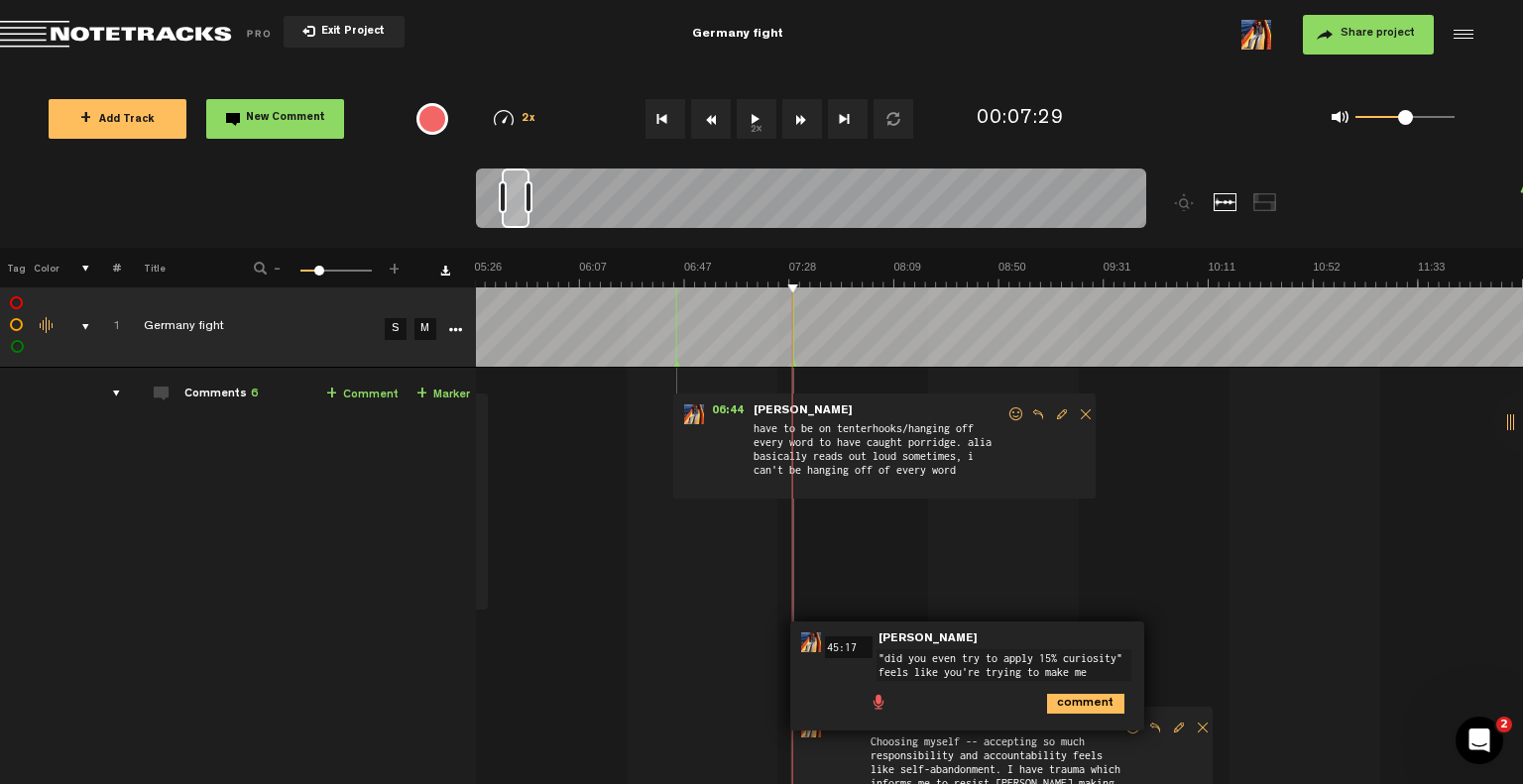
type textarea ""did you even try to apply 15% curiosity" feels like you're trying to make me b…"
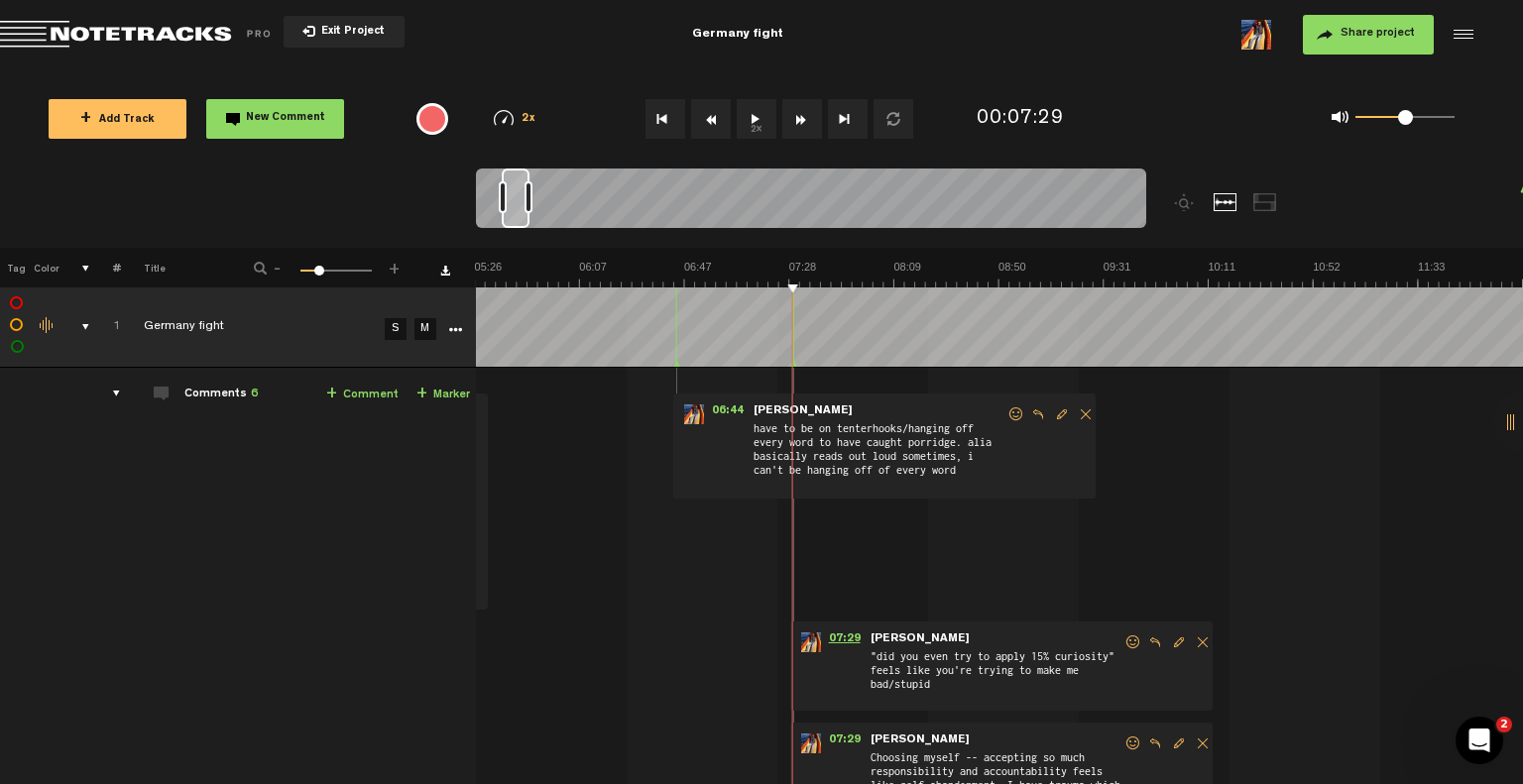
click at [837, 634] on span "07:29" at bounding box center [845, 643] width 48 height 20
click at [962, 657] on span ""did you even try to apply 15% curiosity" feels like you're trying to make me b…" at bounding box center [997, 675] width 255 height 54
click at [1170, 645] on span "Edit comment" at bounding box center [1179, 643] width 24 height 14
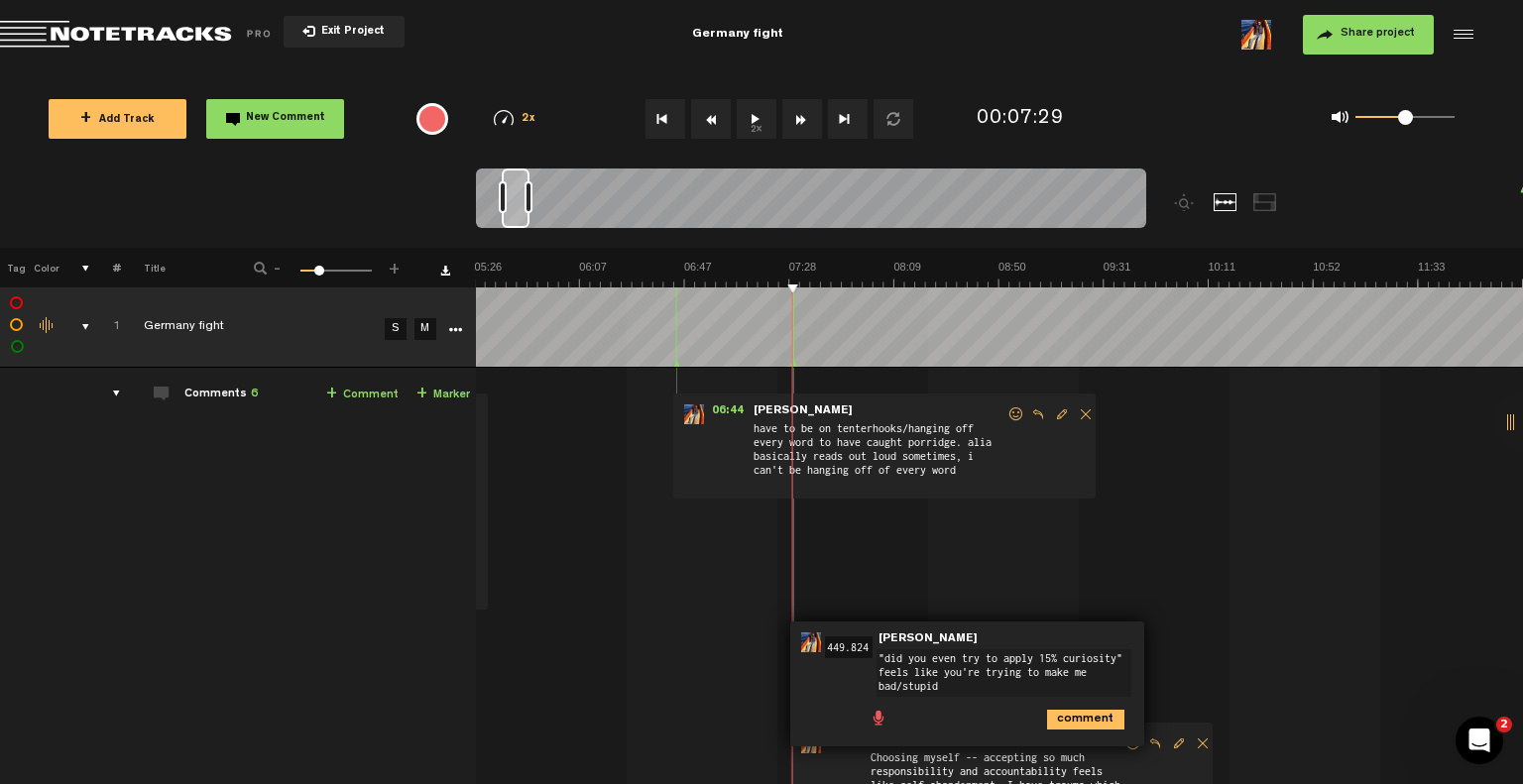
click at [841, 653] on input "449.824" at bounding box center [849, 648] width 48 height 22
type input "45:17"
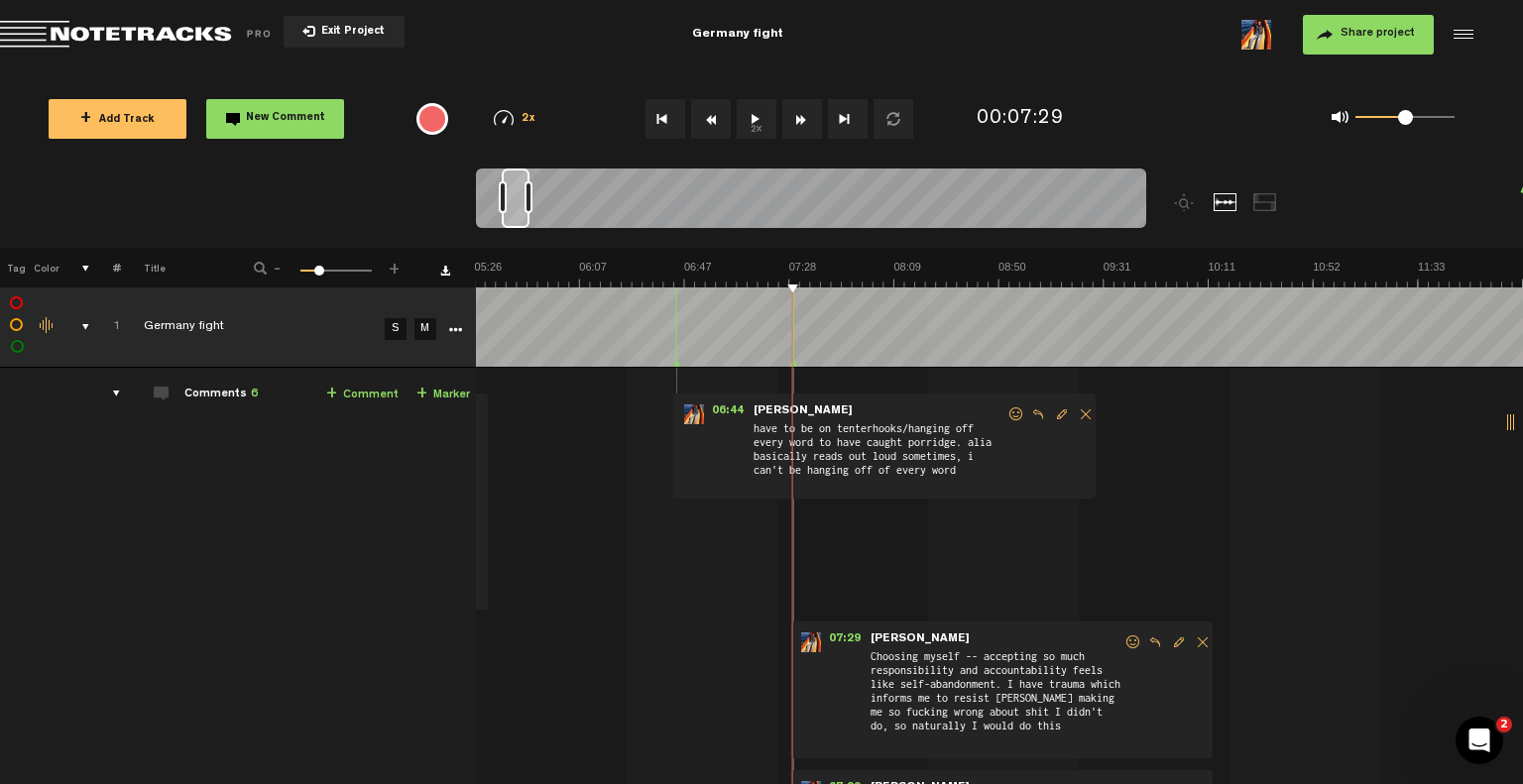
scroll to position [0, 15]
drag, startPoint x: 531, startPoint y: 192, endPoint x: 663, endPoint y: 193, distance: 132.0
click at [664, 193] on div at bounding box center [661, 197] width 8 height 32
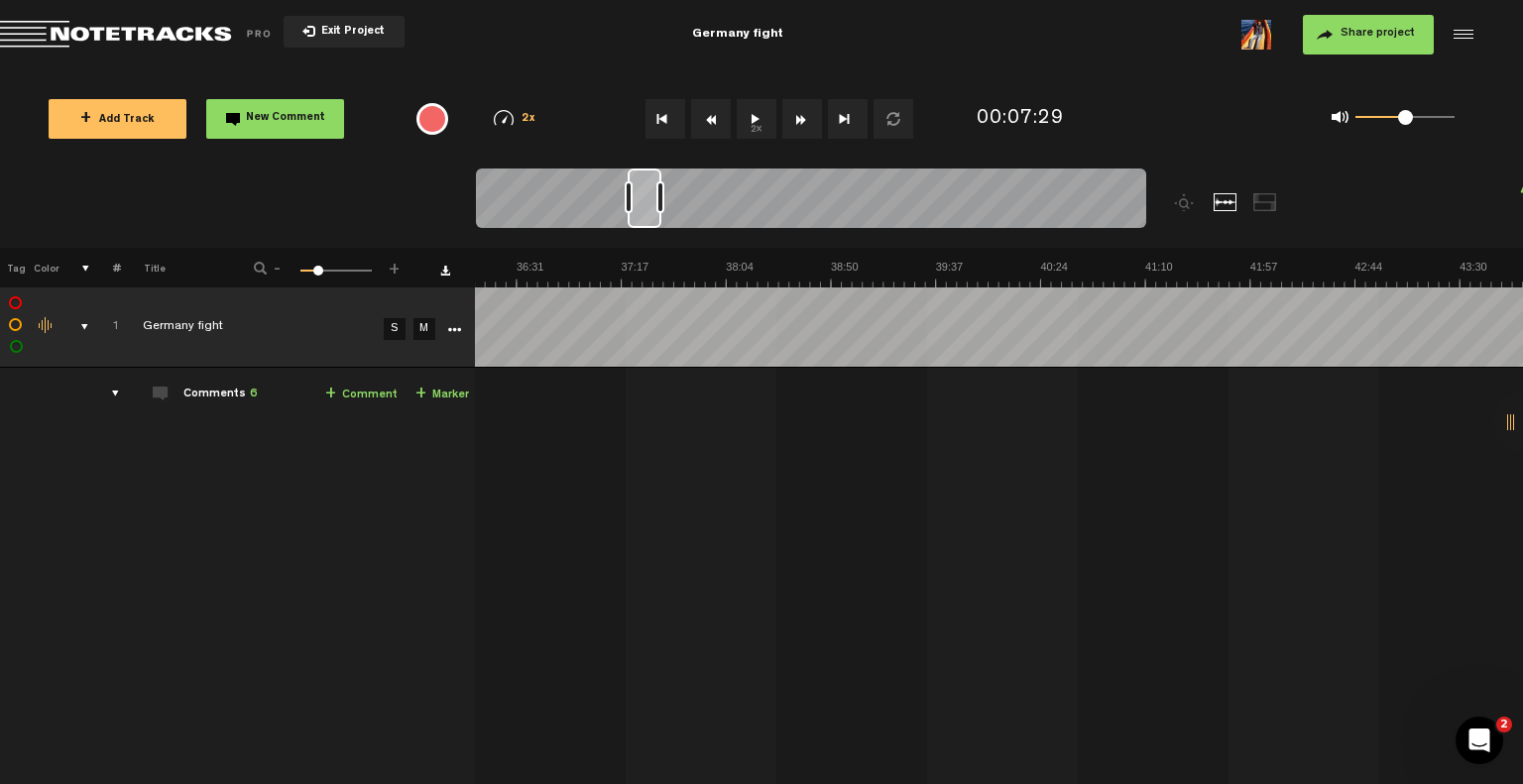
scroll to position [0, 0]
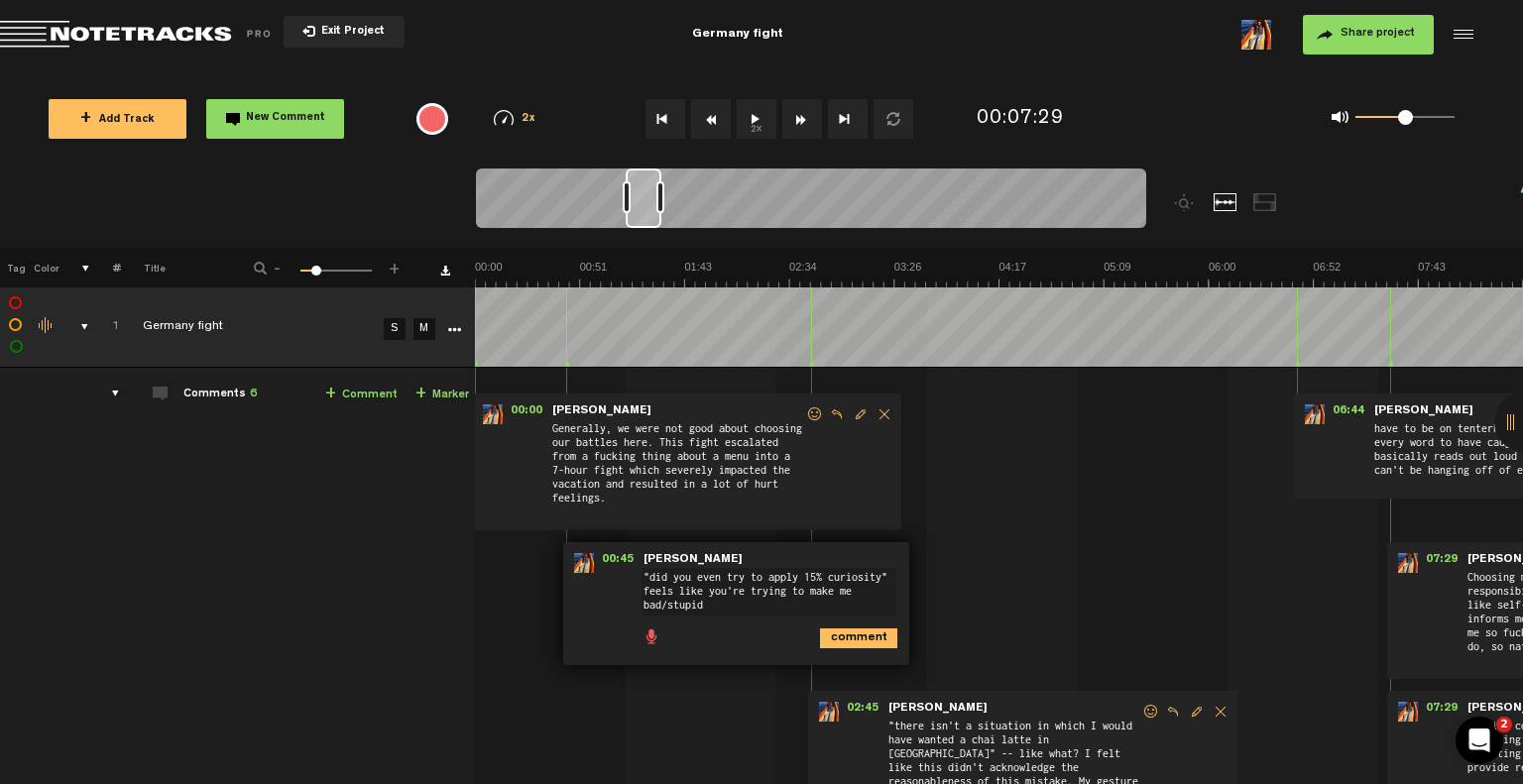
drag, startPoint x: 504, startPoint y: 199, endPoint x: 629, endPoint y: 204, distance: 125.1
click at [629, 204] on div at bounding box center [627, 197] width 8 height 32
click at [631, 205] on div at bounding box center [644, 198] width 36 height 60
click at [633, 205] on div at bounding box center [644, 198] width 36 height 60
click at [638, 205] on div at bounding box center [644, 198] width 36 height 60
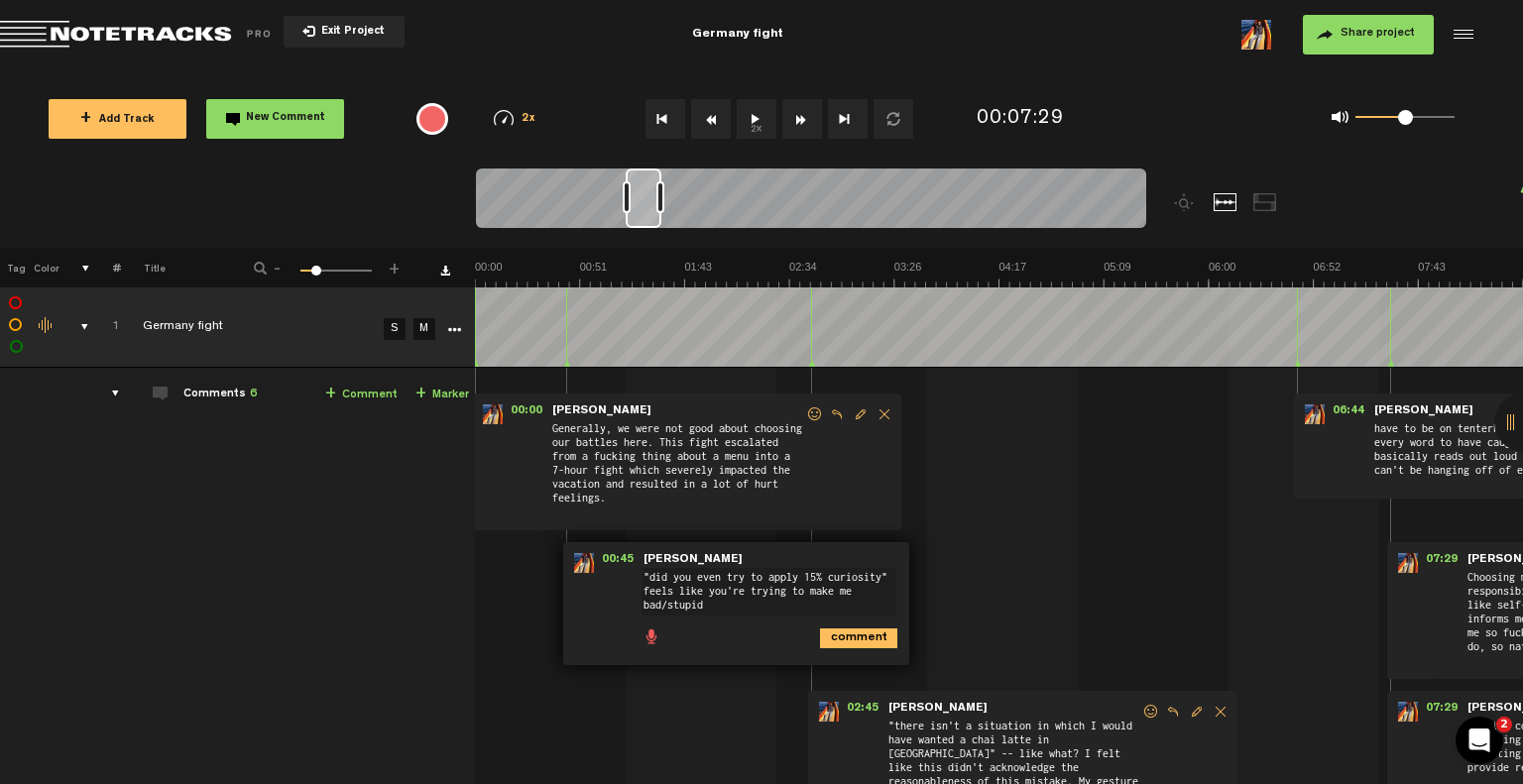
click at [682, 581] on textarea ""did you even try to apply 15% curiosity" feels like you're trying to make me b…" at bounding box center [769, 592] width 255 height 48
click at [606, 558] on span "00:45" at bounding box center [618, 563] width 48 height 20
click at [818, 606] on textarea ""did you even try to apply 15% curiosity" feels like you're trying to make me b…" at bounding box center [769, 592] width 255 height 48
click at [856, 641] on icon "comment" at bounding box center [859, 639] width 78 height 20
click at [940, 566] on span "Edit comment" at bounding box center [952, 563] width 24 height 14
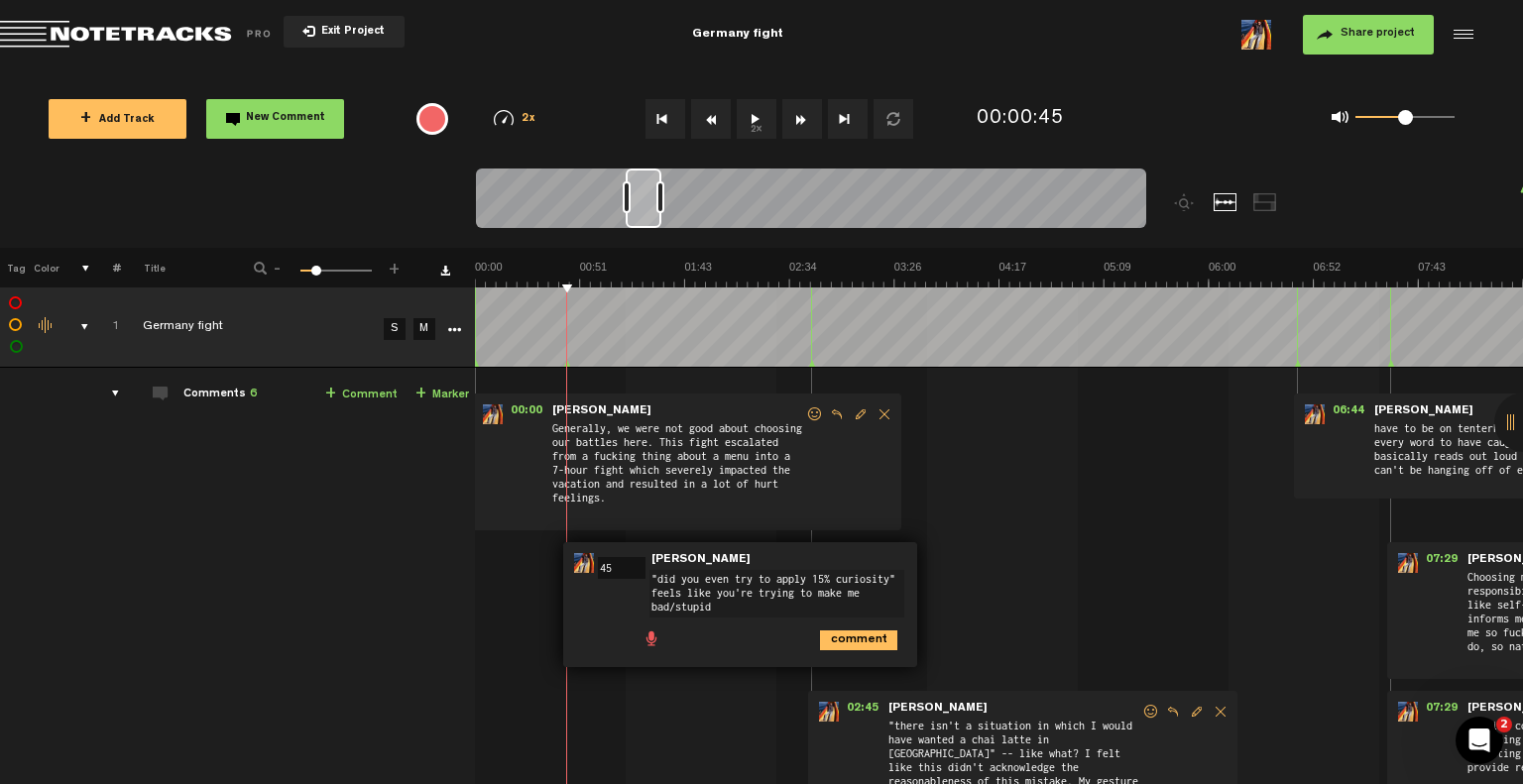
click at [606, 571] on input "45" at bounding box center [622, 568] width 48 height 22
type input "4"
type input "0:45:17"
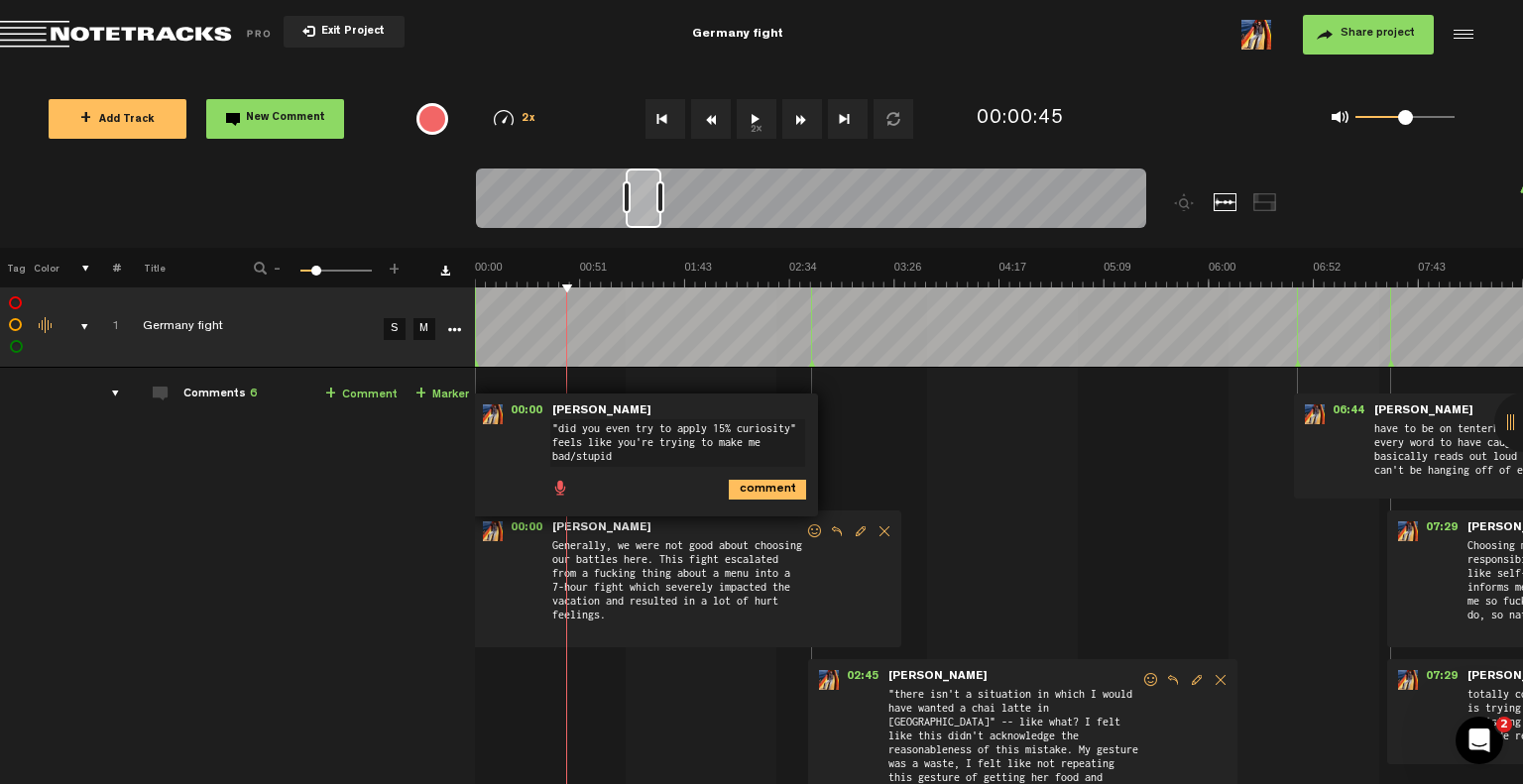
click at [102, 392] on div "comments" at bounding box center [108, 393] width 31 height 20
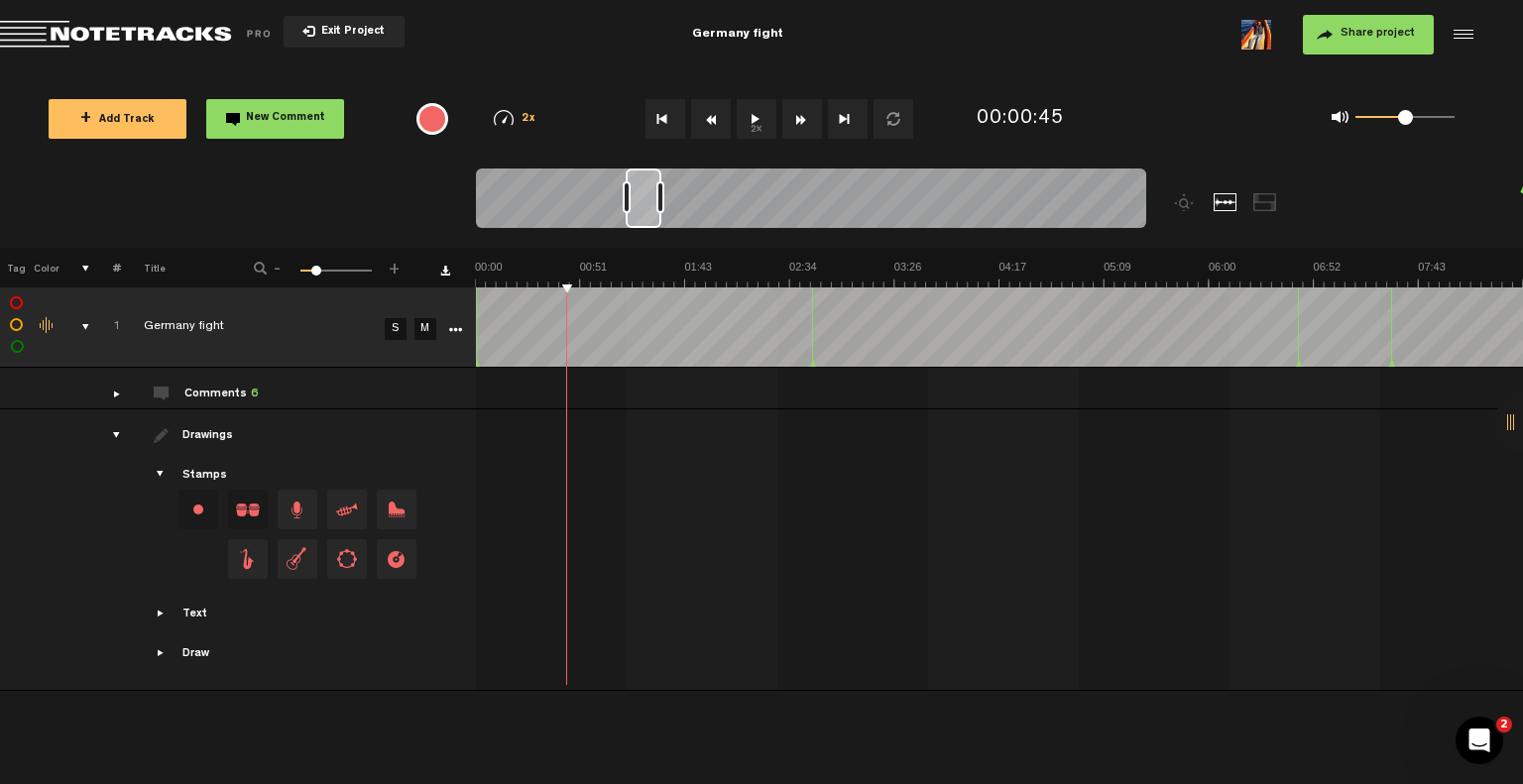
click at [102, 392] on div "comments" at bounding box center [109, 393] width 31 height 20
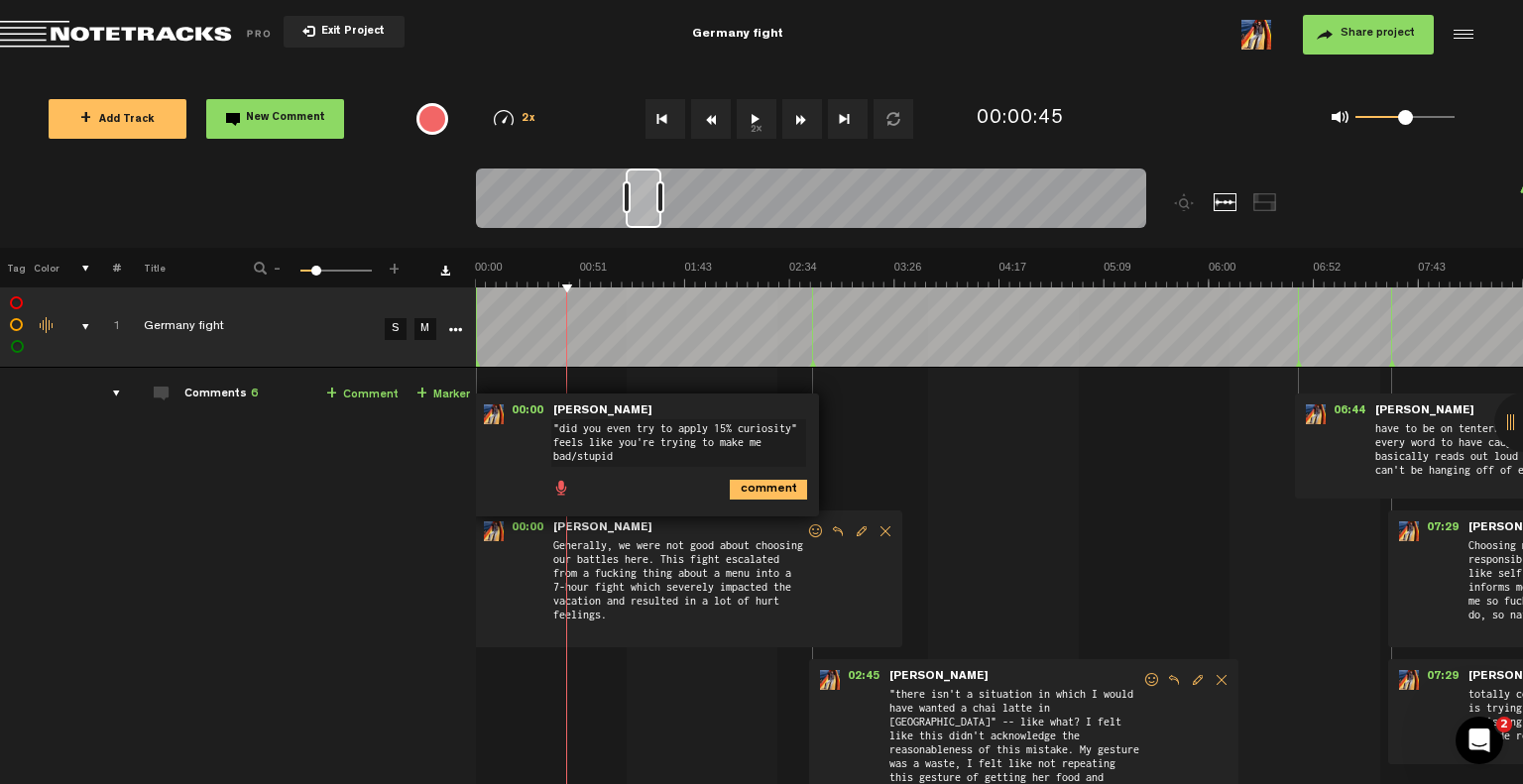
scroll to position [0, 15]
click at [650, 200] on div at bounding box center [644, 198] width 36 height 60
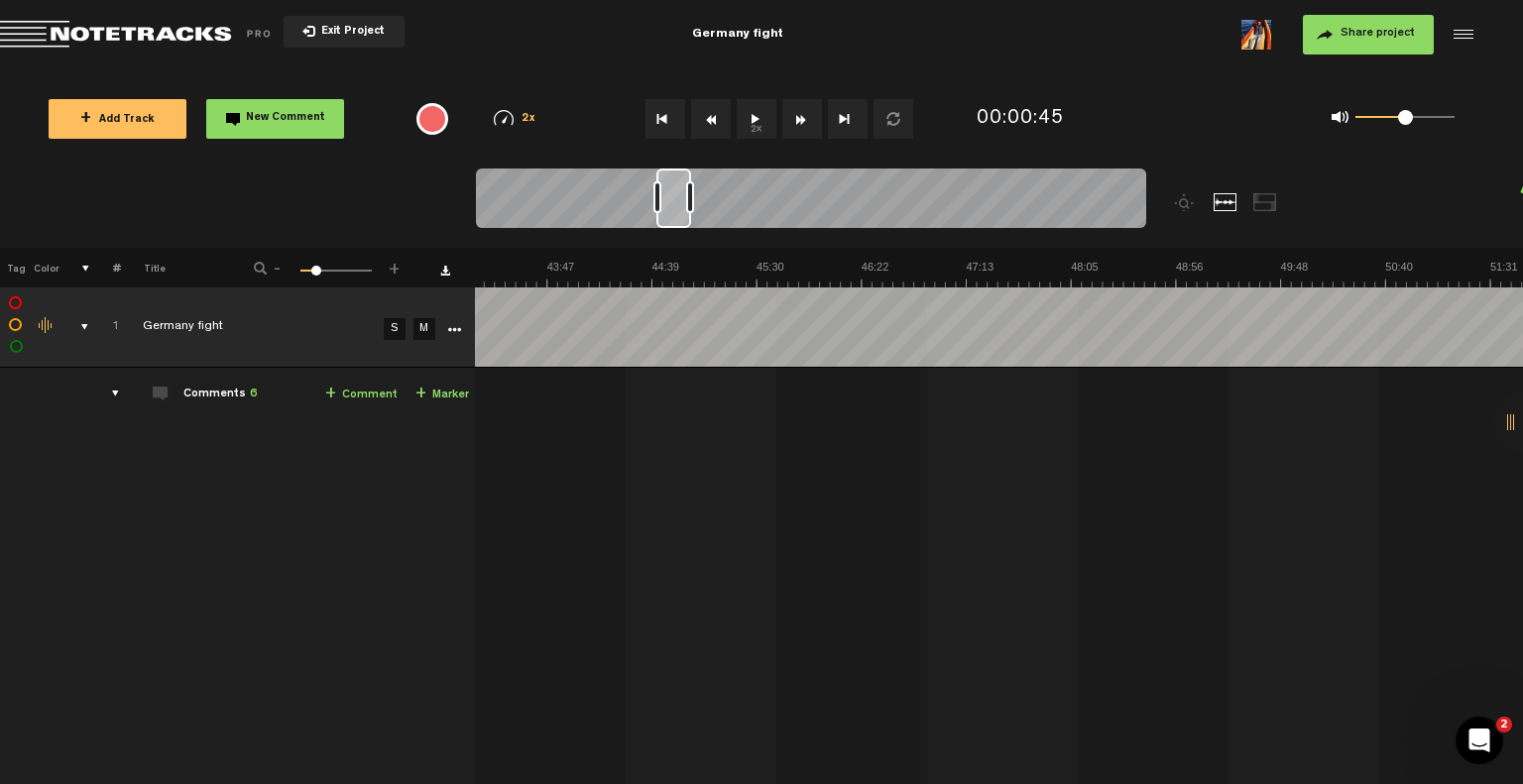
scroll to position [0, 5215]
drag, startPoint x: 650, startPoint y: 200, endPoint x: 679, endPoint y: 220, distance: 35.2
click at [679, 220] on div at bounding box center [672, 198] width 35 height 60
click at [290, 120] on span "New Comment" at bounding box center [286, 118] width 80 height 11
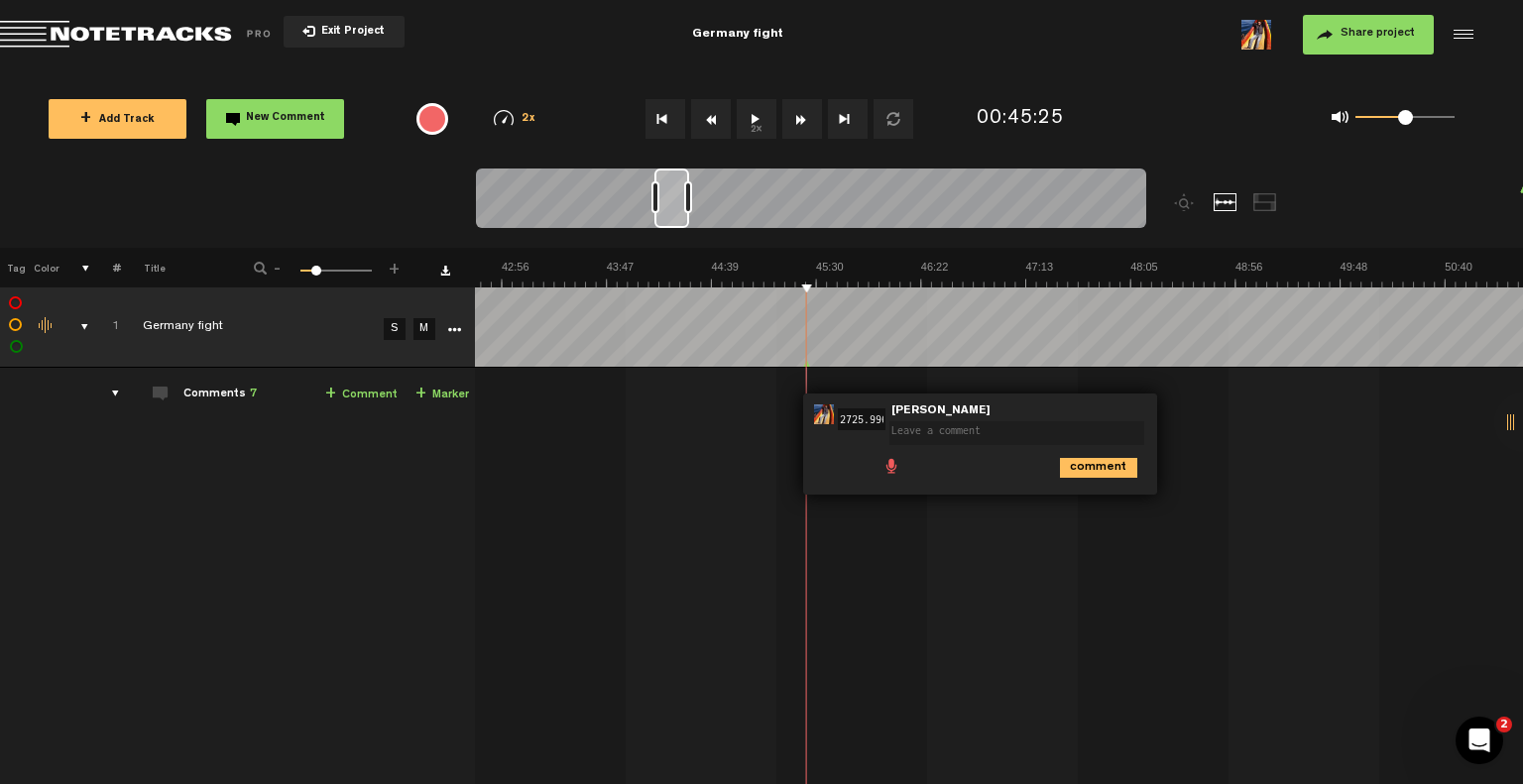
click at [940, 433] on textarea at bounding box center [1018, 433] width 255 height 24
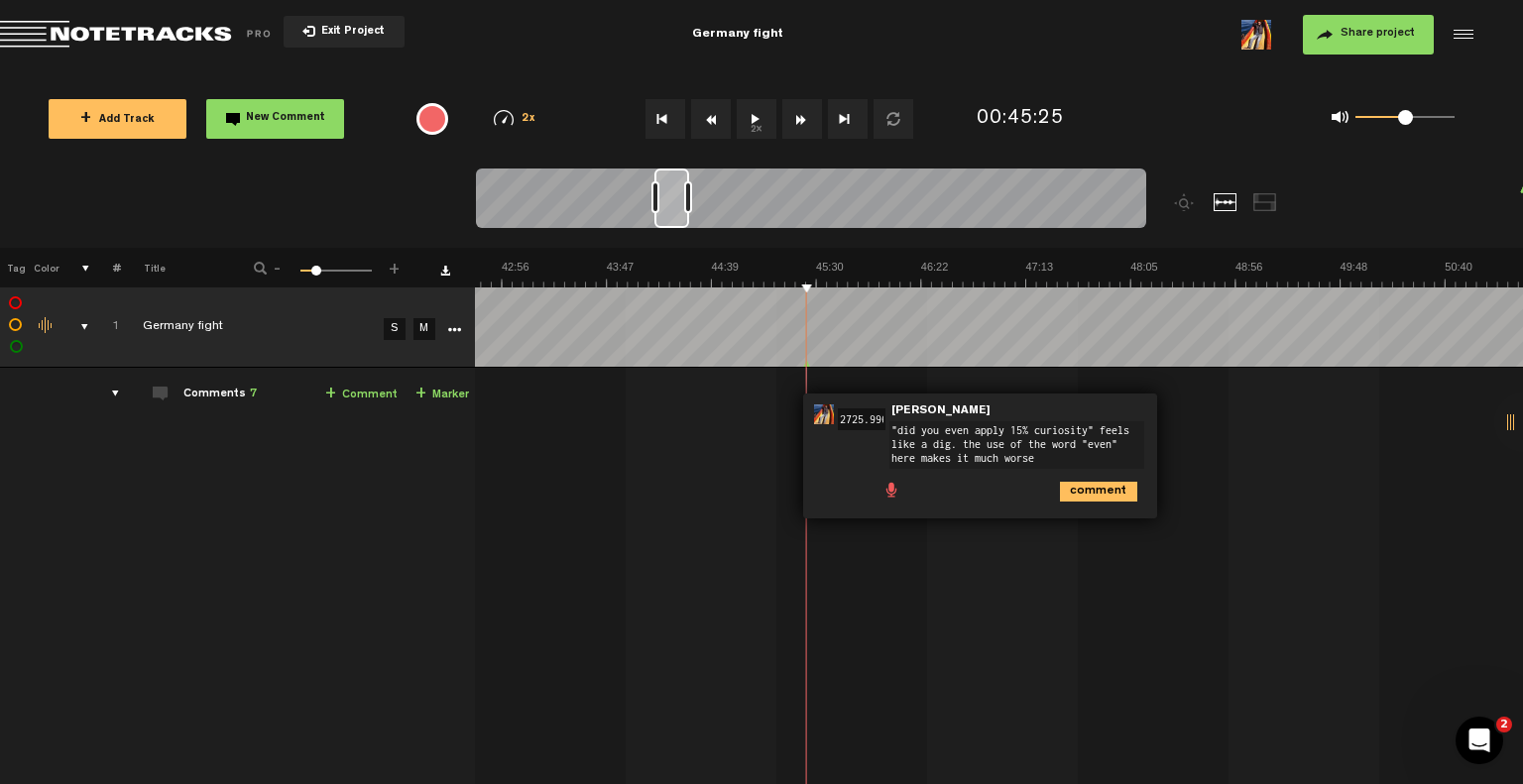
type textarea ""did you even apply 15% curiosity" feels like a dig. the use of the word "even"…"
click at [1069, 487] on icon "comment" at bounding box center [1099, 492] width 78 height 20
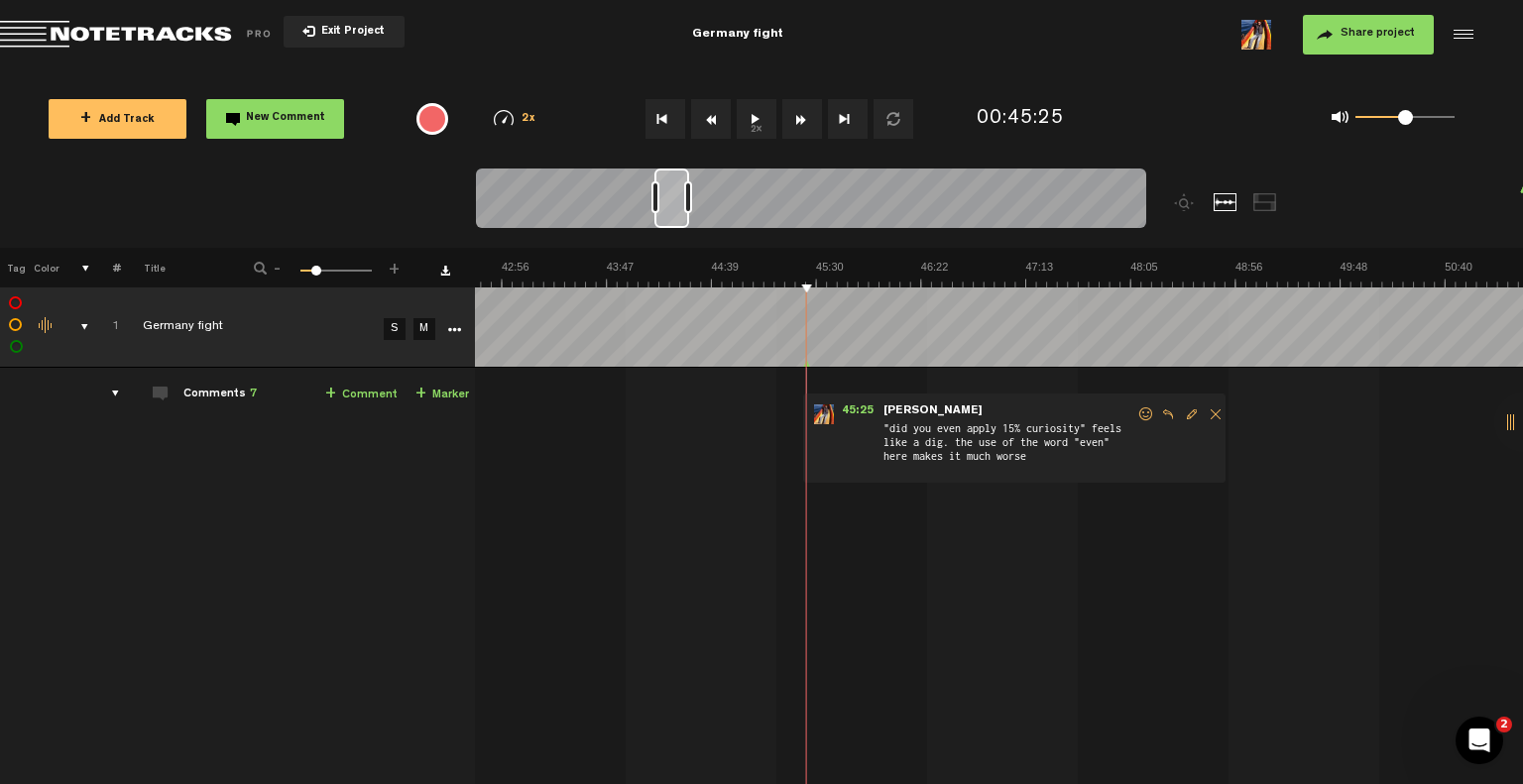
click at [1197, 619] on td "1 Germany fight S M Germany fight by [PERSON_NAME] 1 collaborators 00:00 - NaN:…" at bounding box center [1000, 654] width 1049 height 574
click at [1351, 490] on td "1 Germany fight S M Germany fight by [PERSON_NAME] 1 collaborators 00:00 - NaN:…" at bounding box center [1000, 654] width 1049 height 574
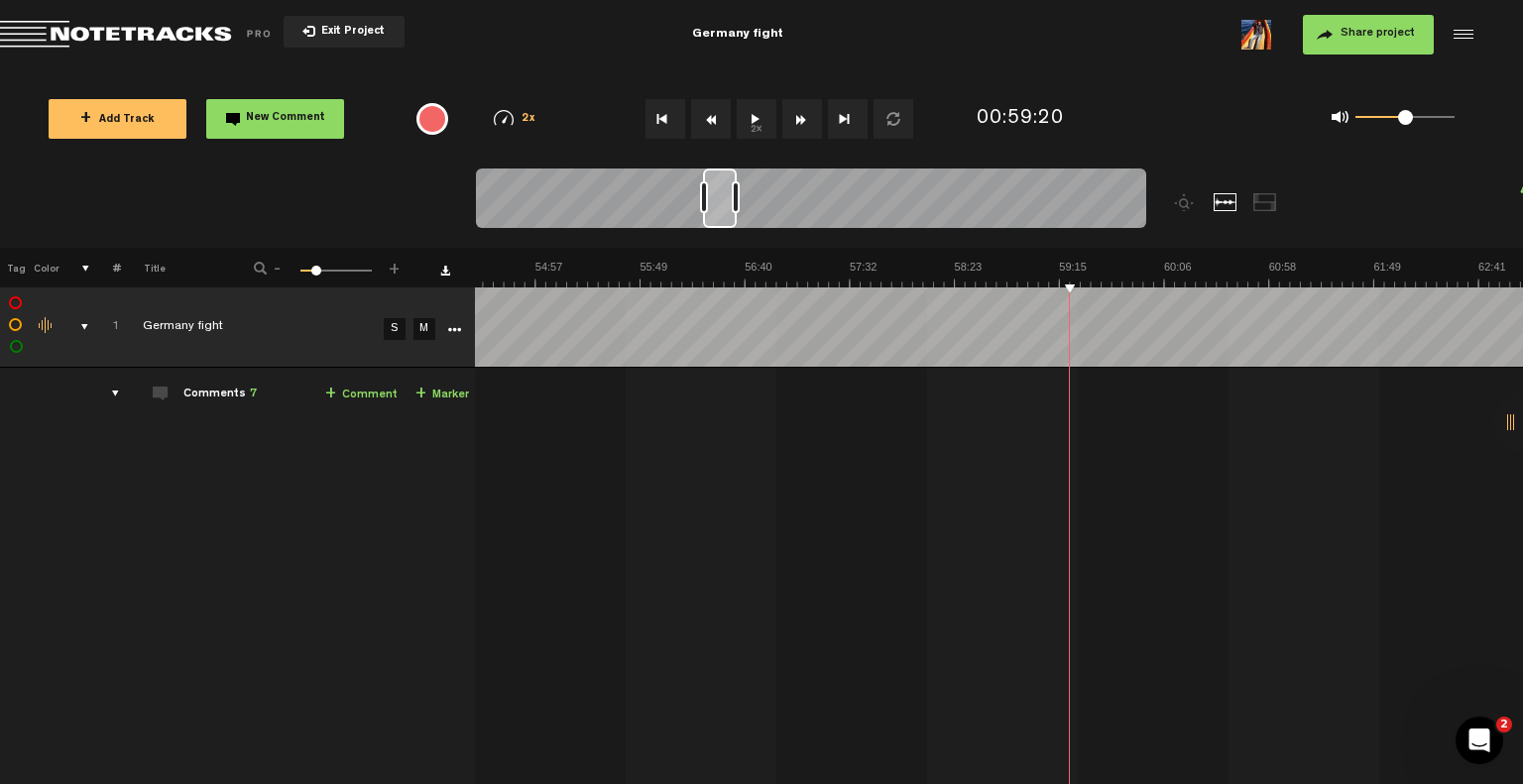
scroll to position [0, 6769]
click at [331, 395] on link "+ Comment" at bounding box center [361, 394] width 73 height 23
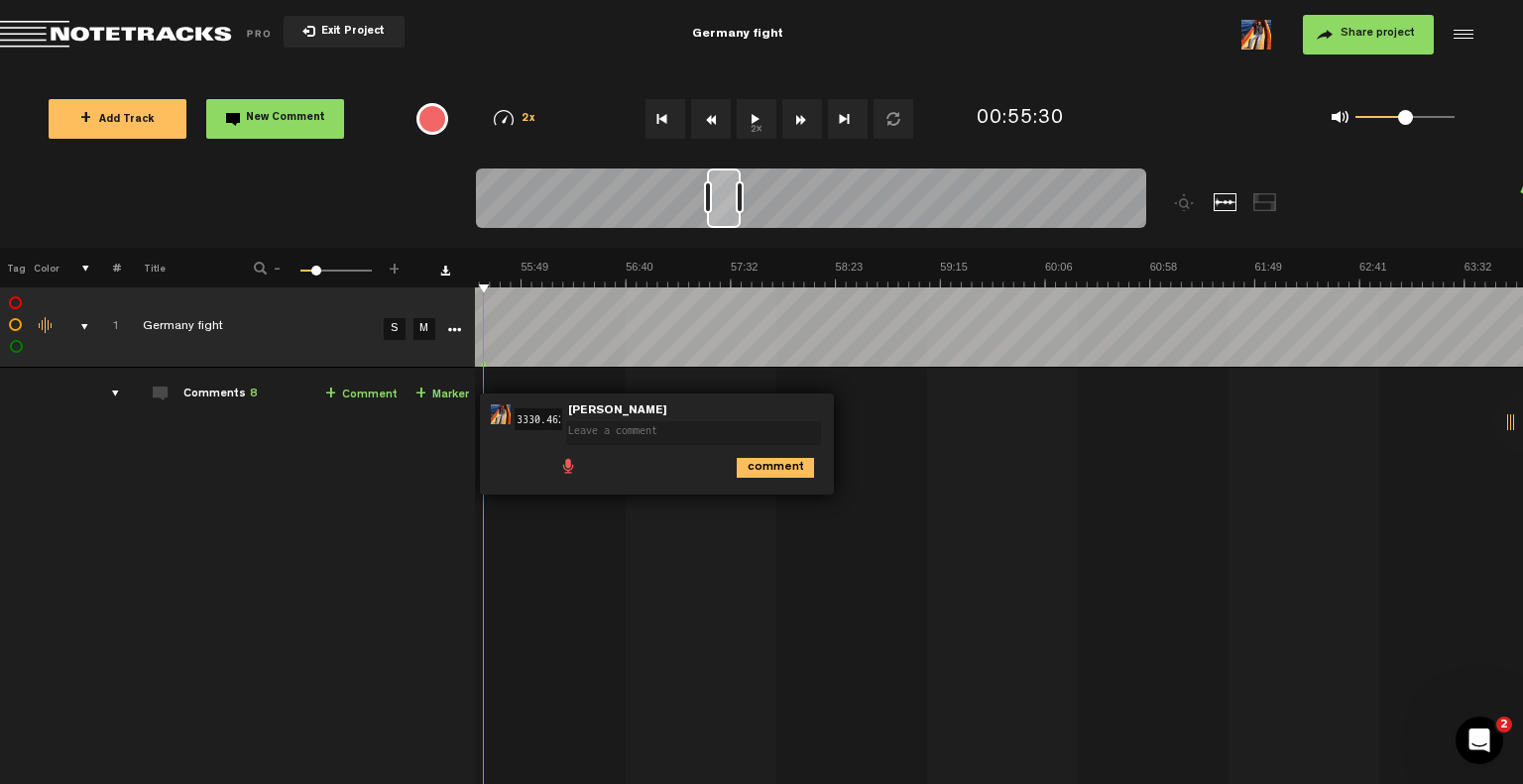
type textarea """
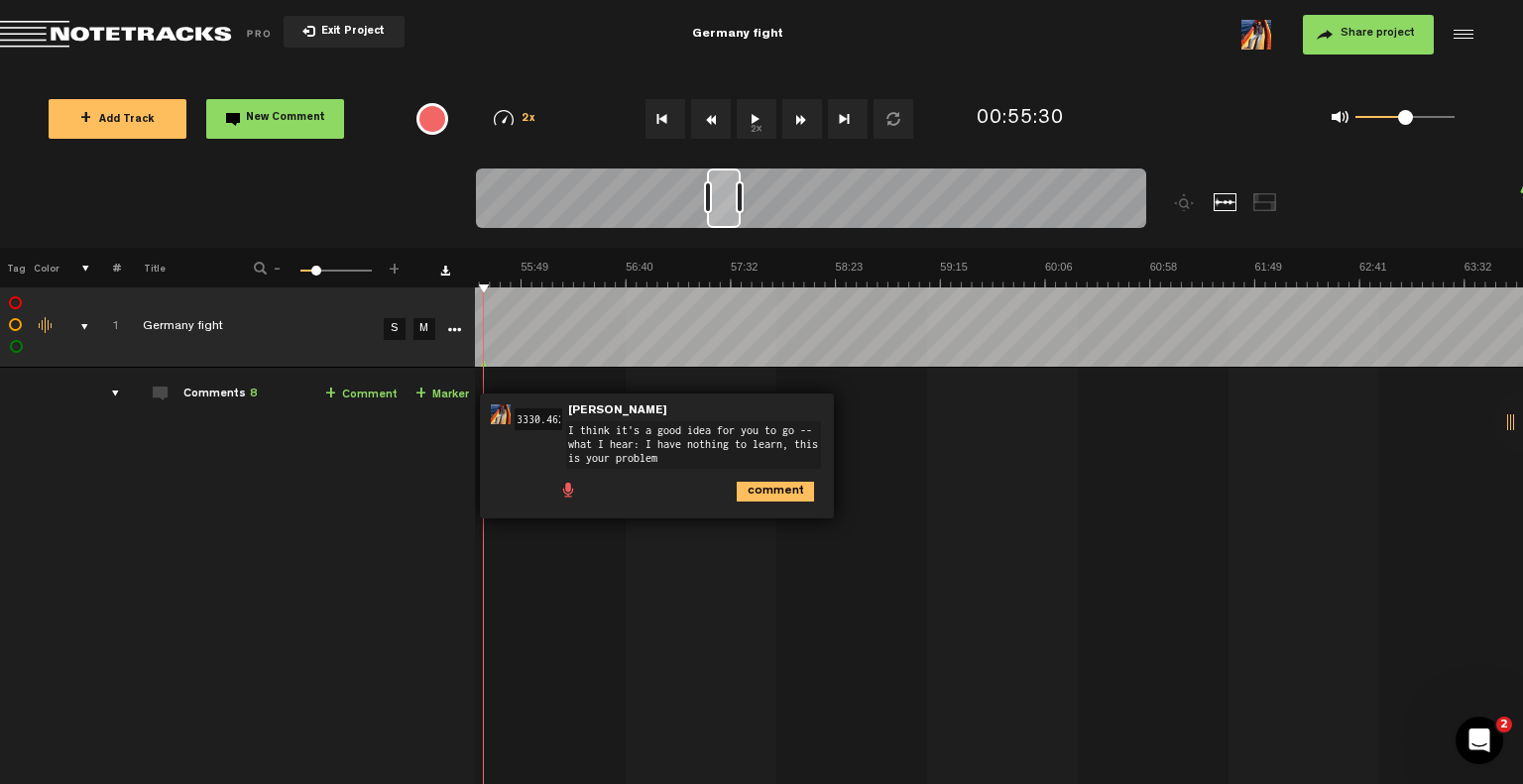
type textarea "I think it's a good idea for you to go -- what I hear: I have nothing to learn,…"
click at [751, 487] on icon "comment" at bounding box center [775, 492] width 78 height 20
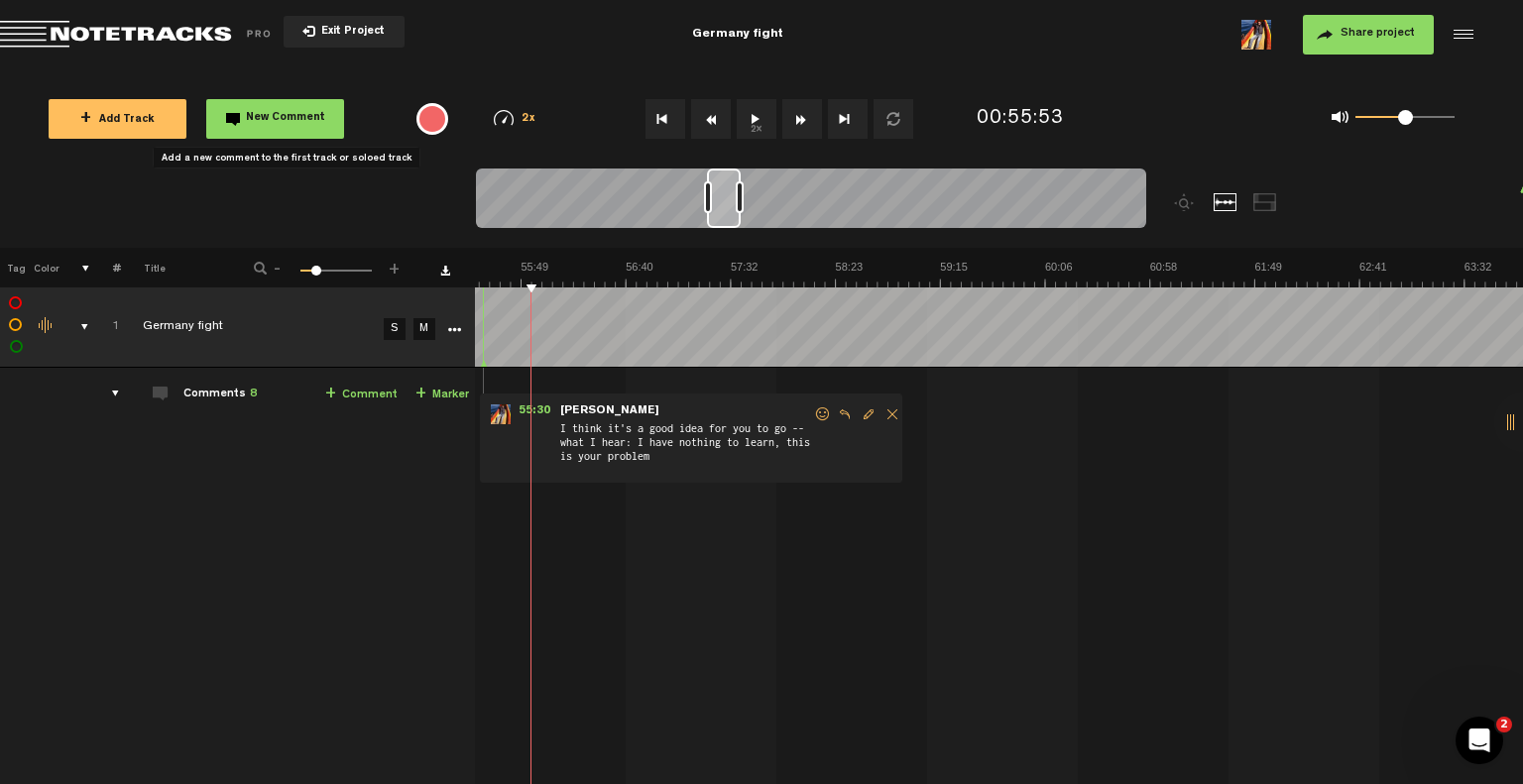
click at [258, 130] on button "New Comment" at bounding box center [275, 120] width 138 height 40
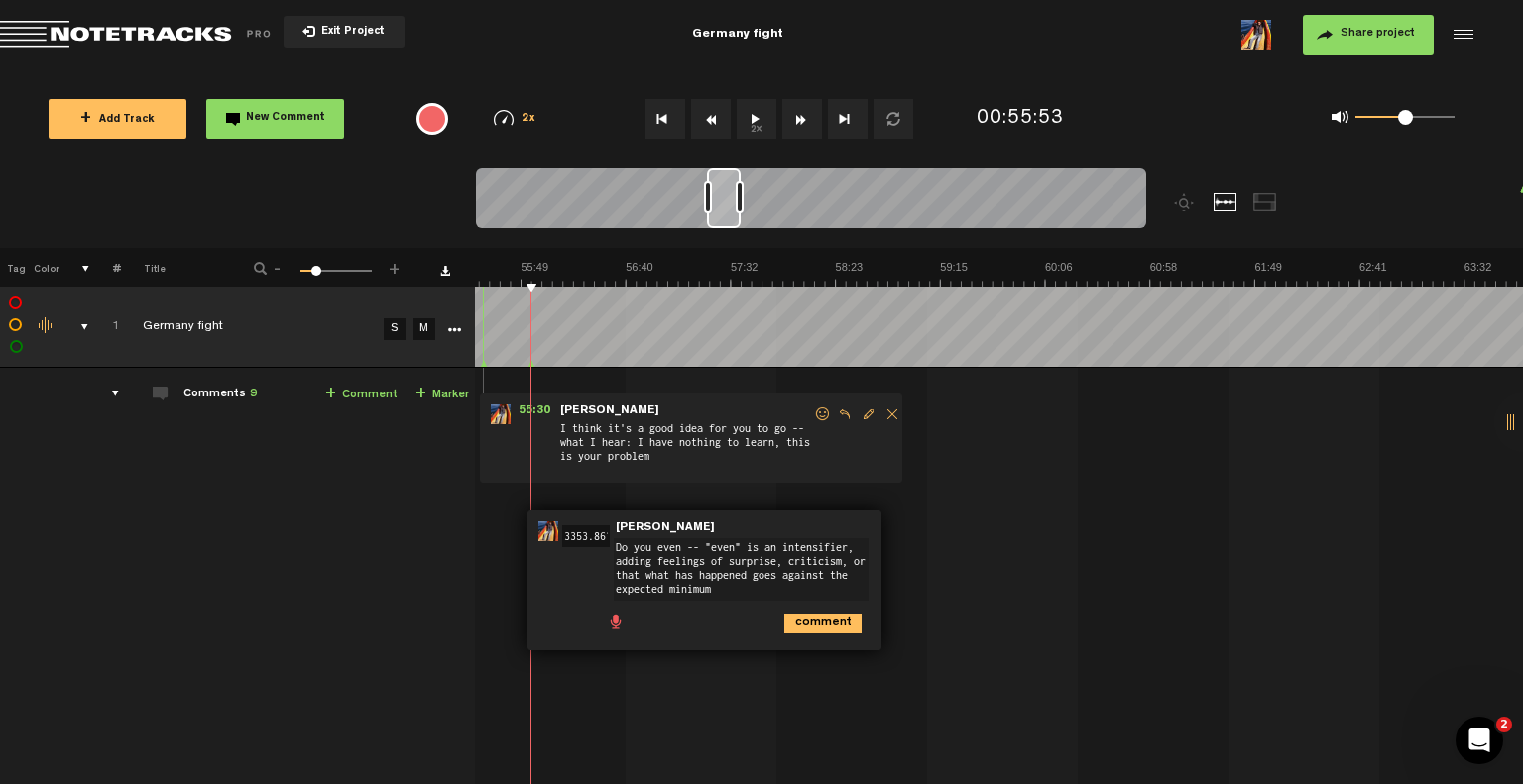
click at [693, 579] on textarea "Do you even -- "even" is an intensifier, adding feelings of surprise, criticism…" at bounding box center [742, 569] width 255 height 63
click at [707, 562] on textarea "Do you even -- "even" is an intensifier, adding feelings of surprise, criticism…" at bounding box center [742, 569] width 255 height 63
drag, startPoint x: 689, startPoint y: 547, endPoint x: 720, endPoint y: 594, distance: 56.3
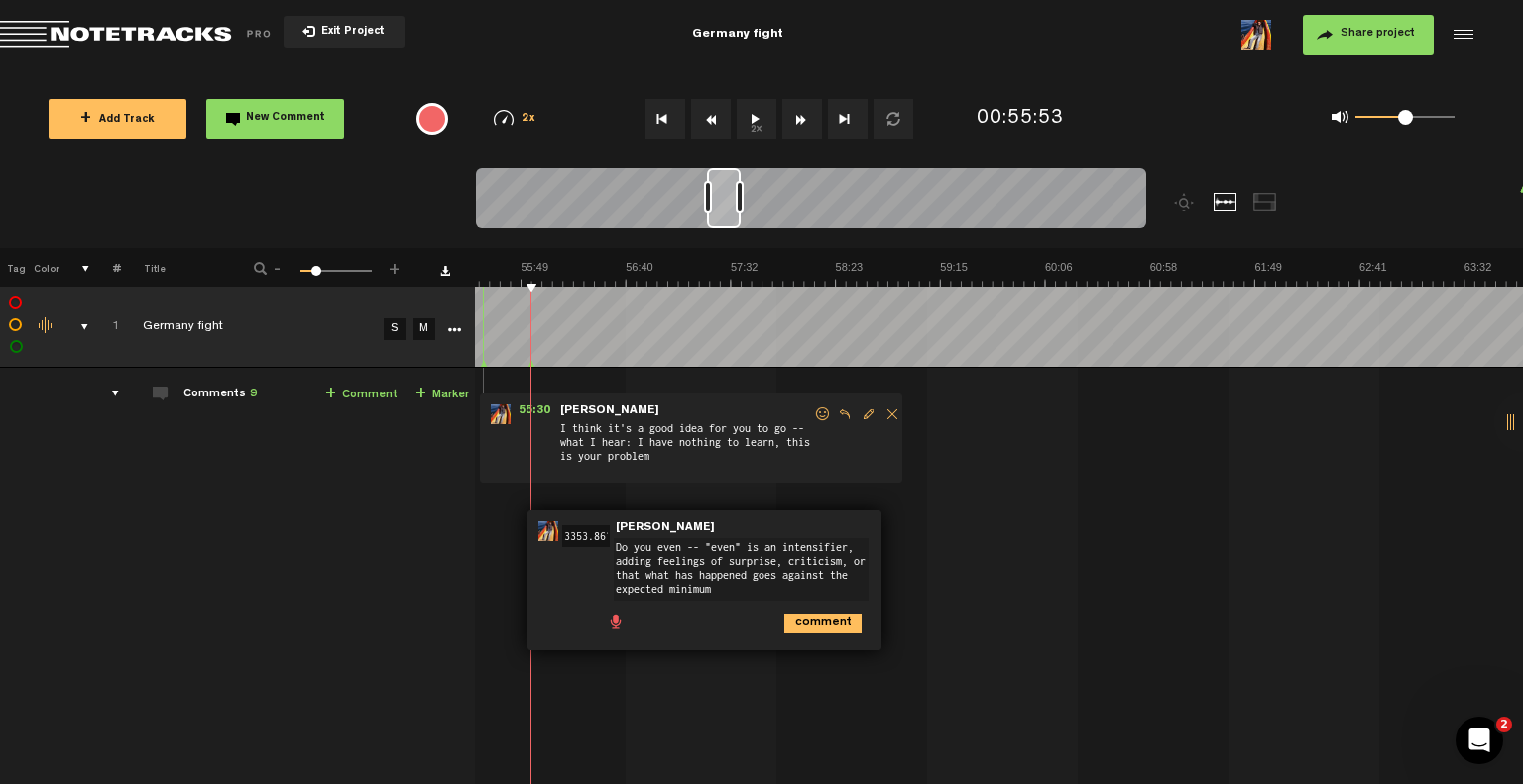
click at [720, 594] on textarea "Do you even -- "even" is an intensifier, adding feelings of surprise, criticism…" at bounding box center [742, 569] width 255 height 63
paste textarea "Do you even" uses "even" as an intensifier to express surprise, confusion, or e…"
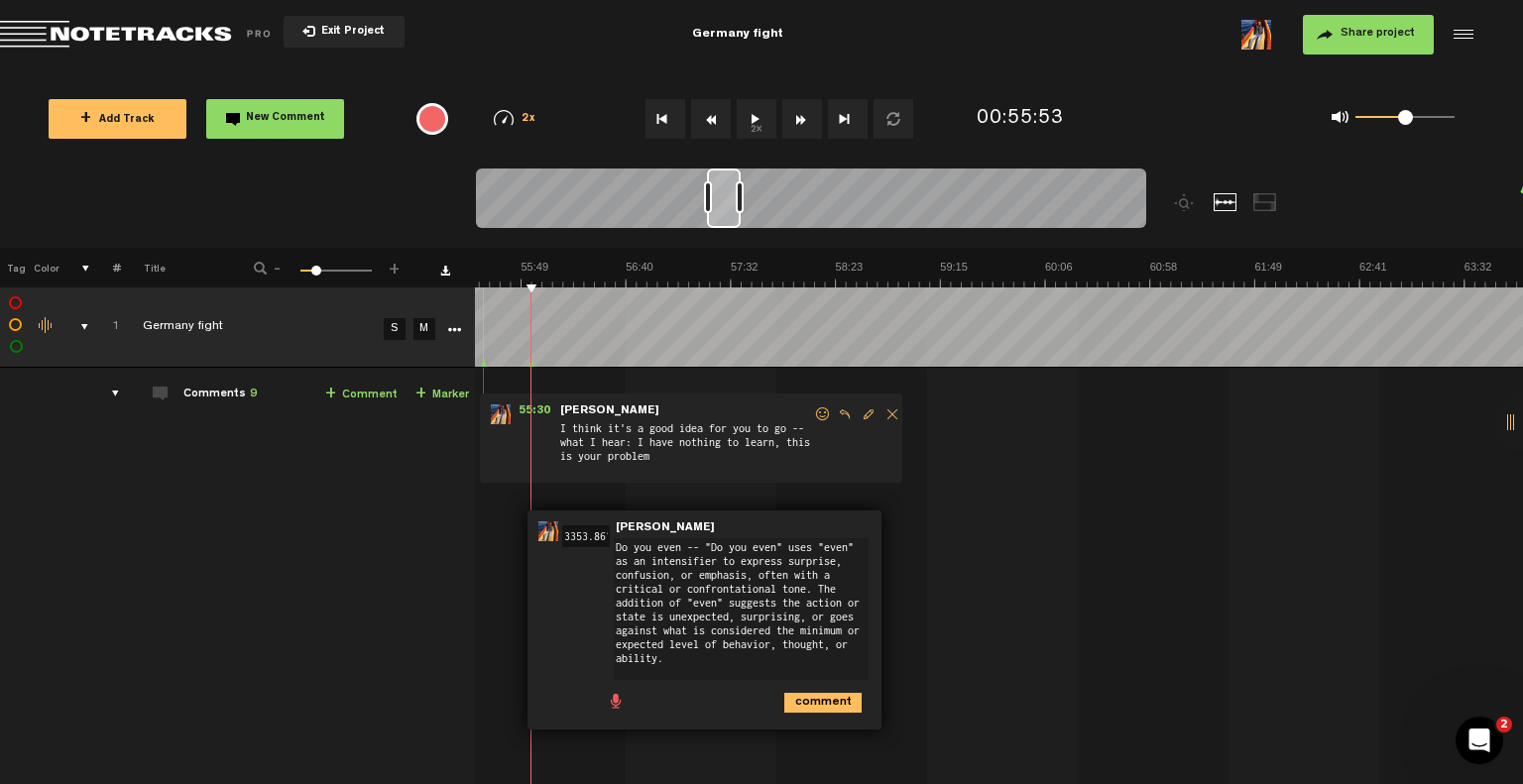
type textarea "Do you even -- "Do you even" uses "even" as an intensifier to express surprise,…"
click at [837, 697] on icon "comment" at bounding box center [823, 703] width 78 height 20
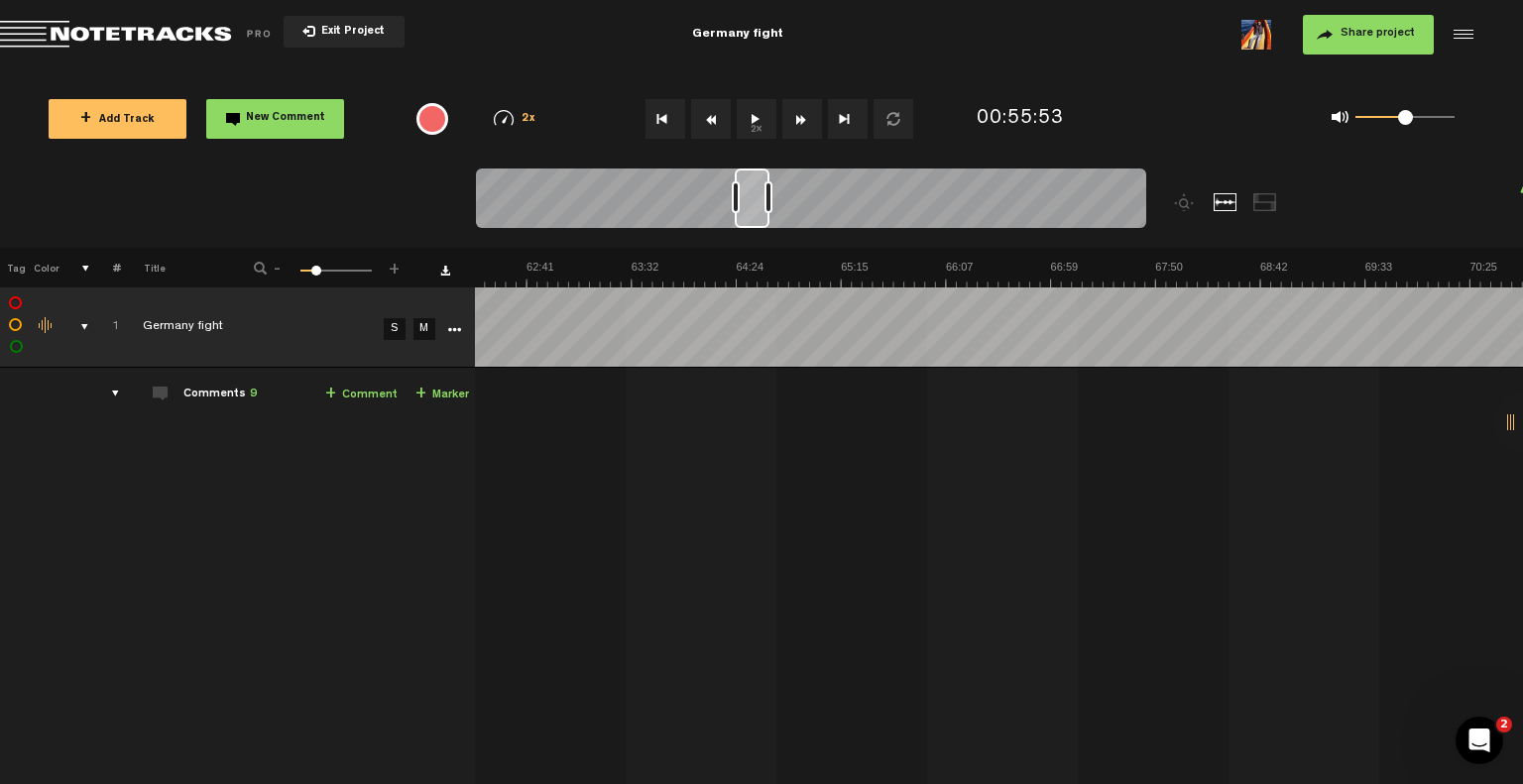
scroll to position [0, 7601]
click at [265, 116] on span "New Comment" at bounding box center [286, 118] width 80 height 11
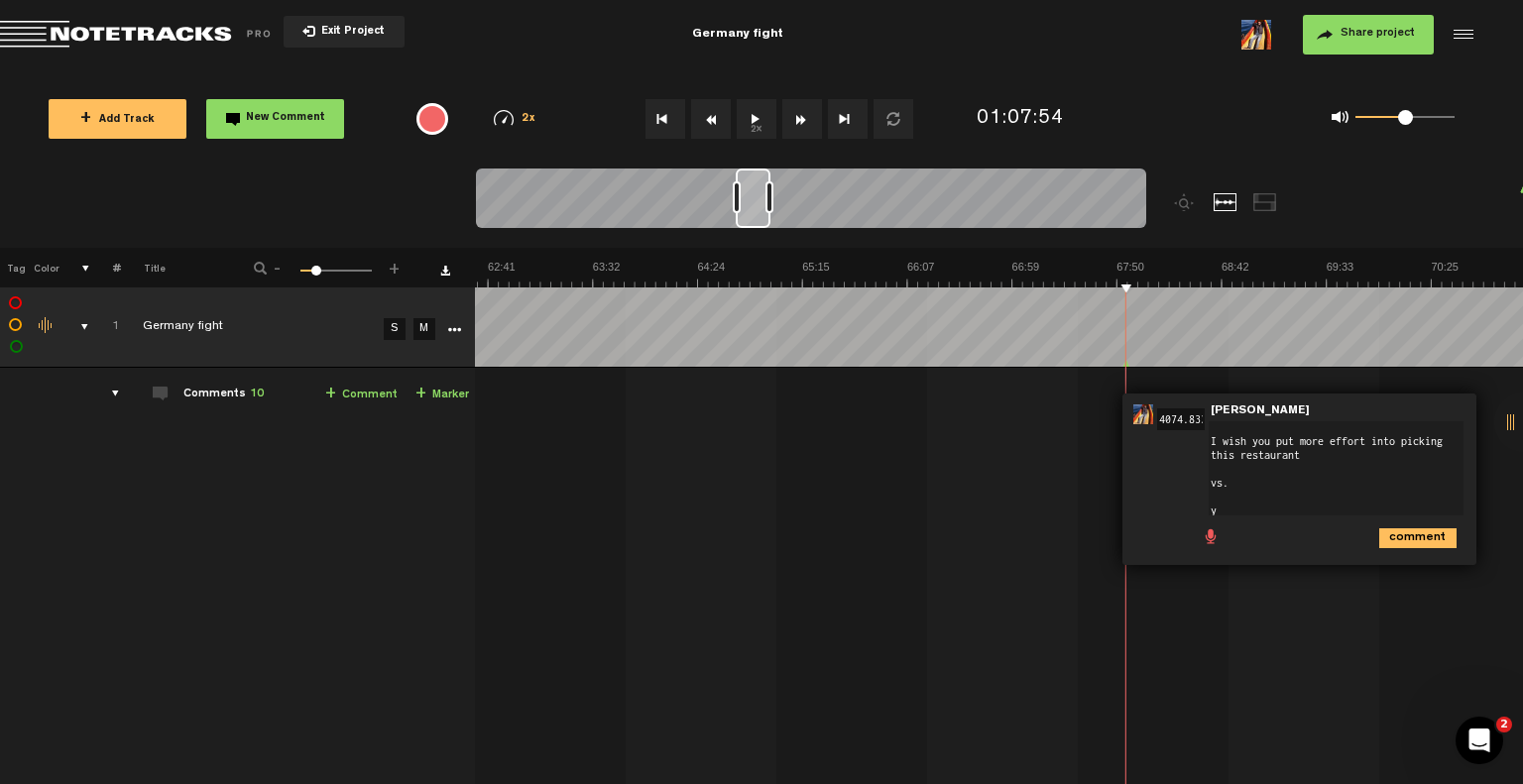
scroll to position [0, 0]
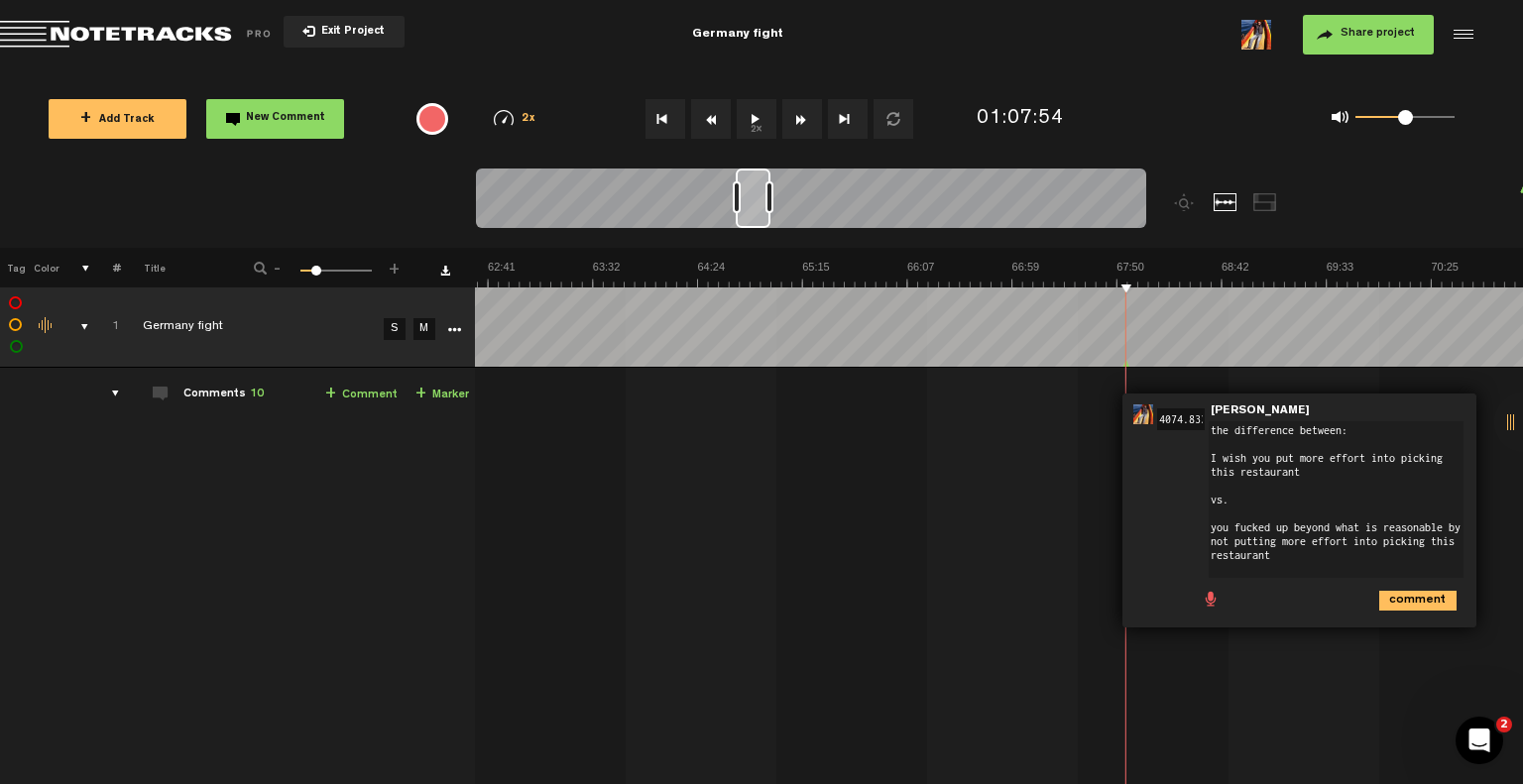
type textarea "the difference between: I wish you put more effort into picking this restaurant…"
click at [1406, 591] on icon "comment" at bounding box center [1418, 601] width 78 height 20
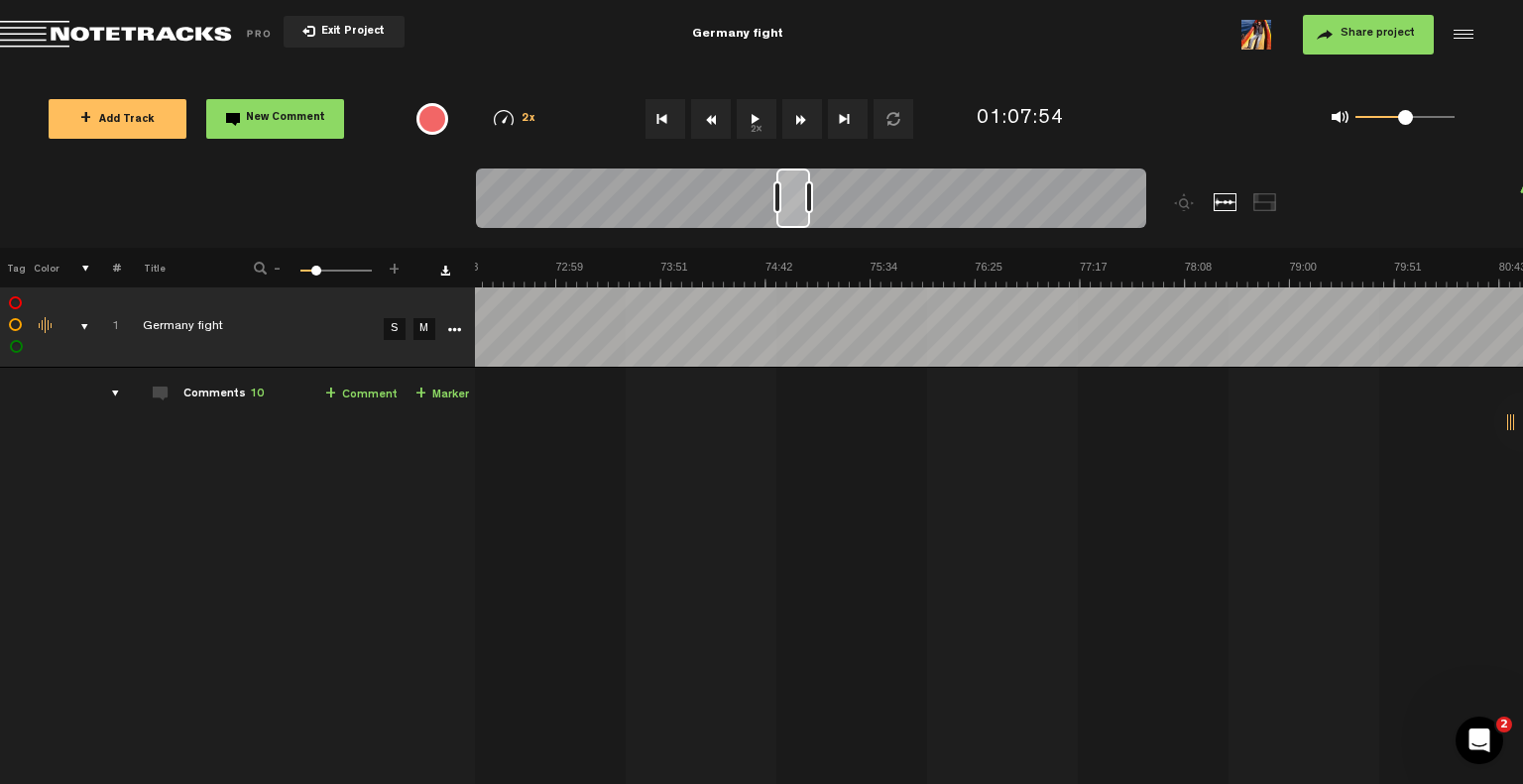
scroll to position [0, 8473]
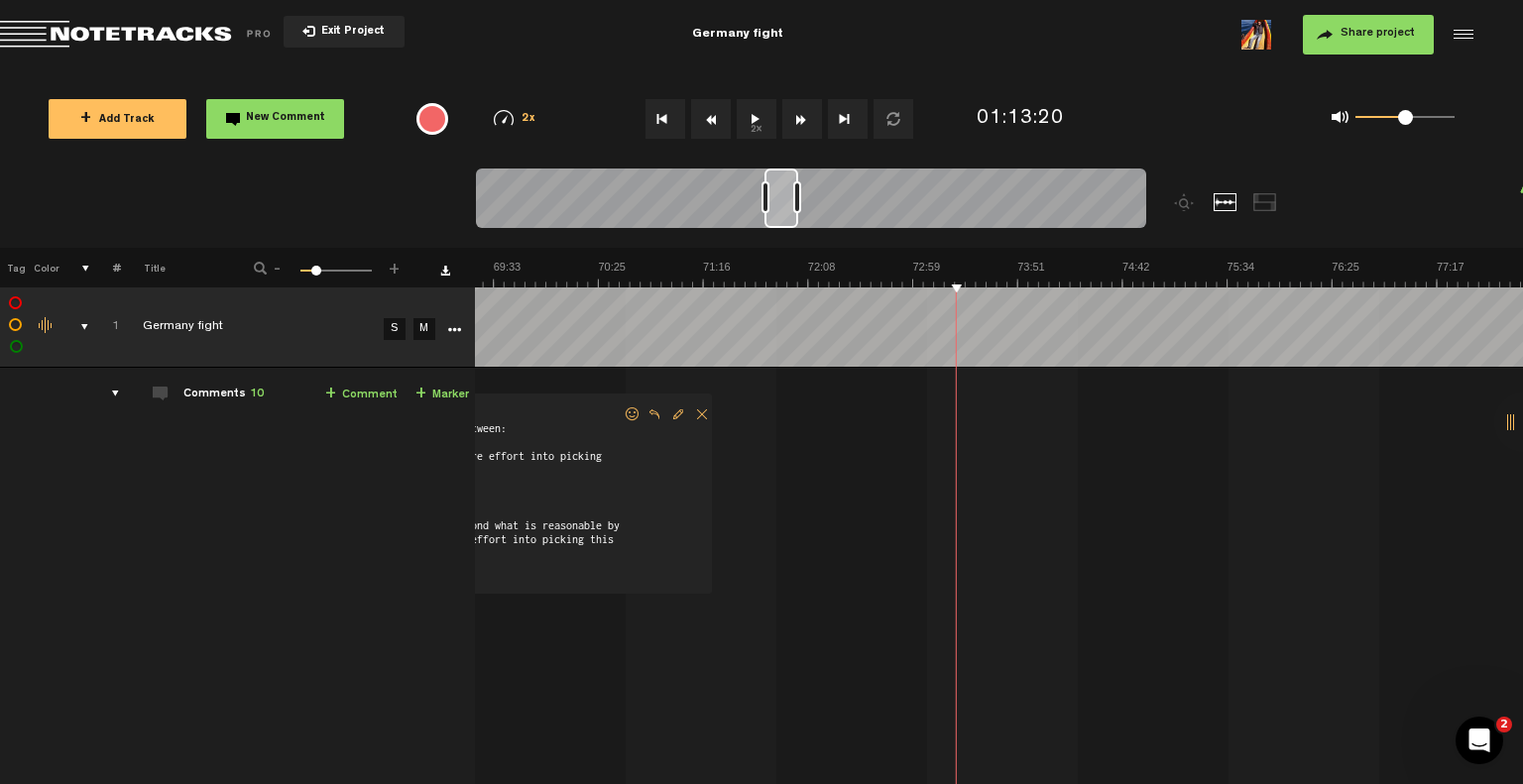
click at [361, 394] on link "+ Comment" at bounding box center [361, 394] width 73 height 23
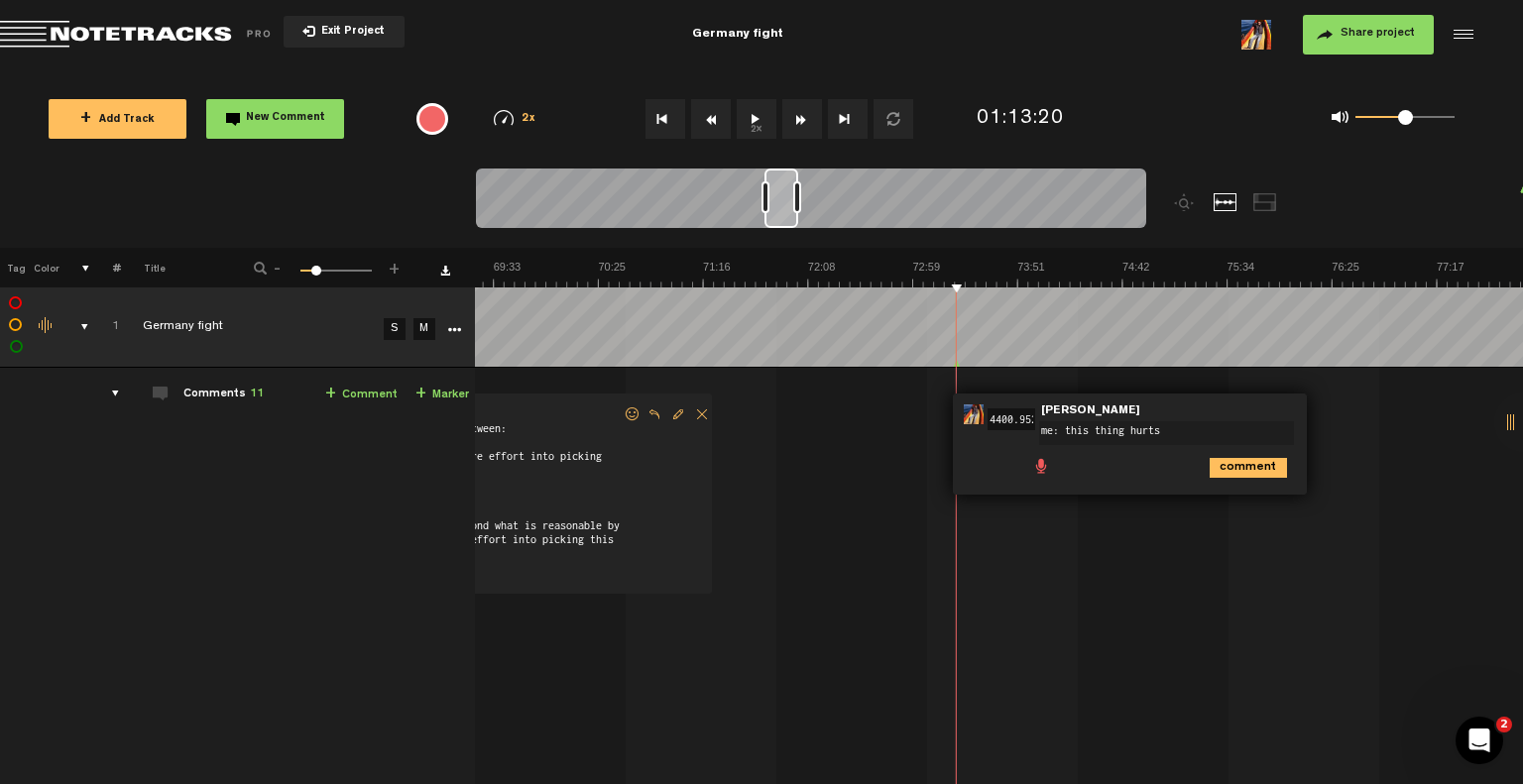
scroll to position [0, 0]
click at [1064, 425] on textarea "me: this thing hurts. feels like a dig" at bounding box center [1167, 433] width 255 height 24
drag, startPoint x: 1055, startPoint y: 425, endPoint x: 1331, endPoint y: 395, distance: 277.6
click at [1331, 395] on td "1 Germany fight S M Germany fight by [PERSON_NAME] 1 collaborators 00:00 - NaN:…" at bounding box center [1000, 725] width 1049 height 716
type textarea "m"
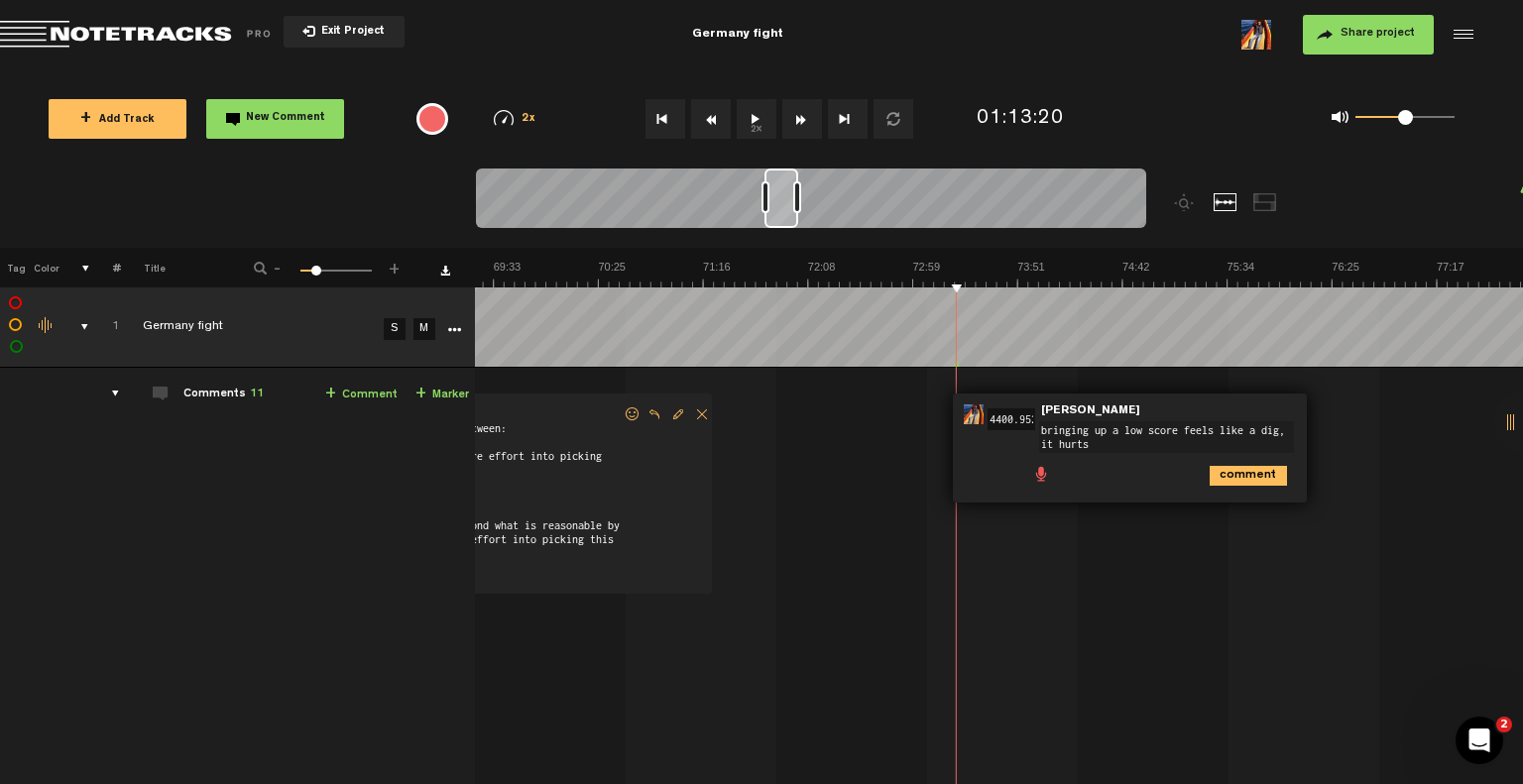
type textarea "bringing up a low score feels like a dig, it hurts"
click at [1223, 466] on icon "comment" at bounding box center [1249, 476] width 78 height 20
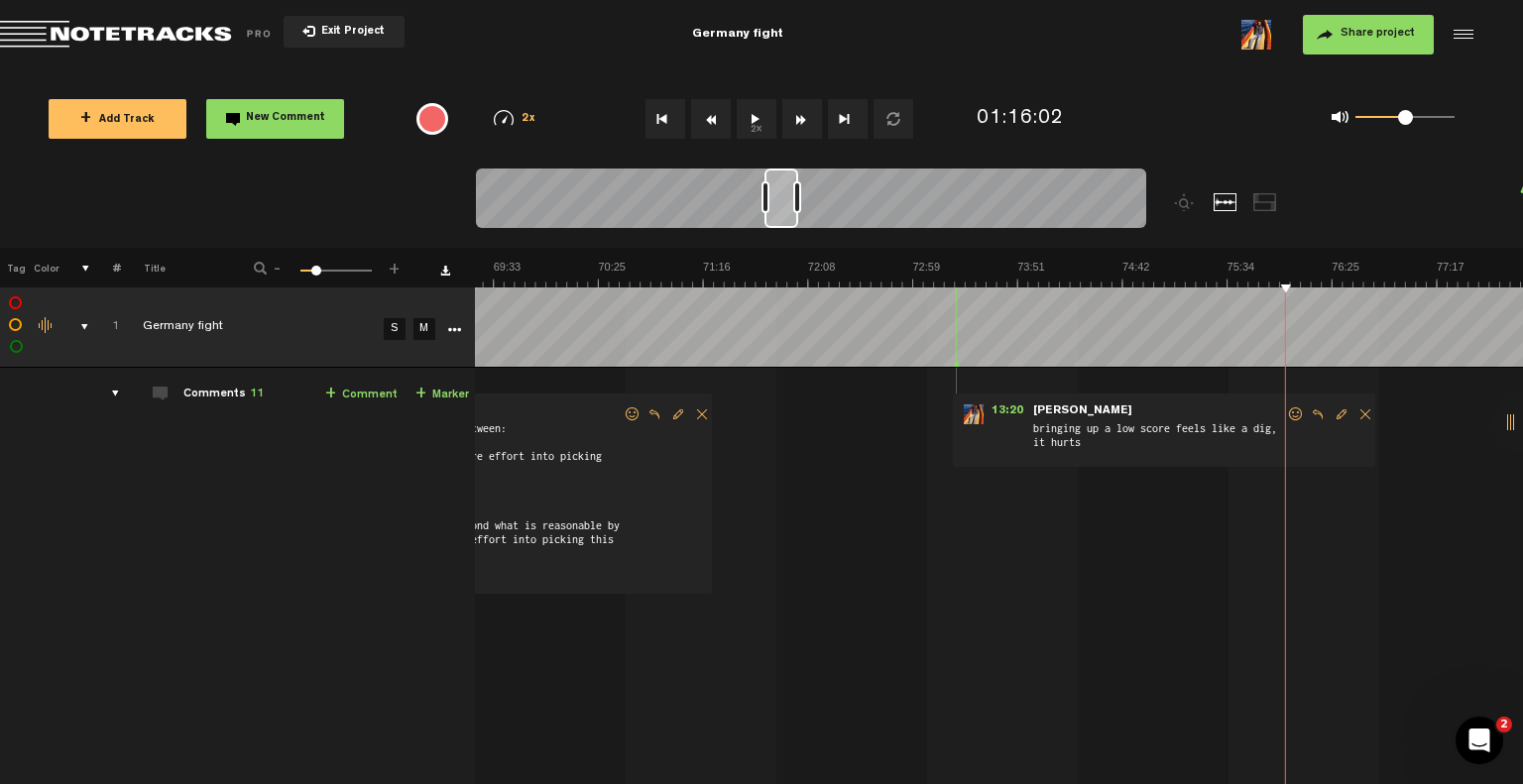
click at [309, 118] on span "New Comment" at bounding box center [286, 118] width 80 height 11
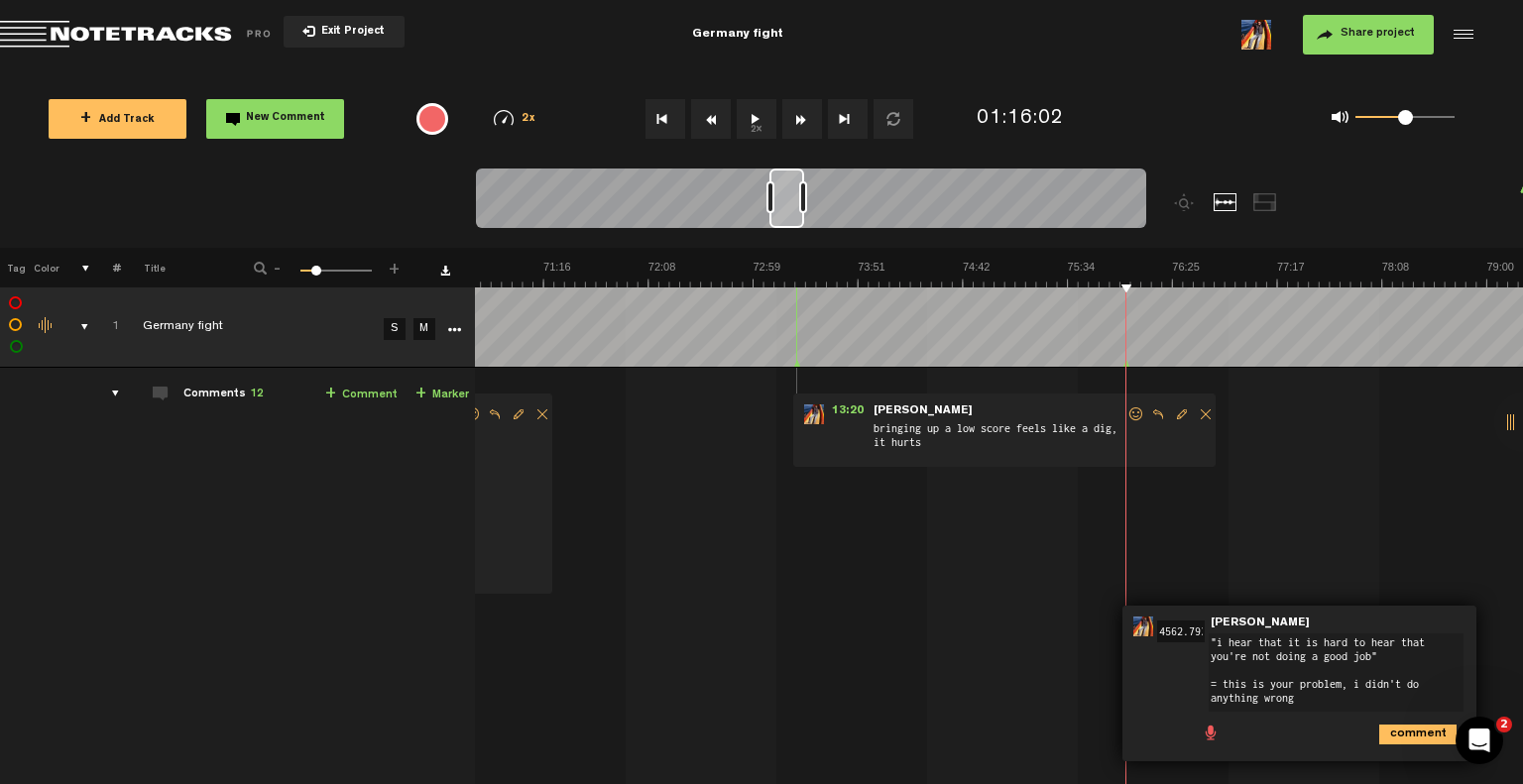
type textarea ""i hear that it is hard to hear that you're not doing a good job" = this is you…"
click at [1379, 734] on icon "comment" at bounding box center [1418, 734] width 78 height 20
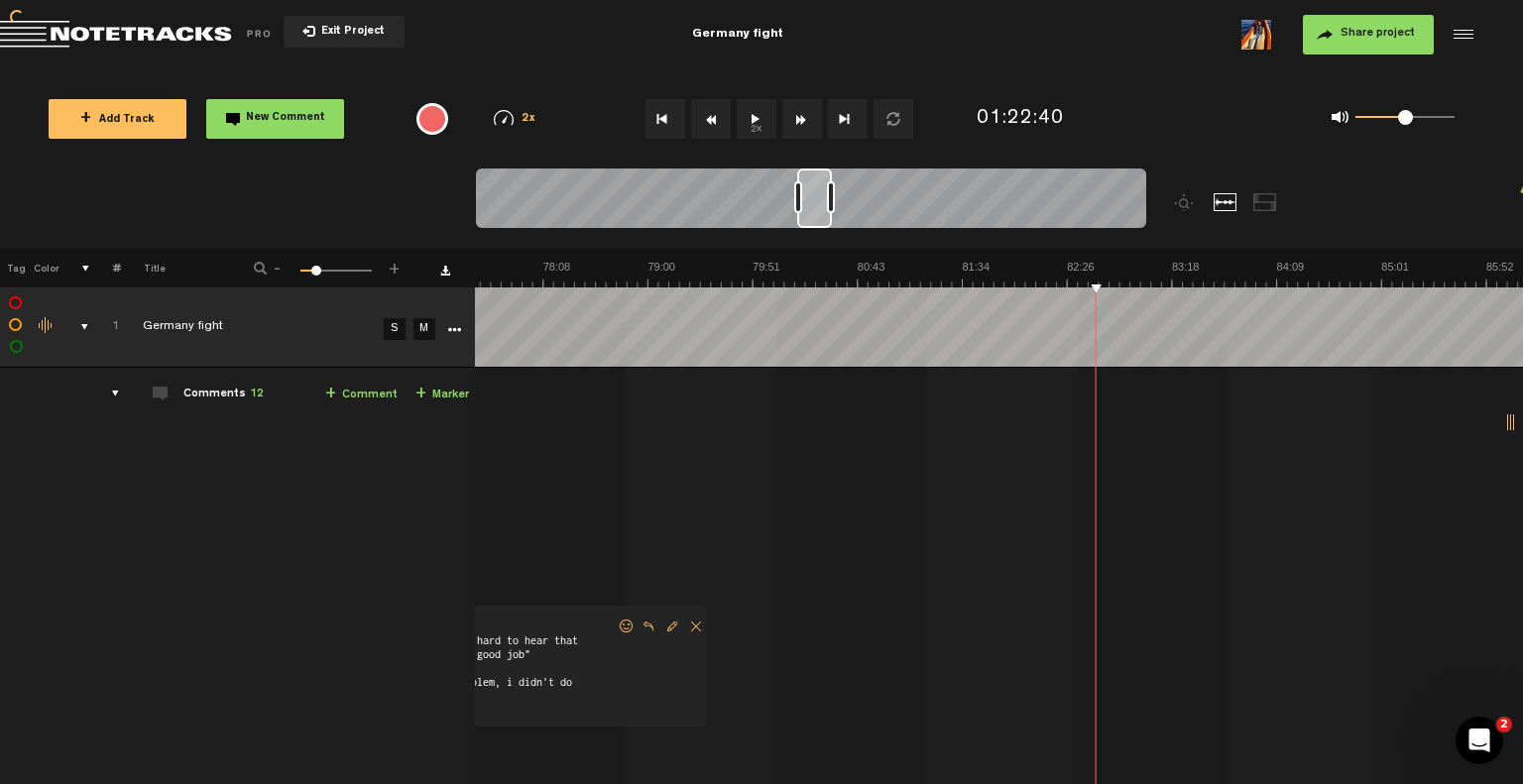
scroll to position [0, 9472]
click at [279, 114] on span "New Comment" at bounding box center [286, 118] width 80 height 11
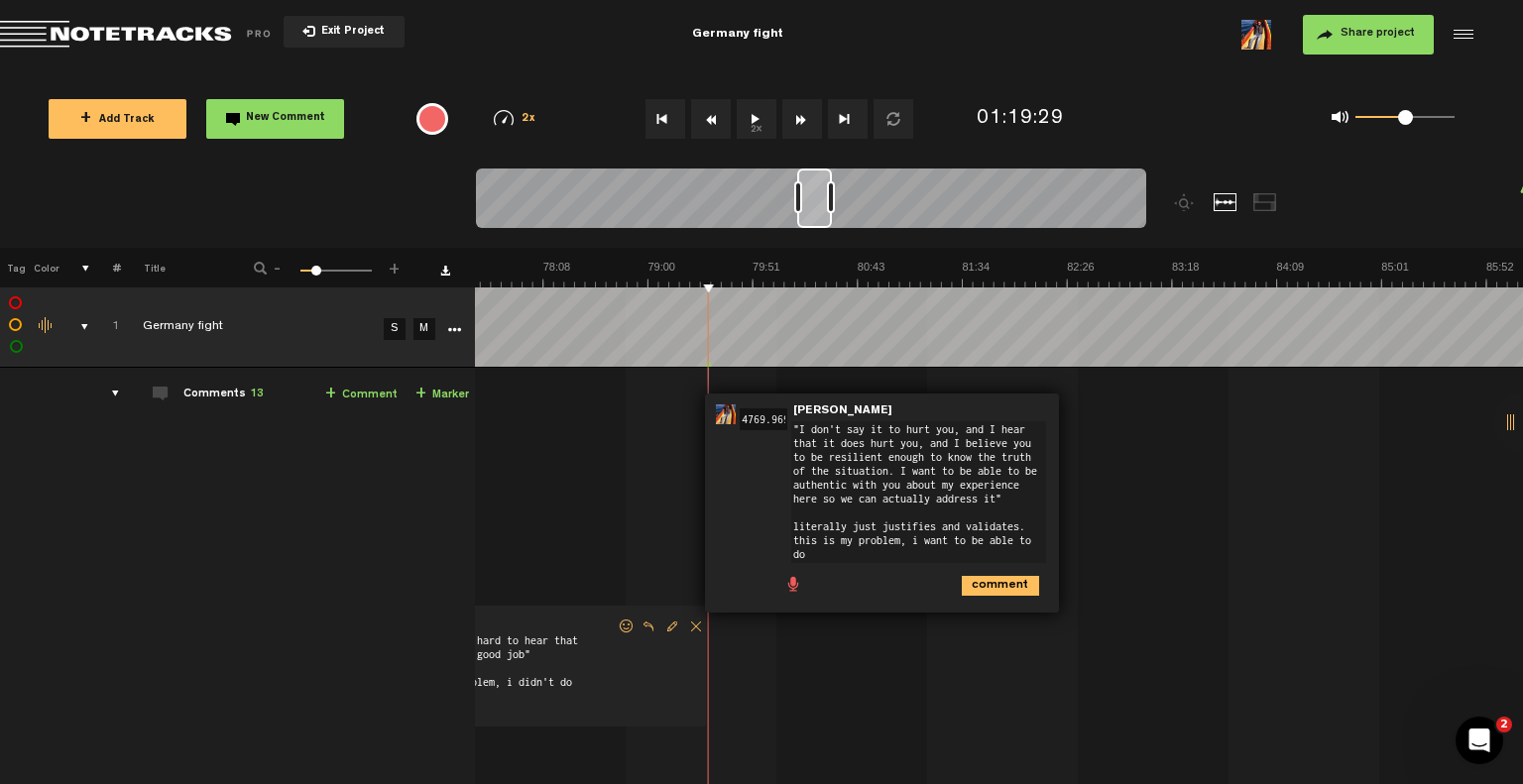
scroll to position [0, 0]
type textarea ""I don't say it to hurt you, and I hear that it does hurt you, and I believe yo…"
click at [982, 602] on icon "comment" at bounding box center [1001, 601] width 78 height 20
